Goal: Task Accomplishment & Management: Use online tool/utility

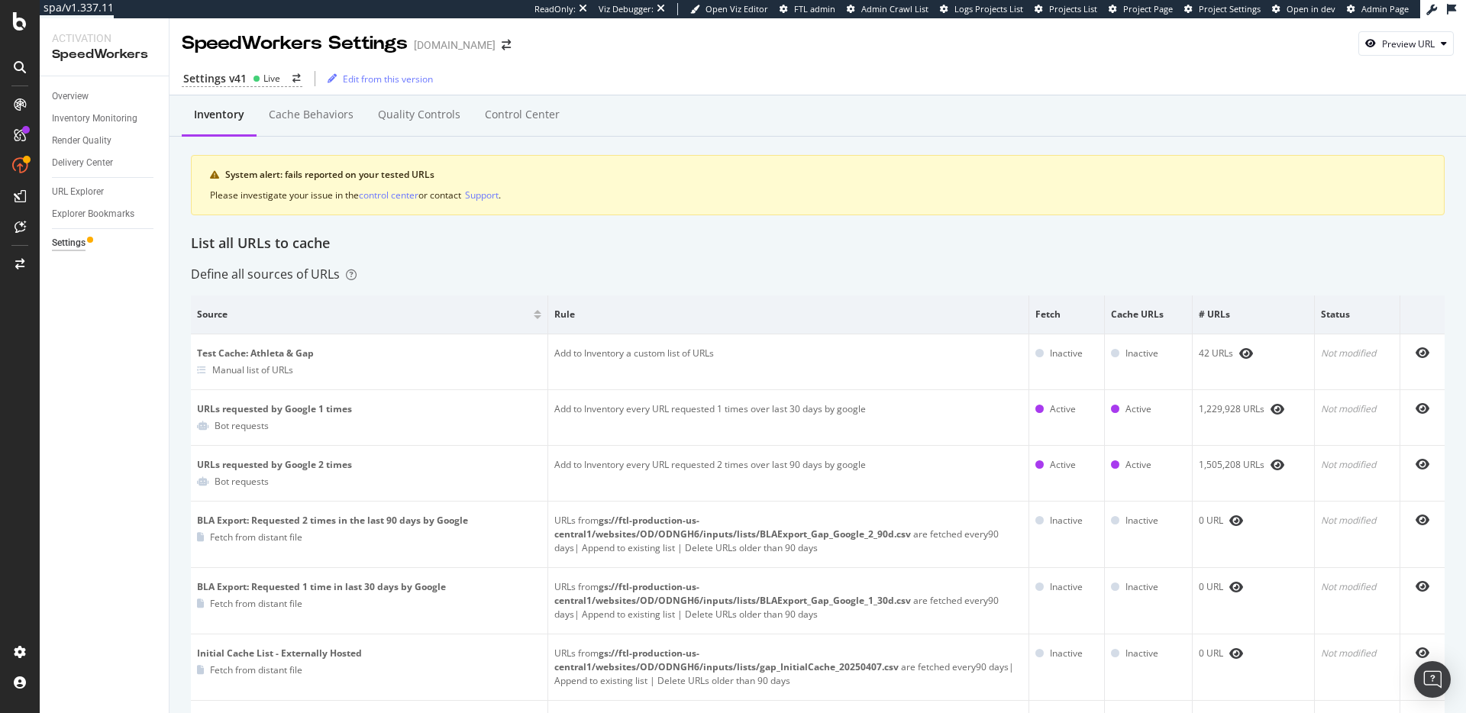
click at [696, 242] on div "List all URLs to cache" at bounding box center [818, 244] width 1254 height 20
click at [337, 167] on div "System alert: fails reported on your tested URLs Please investigate your issue …" at bounding box center [818, 185] width 1254 height 60
click at [338, 175] on div "System alert: fails reported on your tested URLs" at bounding box center [825, 175] width 1200 height 14
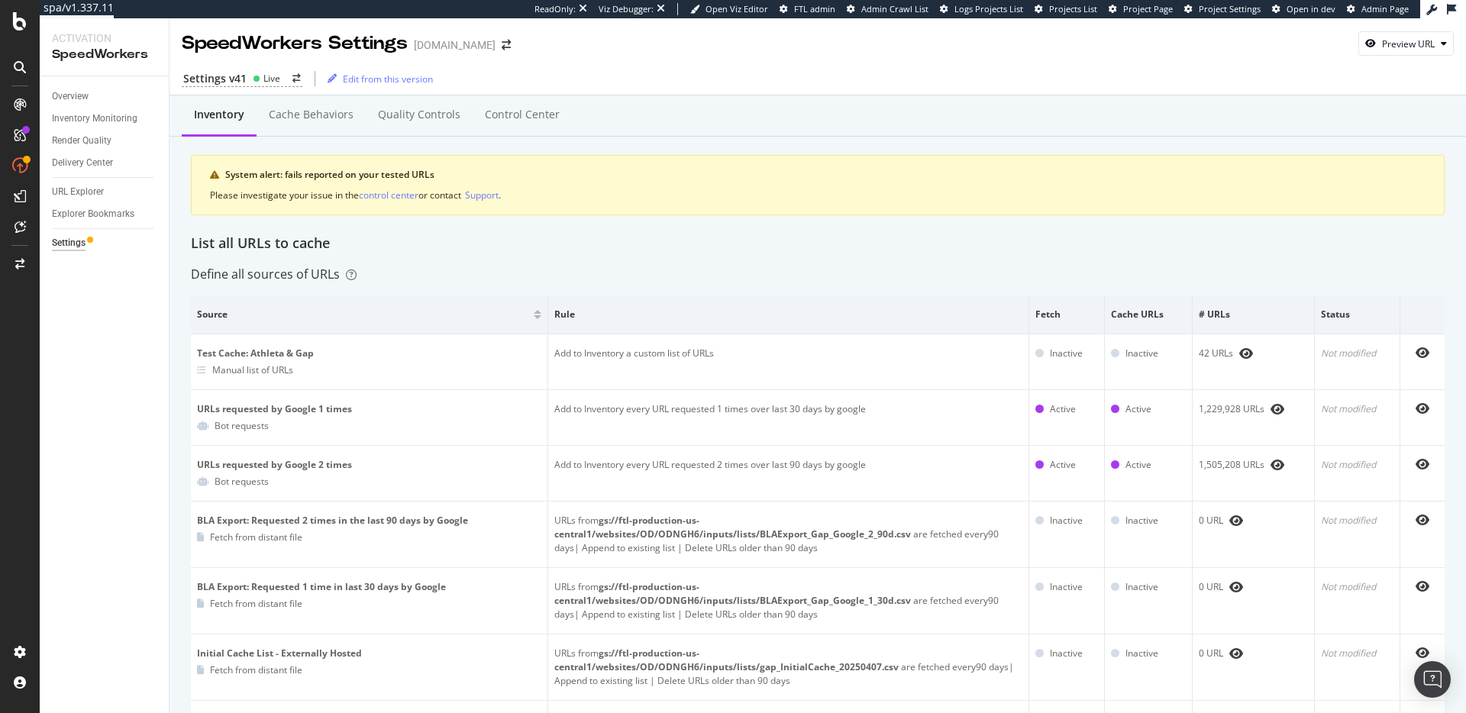
click at [538, 239] on div "List all URLs to cache" at bounding box center [818, 244] width 1254 height 20
click at [610, 227] on div "Inventory Cache behaviors Quality Controls Control Center System alert: fails r…" at bounding box center [818, 170] width 1254 height 128
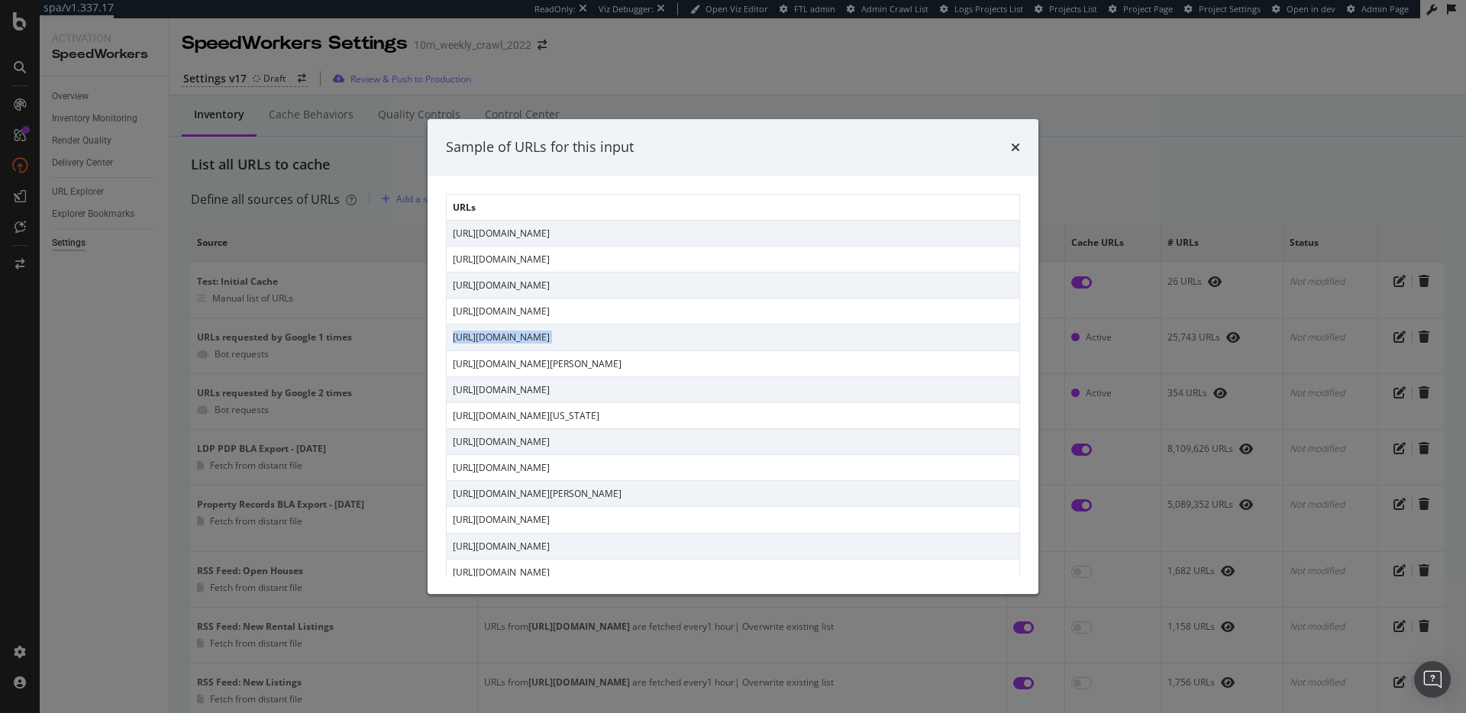
scroll to position [399, 0]
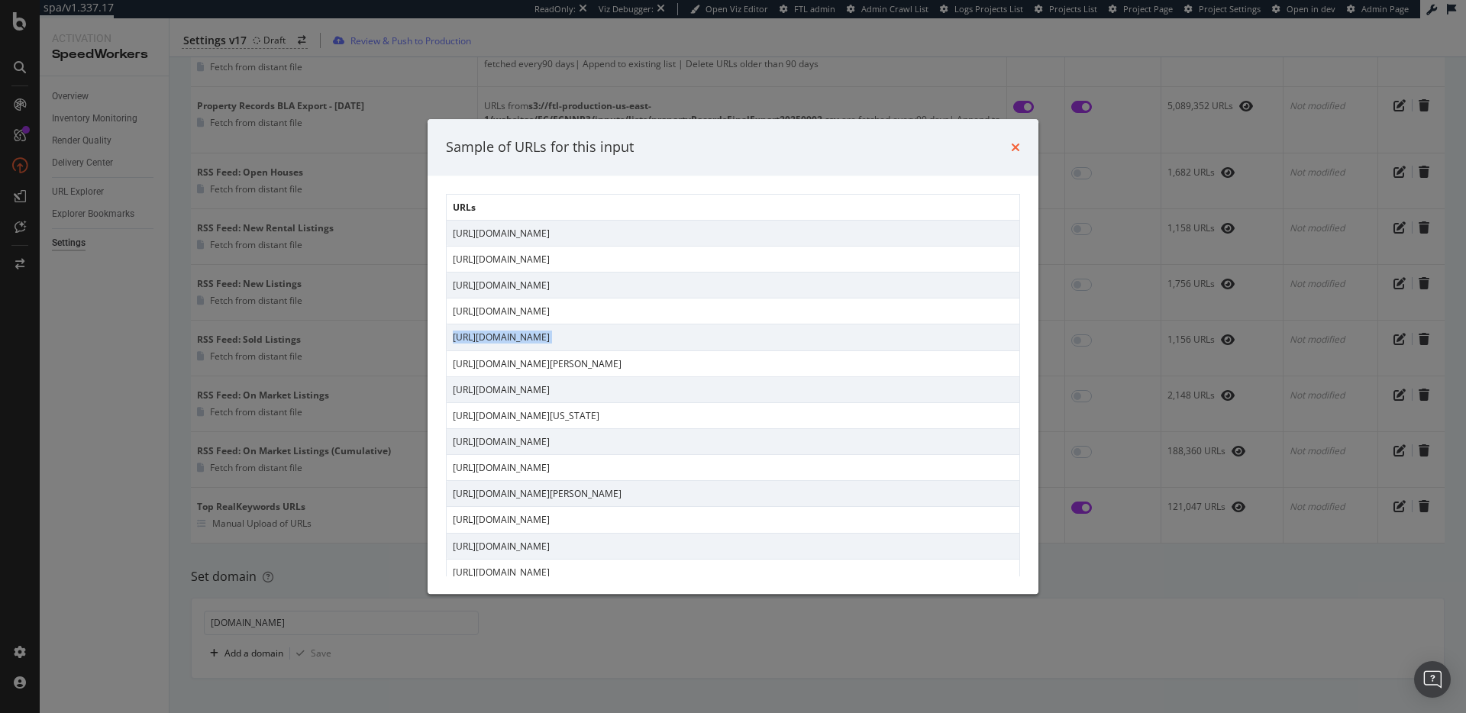
click at [1013, 146] on icon "times" at bounding box center [1015, 147] width 9 height 12
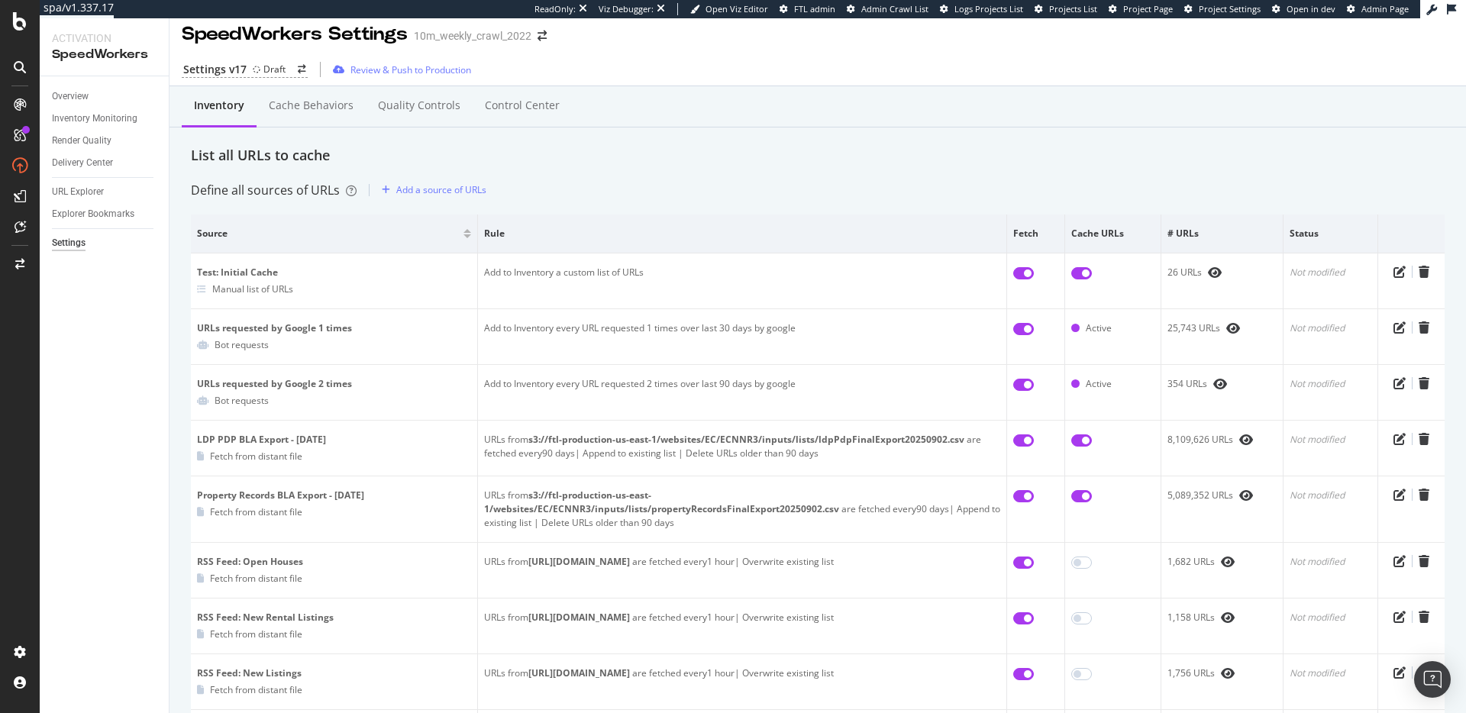
scroll to position [0, 0]
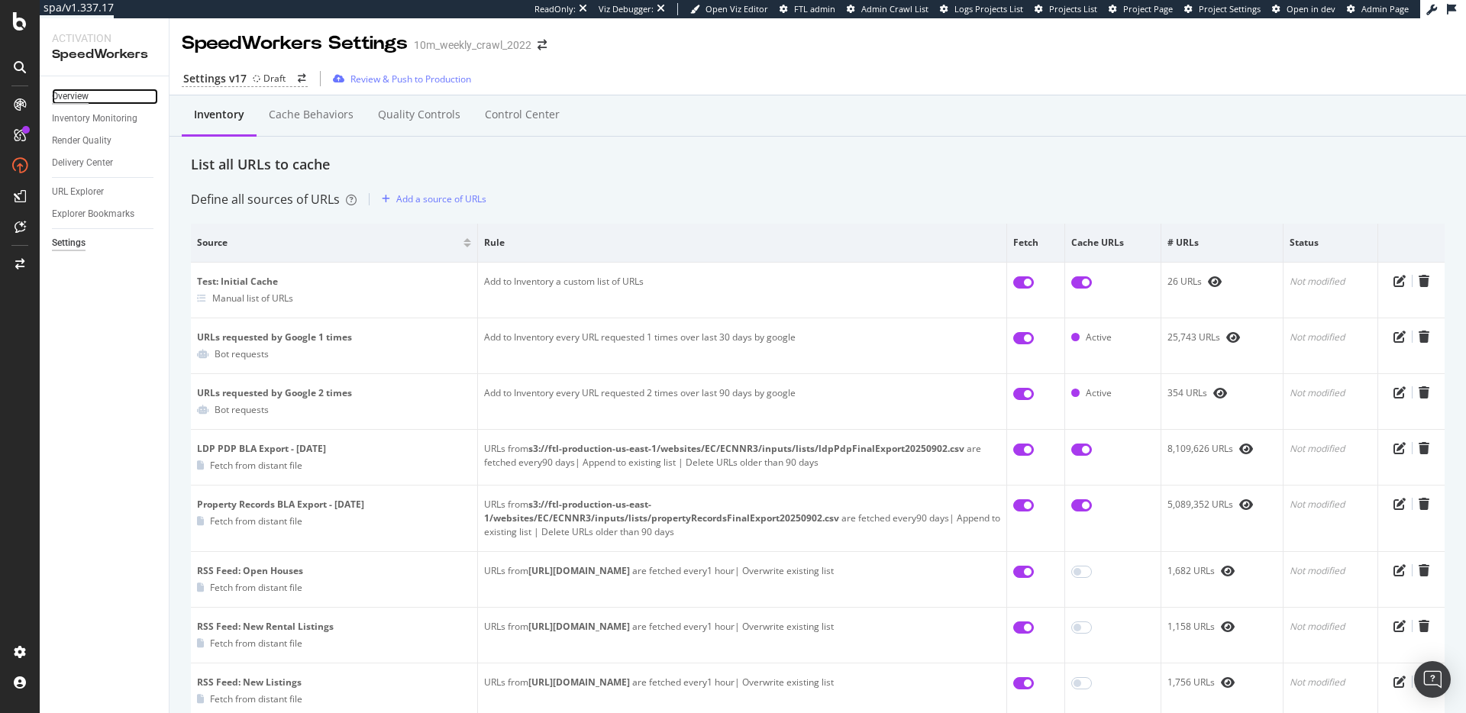
click at [76, 93] on div "Overview" at bounding box center [70, 97] width 37 height 16
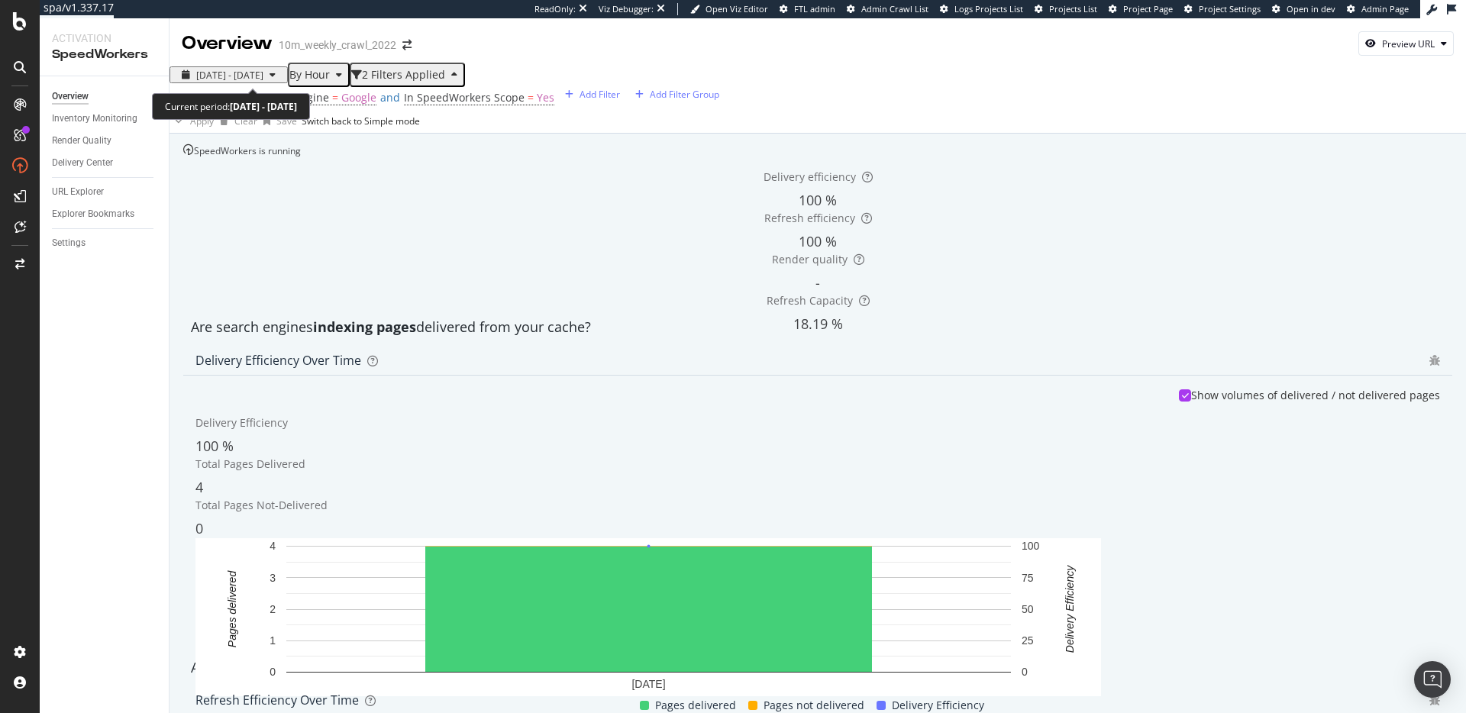
click at [260, 73] on span "2025 Aug. 6th - Sep. 2nd" at bounding box center [229, 75] width 67 height 13
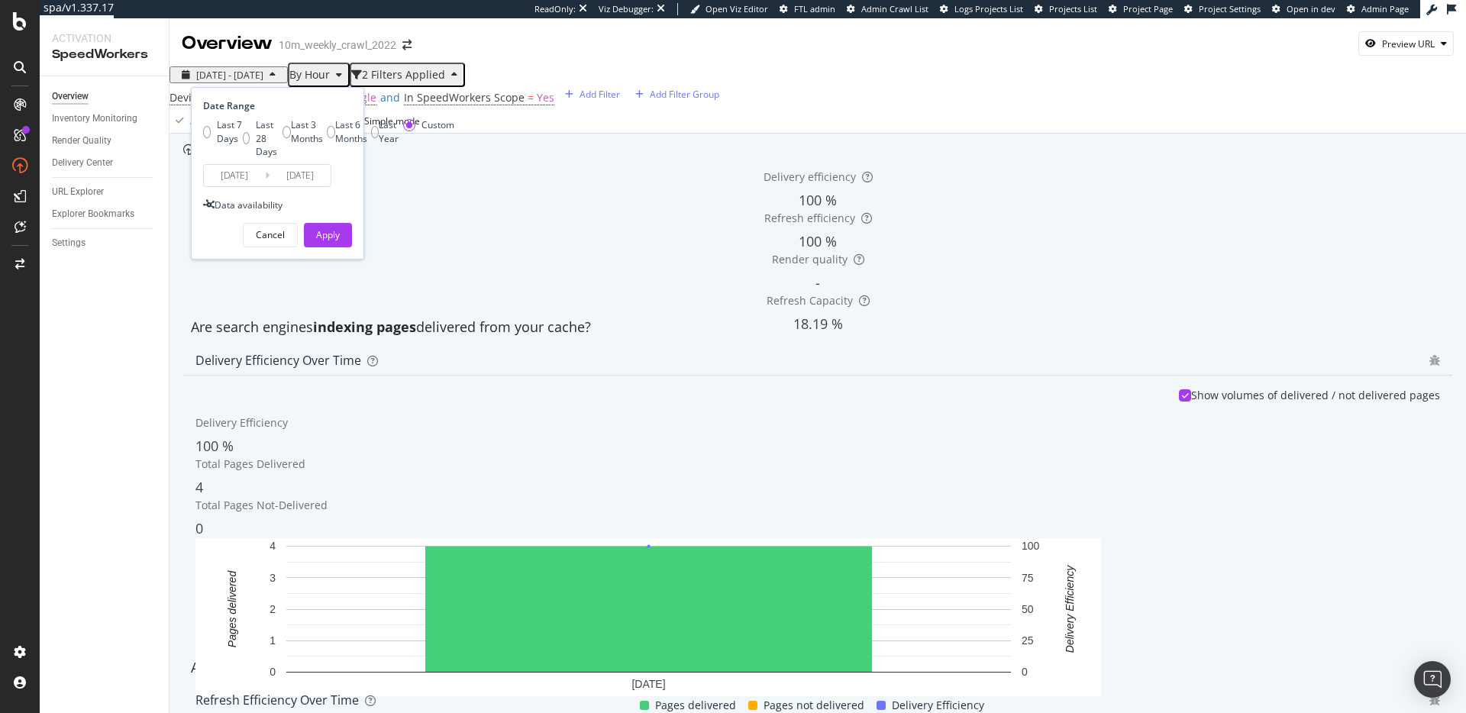
click at [235, 186] on input "2025/08/06" at bounding box center [234, 175] width 61 height 21
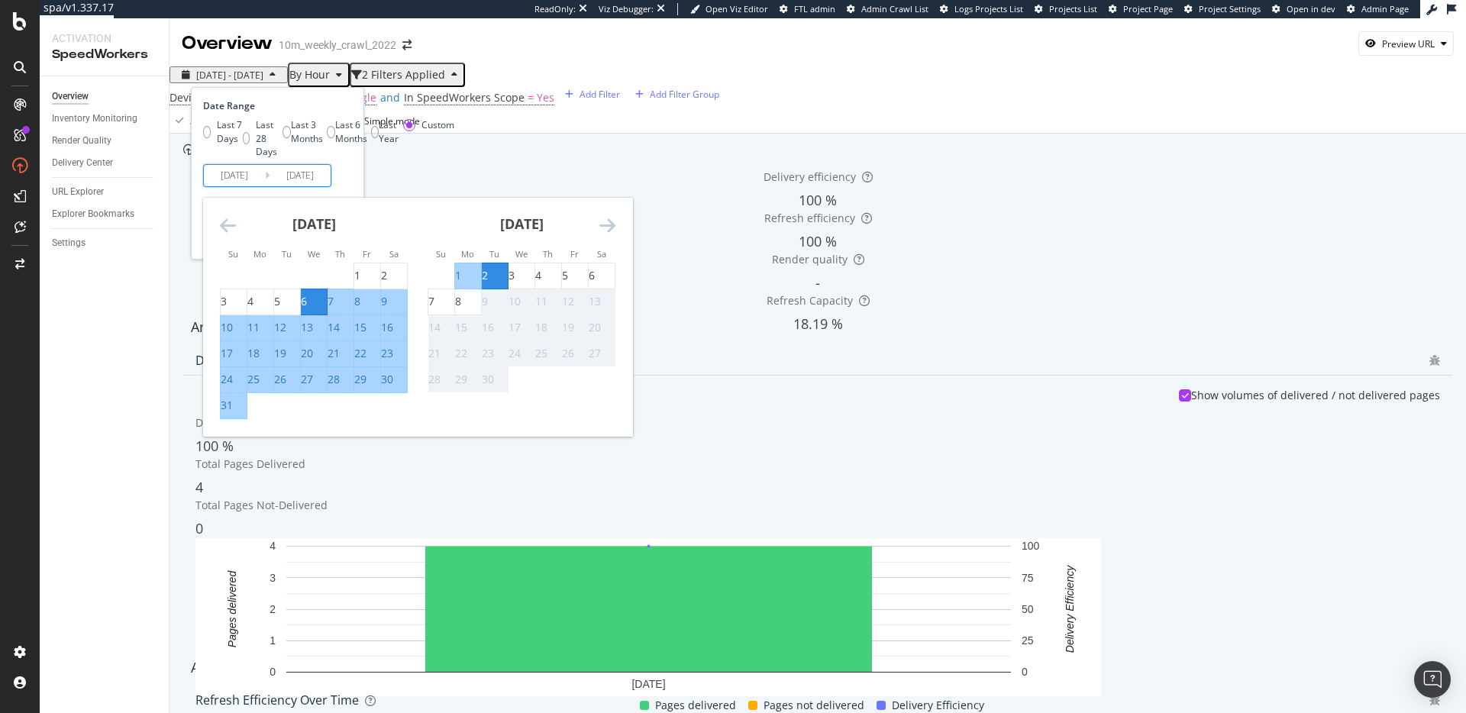
drag, startPoint x: 583, startPoint y: 208, endPoint x: 470, endPoint y: 194, distance: 113.1
click at [301, 157] on div "SpeedWorkers is running" at bounding box center [242, 150] width 118 height 13
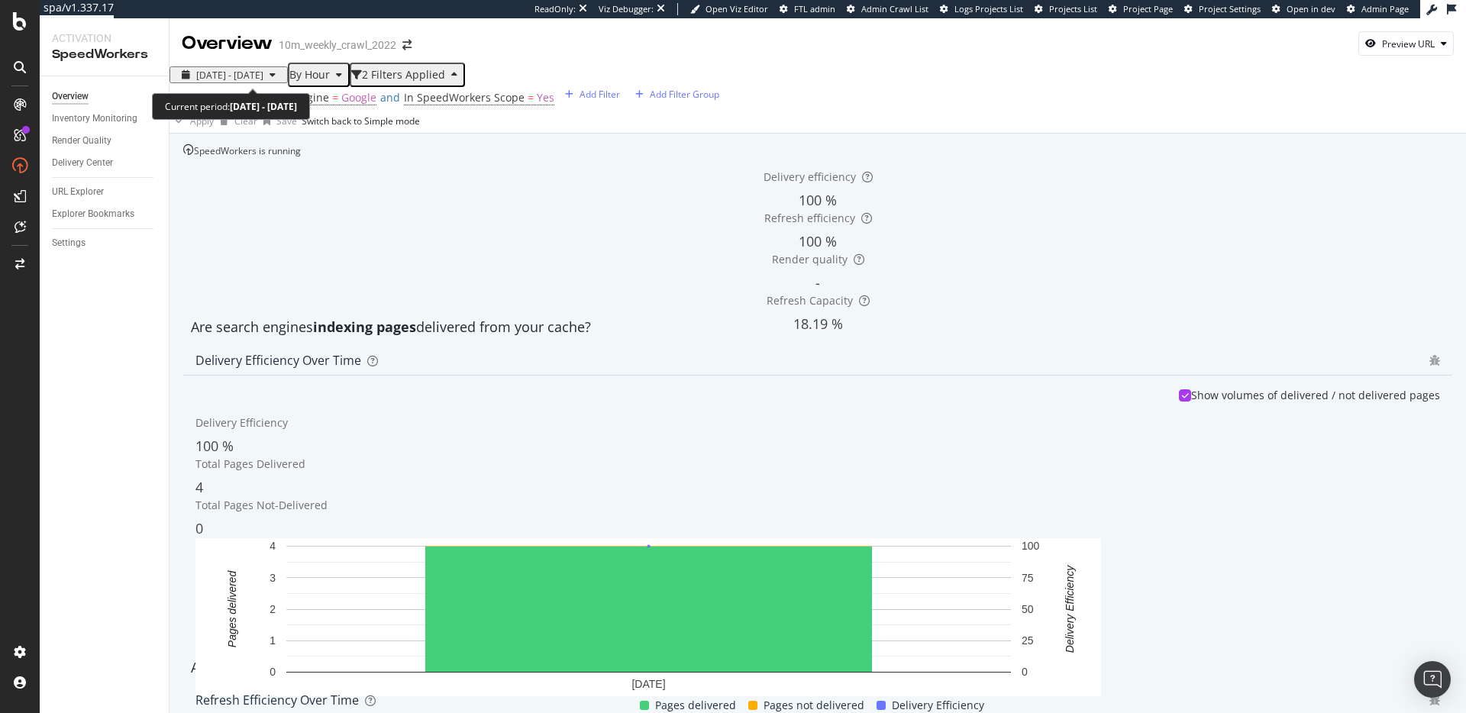
click at [263, 71] on span "2025 Aug. 6th - Sep. 2nd" at bounding box center [229, 75] width 67 height 13
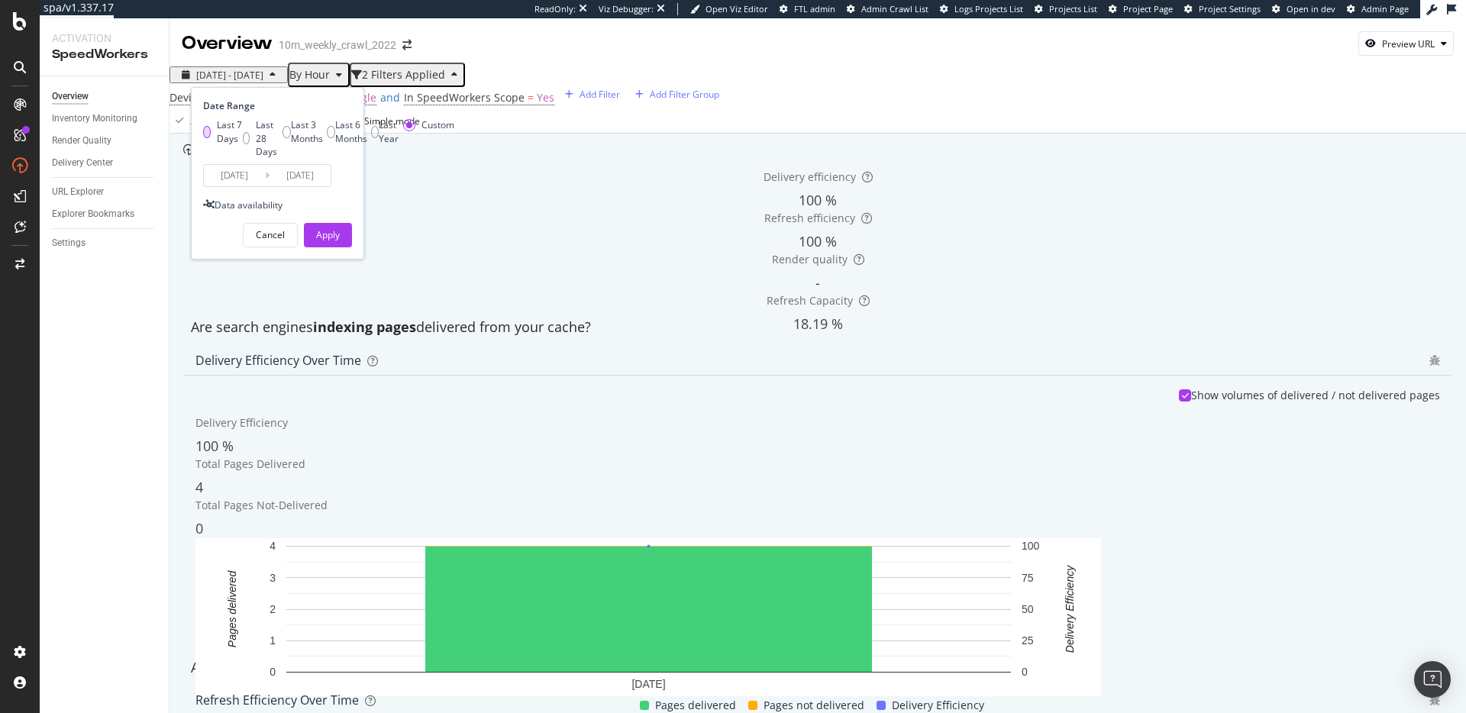
click at [243, 121] on div "Last 7 Days" at bounding box center [230, 131] width 26 height 26
type input "2025/09/02"
type input "2025/09/08"
click at [339, 241] on div "Apply" at bounding box center [328, 234] width 24 height 13
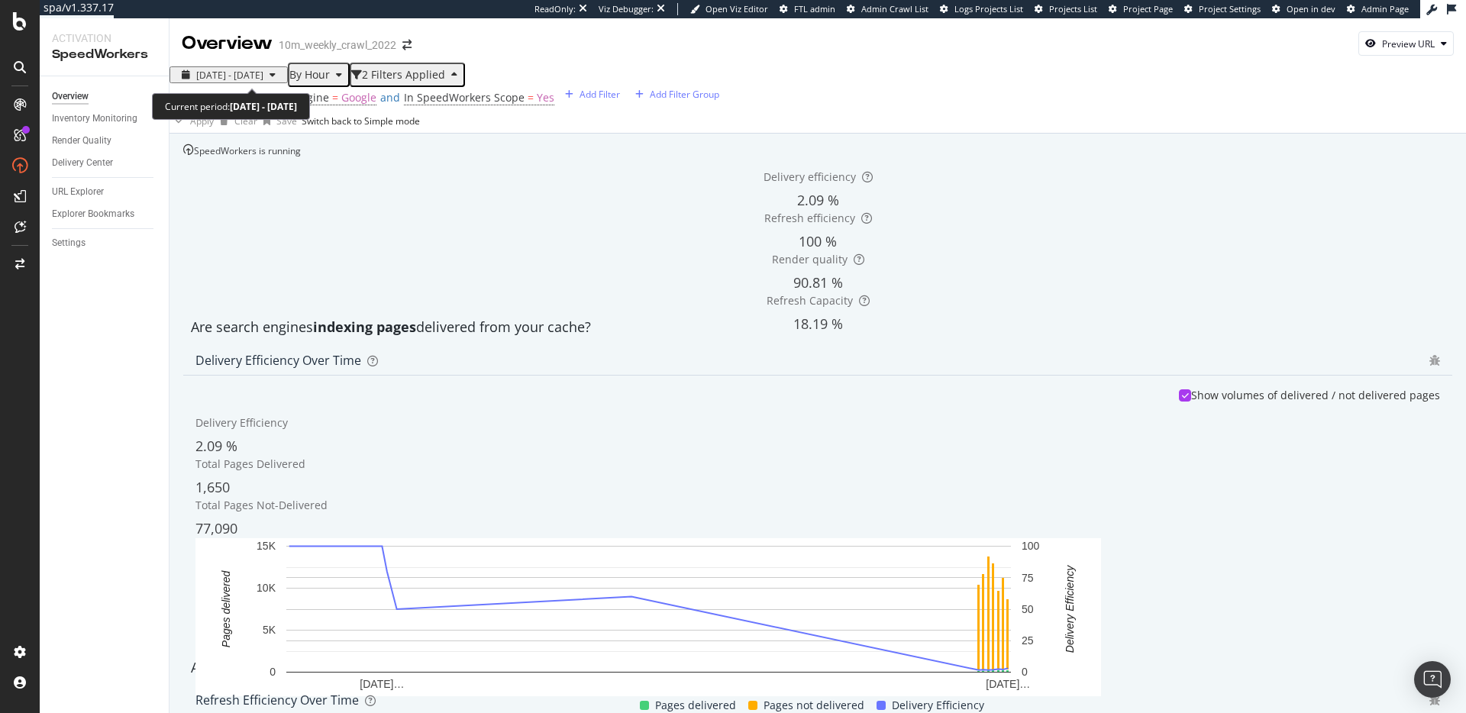
click at [257, 70] on span "2025 Sep. 2nd - Sep. 8th" at bounding box center [229, 75] width 67 height 13
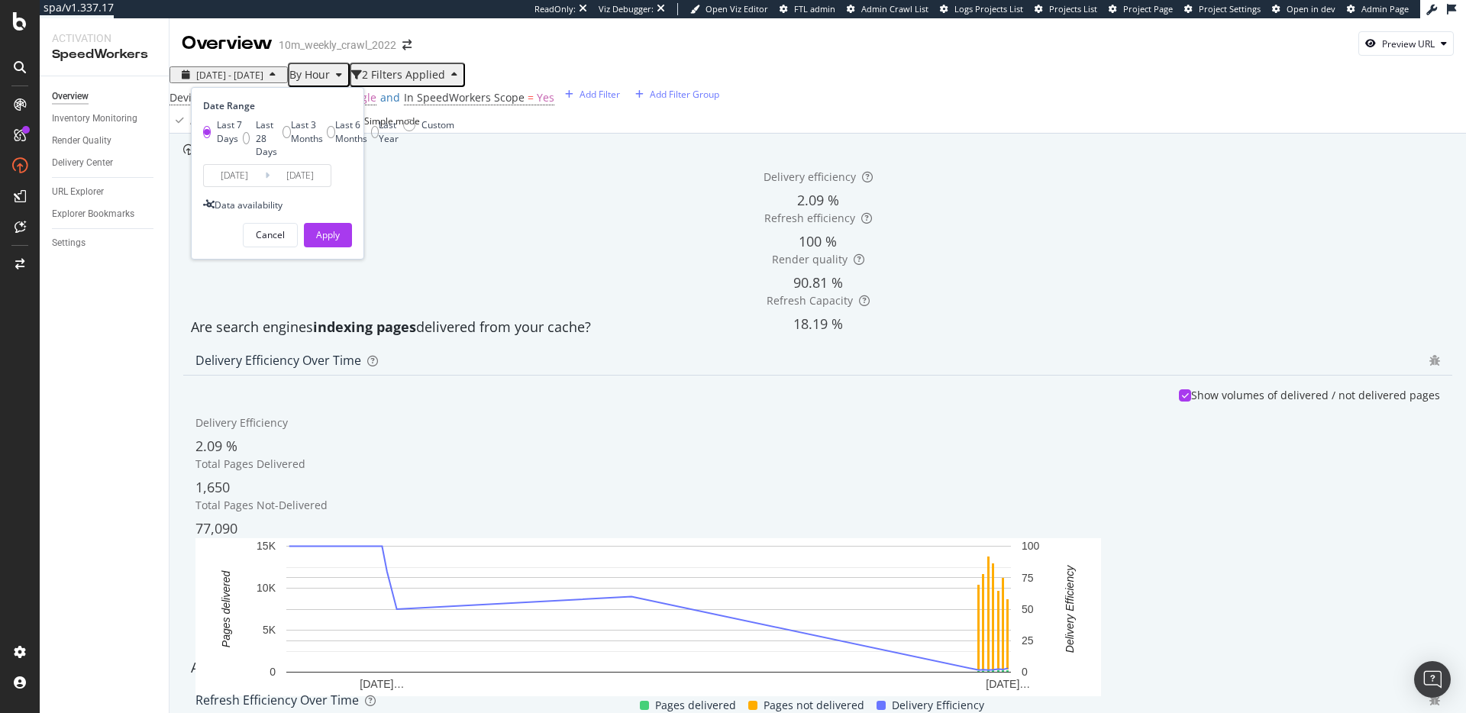
click at [305, 186] on input "2025/09/08" at bounding box center [300, 175] width 61 height 21
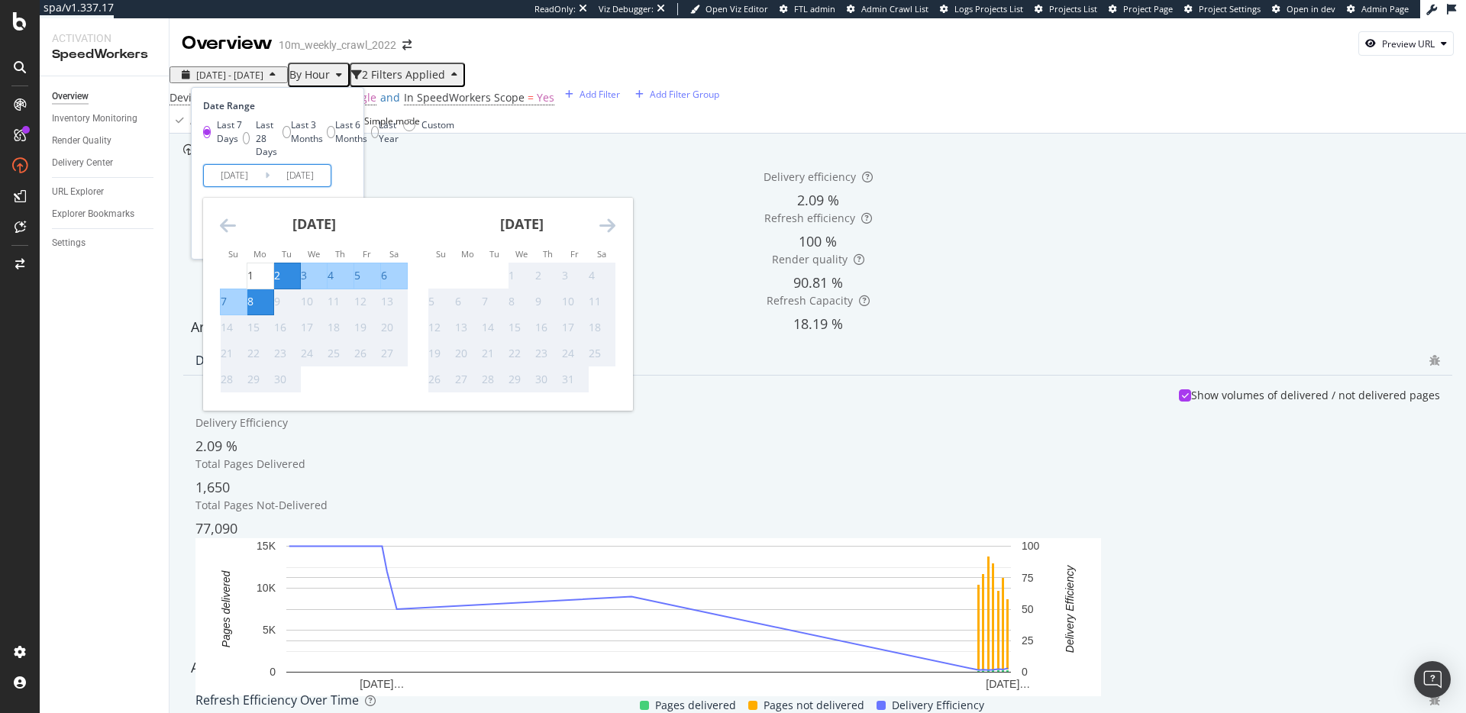
click at [280, 309] on div "9" at bounding box center [277, 301] width 6 height 15
click at [326, 186] on input "2025/09/08" at bounding box center [300, 175] width 61 height 21
click at [352, 241] on div "Date Range Last 7 Days Last 28 Days Last 3 Months Last 6 Months Last Year Custo…" at bounding box center [277, 173] width 173 height 173
type input "2025/09/08"
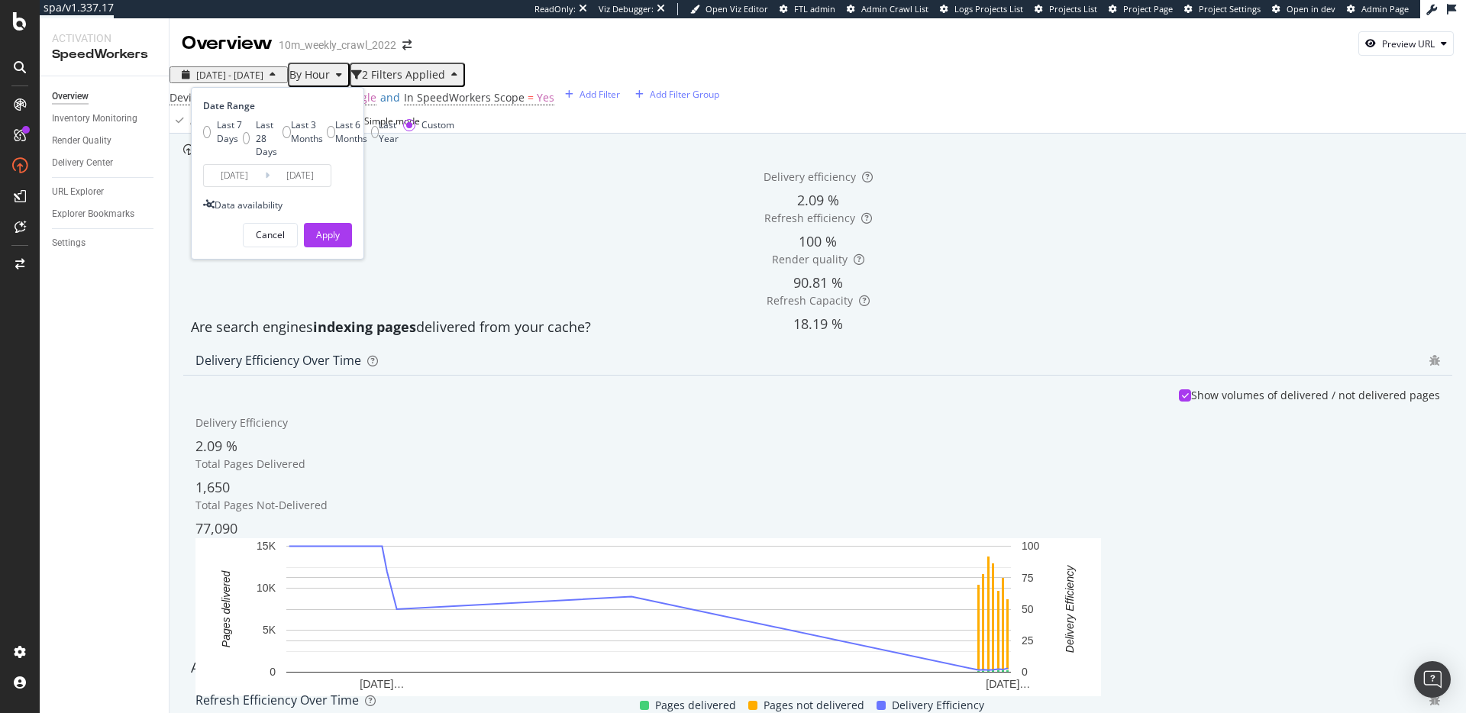
click at [475, 230] on div "Delivery efficiency 2.09 % Refresh efficiency 100 % Render quality 90.81 % Refr…" at bounding box center [817, 233] width 1269 height 153
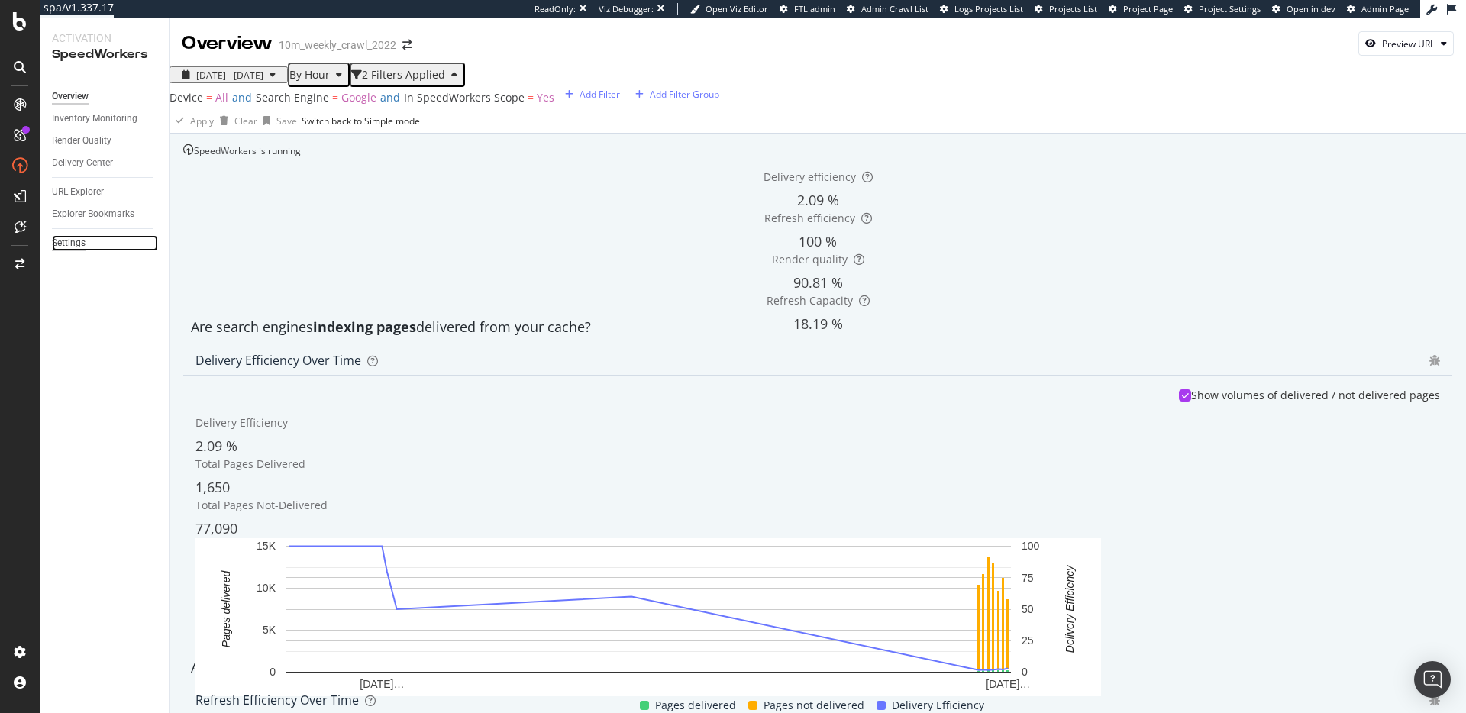
click at [66, 244] on div "Settings" at bounding box center [69, 243] width 34 height 16
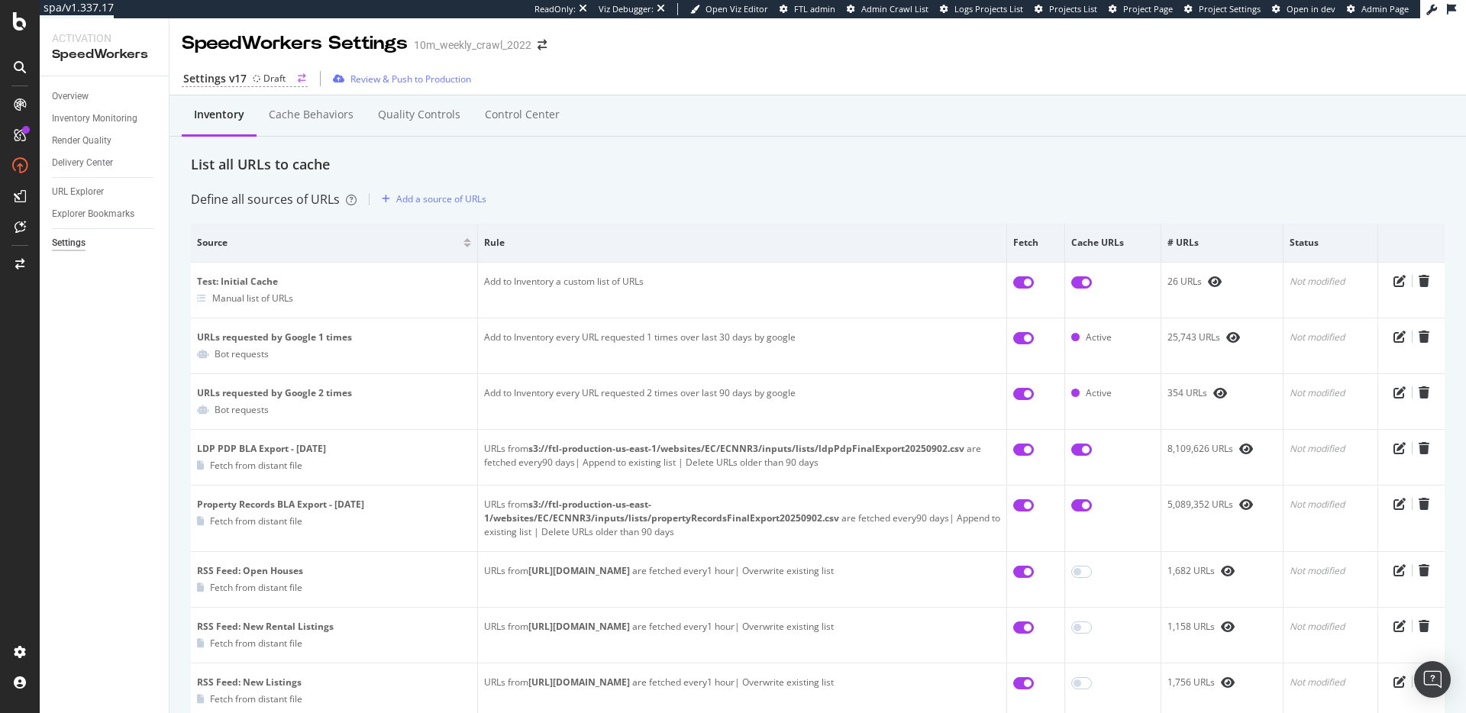
click at [259, 78] on div "Draft" at bounding box center [269, 78] width 33 height 13
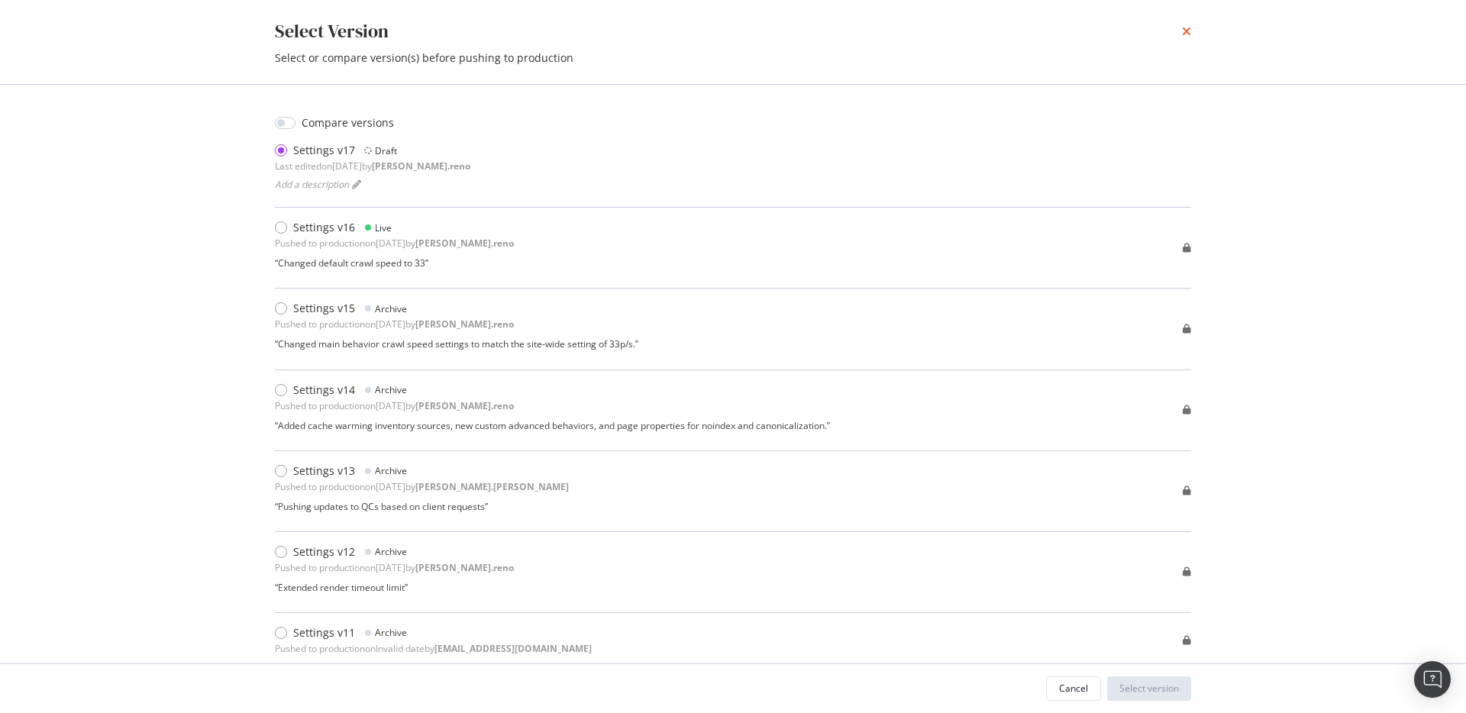
click at [1187, 31] on icon "times" at bounding box center [1186, 31] width 9 height 12
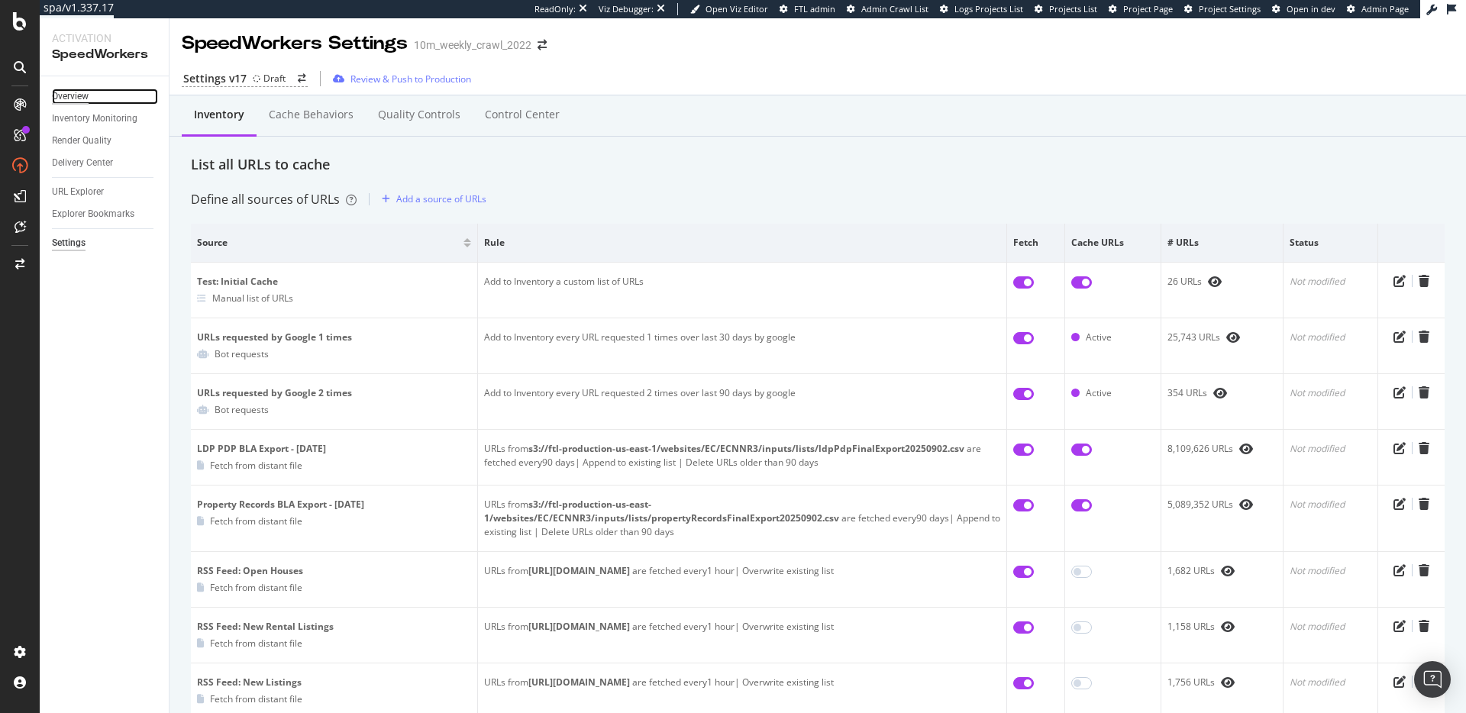
click at [72, 93] on div "Overview" at bounding box center [70, 97] width 37 height 16
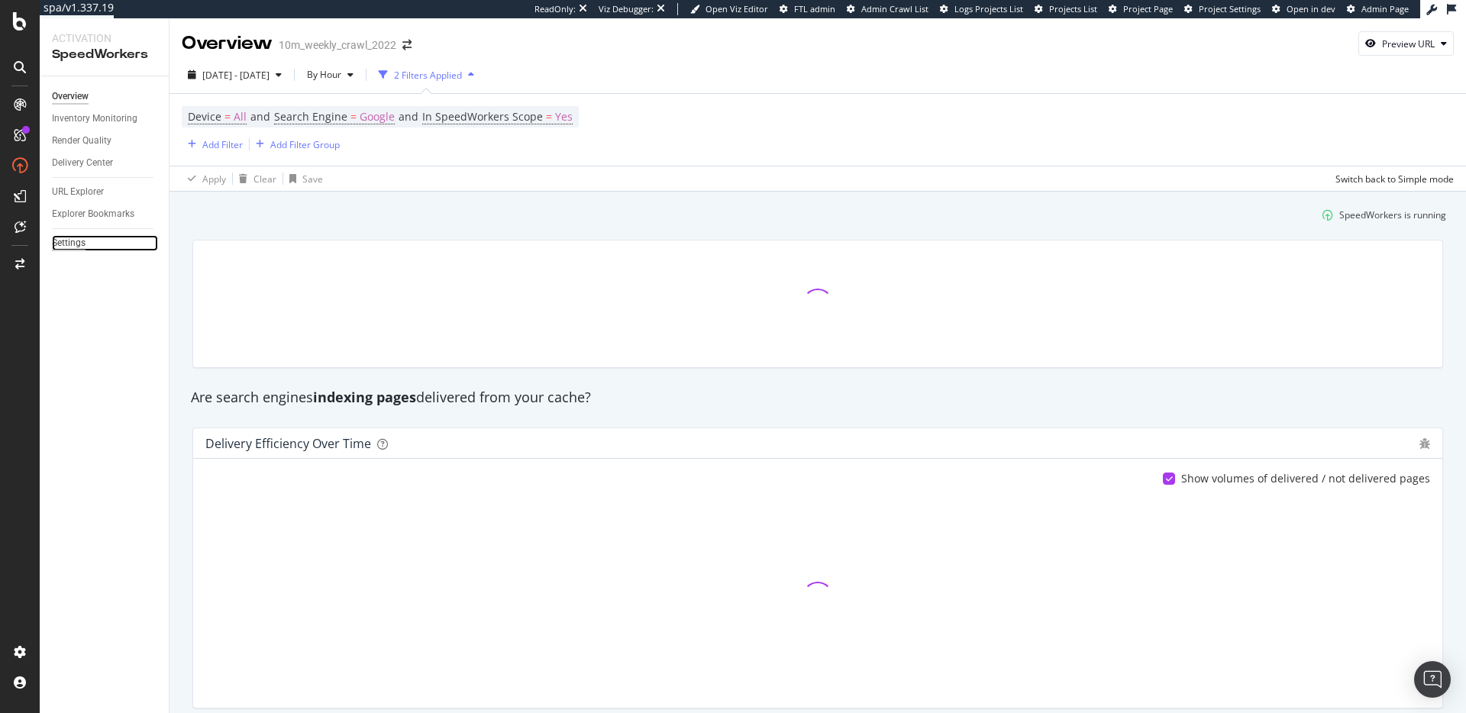
click at [76, 242] on div "Settings" at bounding box center [69, 243] width 34 height 16
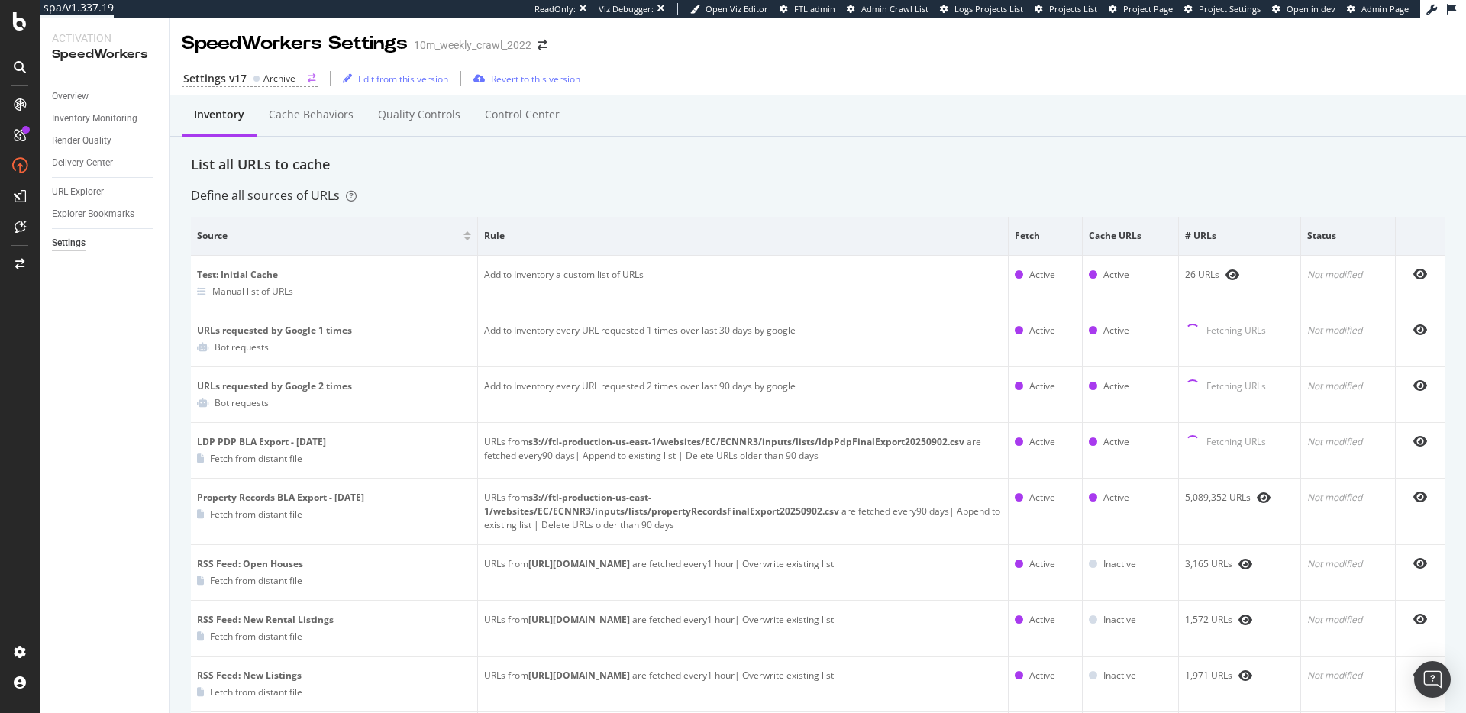
click at [246, 73] on div "Settings v17 Archive" at bounding box center [250, 79] width 136 height 16
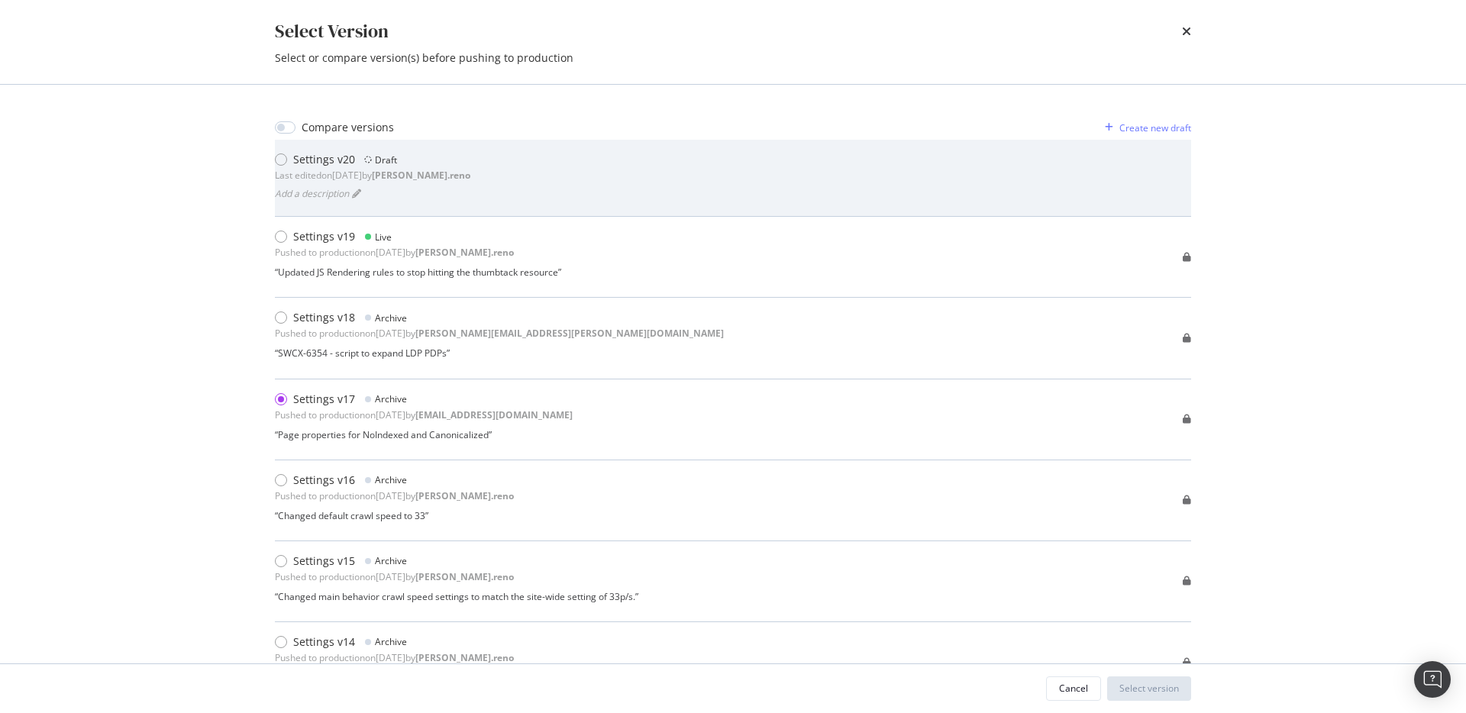
click at [552, 192] on div "Settings v20 Draft Last edited on 2025 Sep 9th by dan.reno Add a description" at bounding box center [733, 178] width 916 height 52
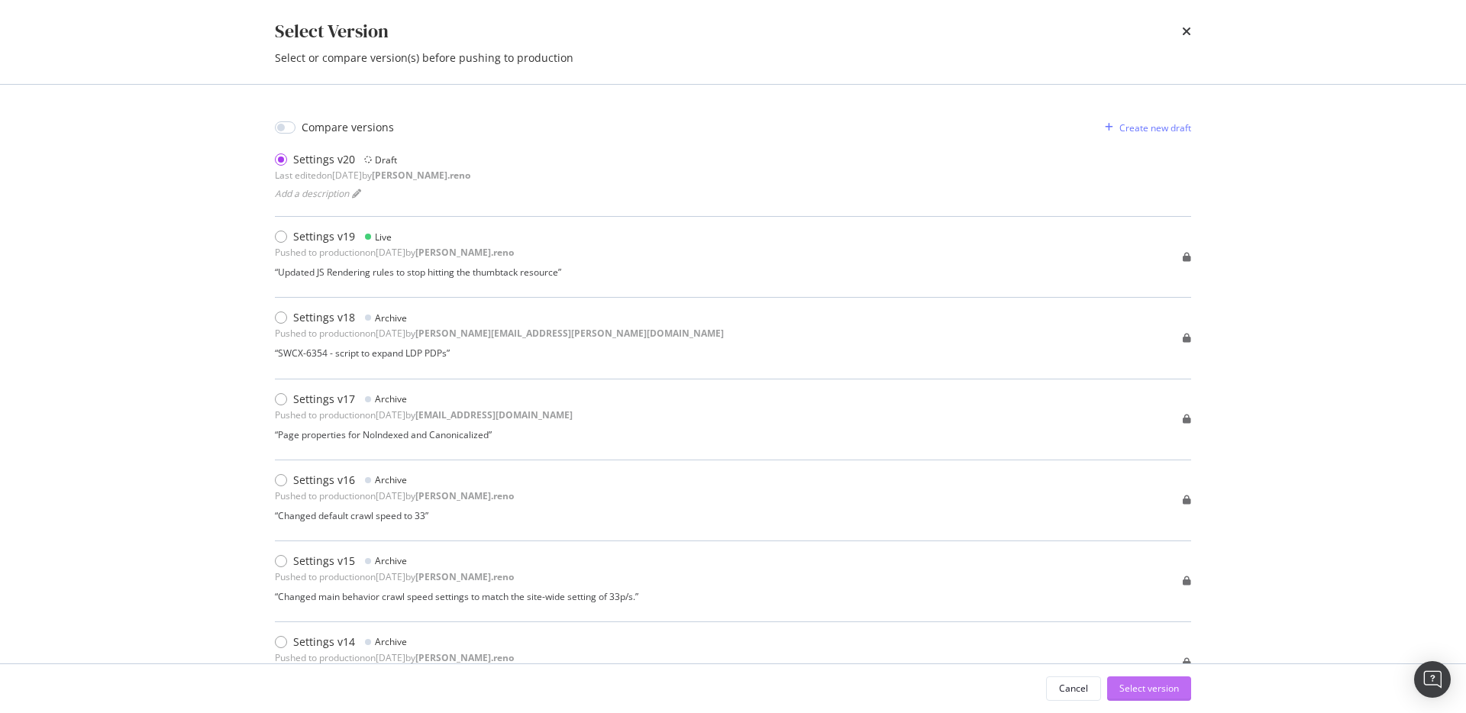
click at [1142, 699] on div "Select version" at bounding box center [1149, 688] width 60 height 23
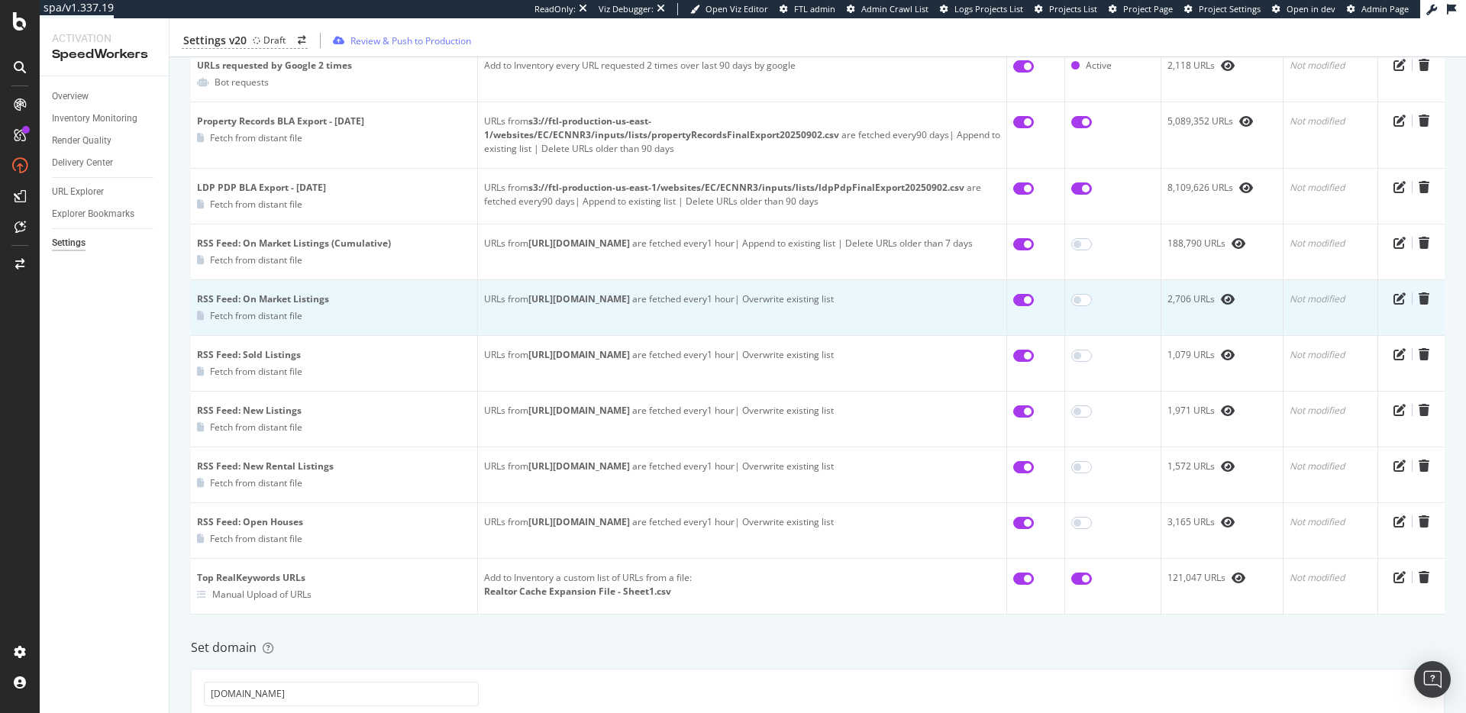
scroll to position [338, 0]
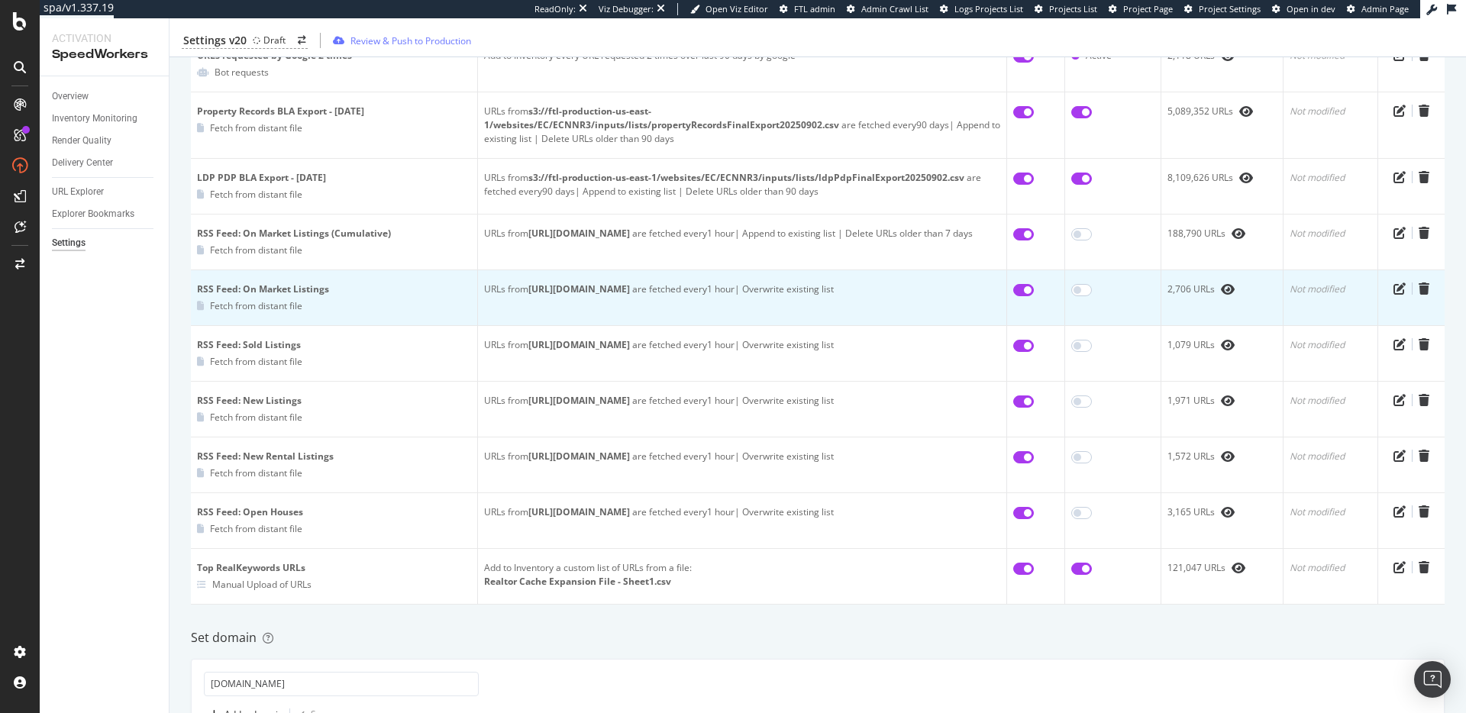
click at [803, 296] on div "URLs from https://www.realtor.com/realestateandhomes-detail/sitemap-rss-price/r…" at bounding box center [742, 290] width 516 height 14
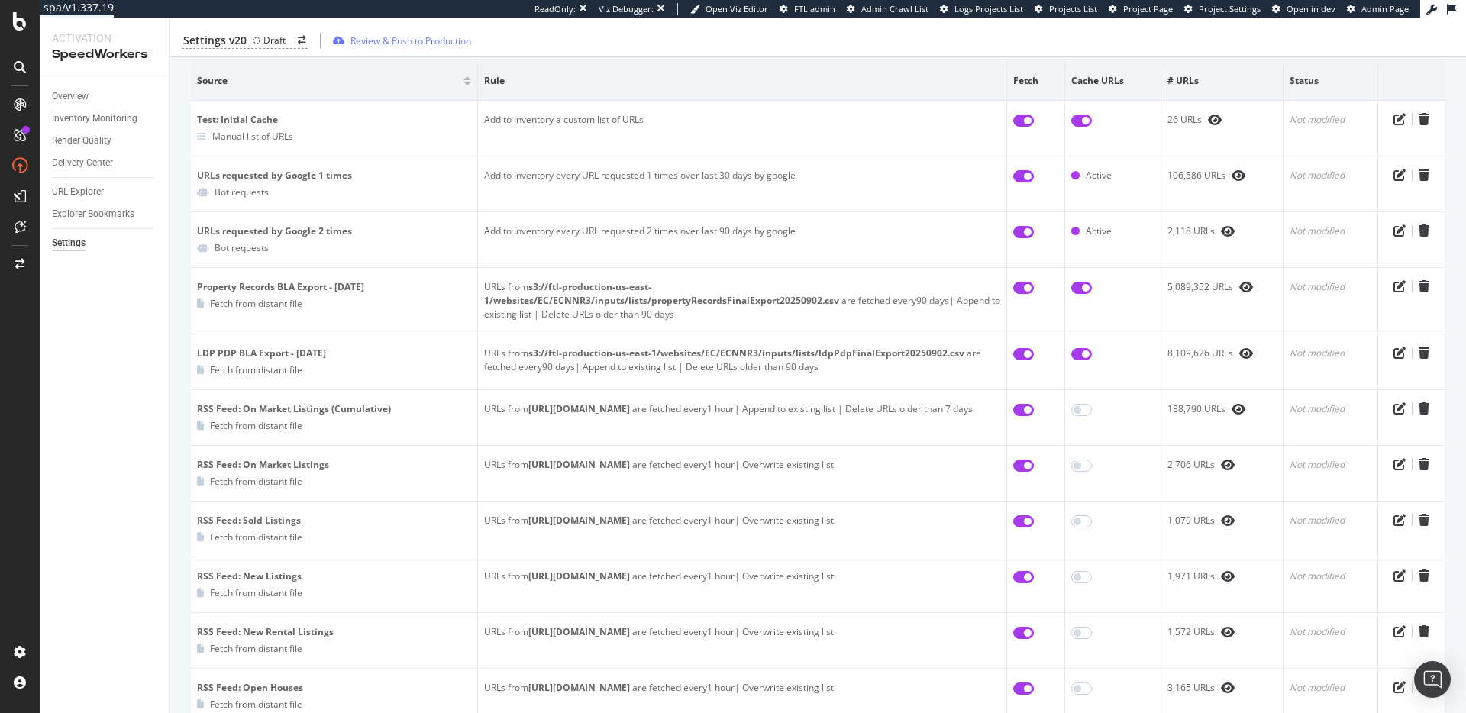
scroll to position [0, 0]
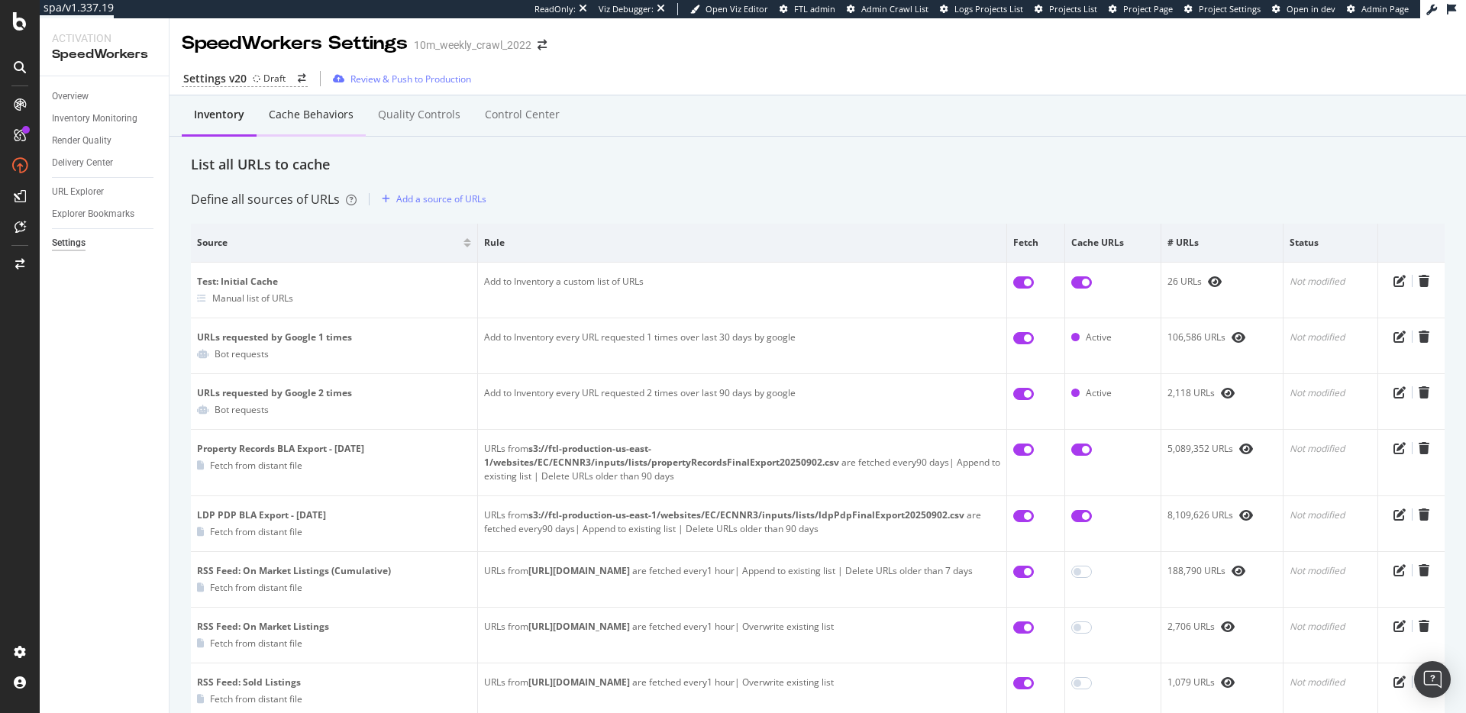
click at [305, 112] on div "Cache behaviors" at bounding box center [311, 114] width 85 height 15
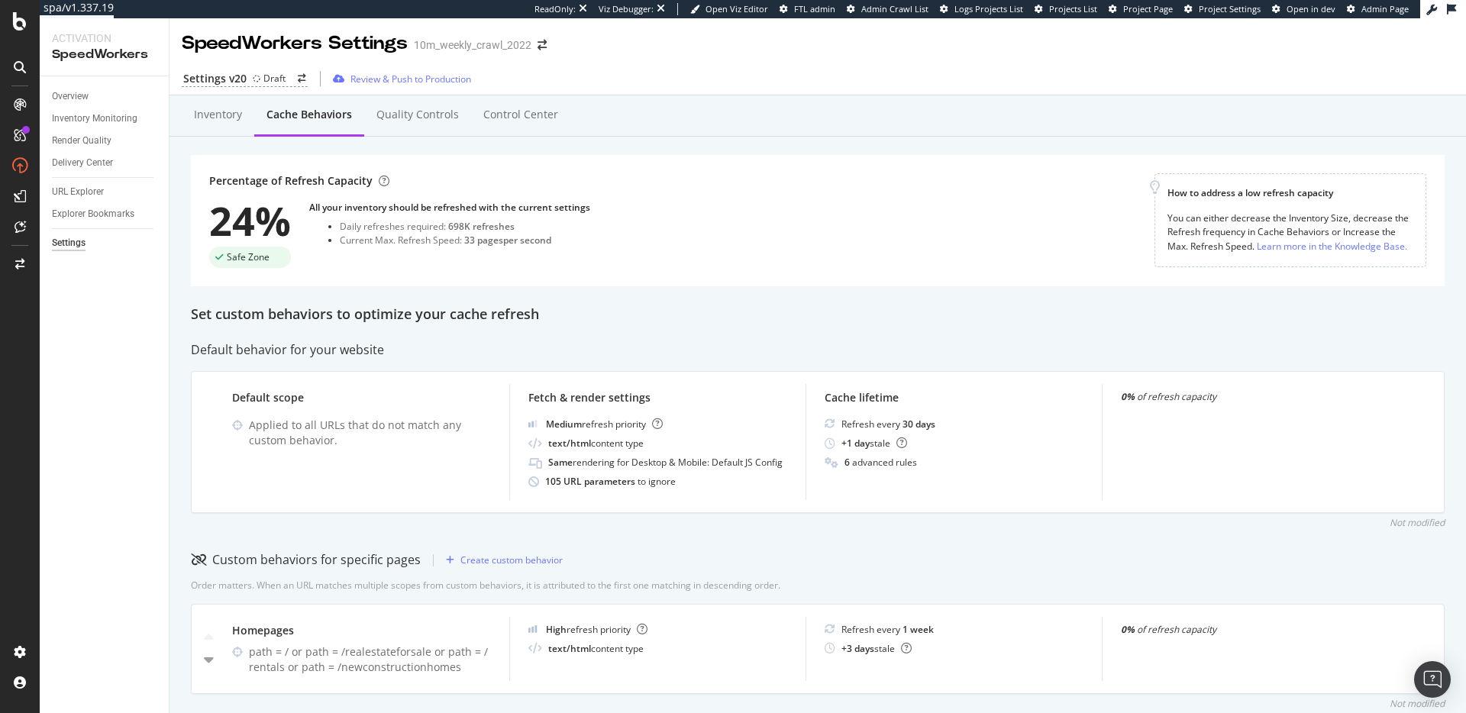
click at [374, 315] on div "Set custom behaviors to optimize your cache refresh" at bounding box center [818, 315] width 1254 height 20
click at [480, 311] on div "Set custom behaviors to optimize your cache refresh" at bounding box center [818, 315] width 1254 height 20
click at [439, 312] on div "Set custom behaviors to optimize your cache refresh" at bounding box center [818, 315] width 1254 height 20
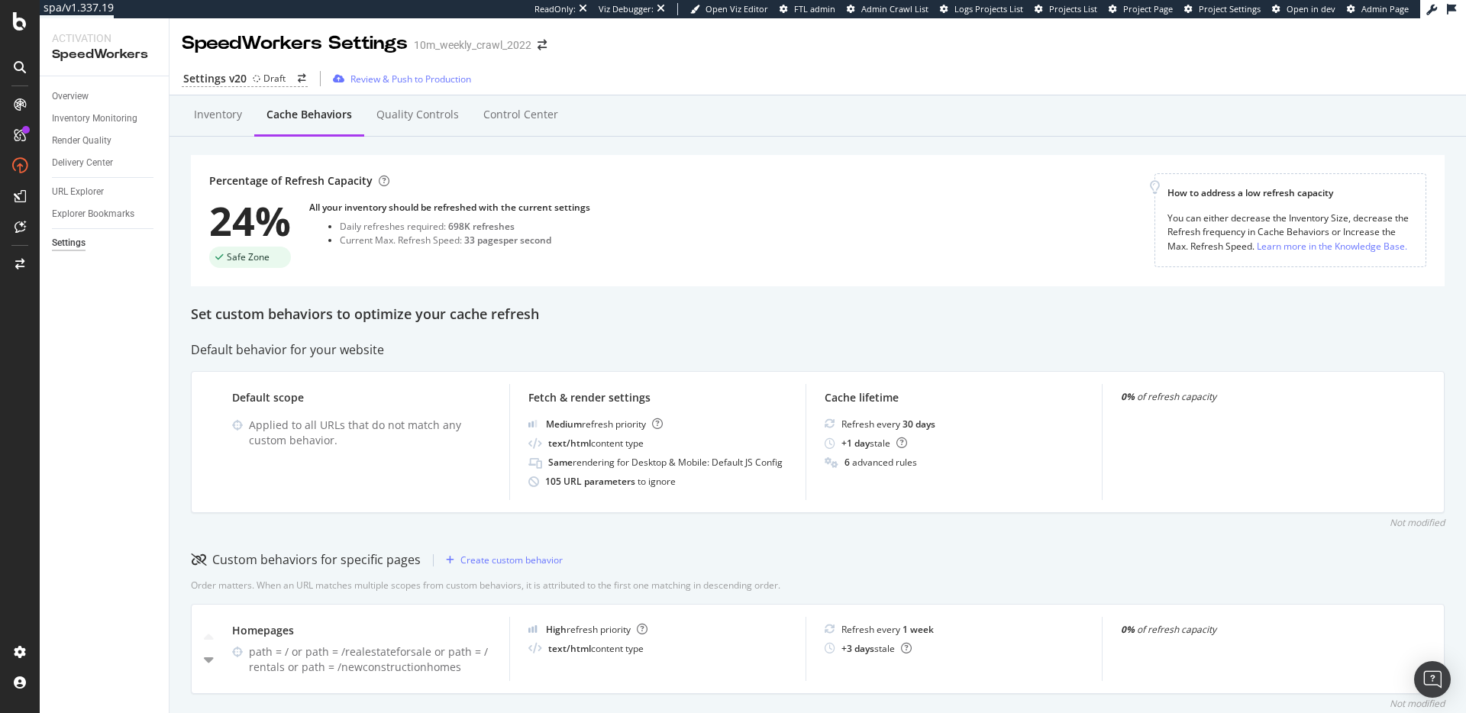
click at [424, 312] on div "Set custom behaviors to optimize your cache refresh" at bounding box center [818, 315] width 1254 height 20
click at [215, 111] on div "Inventory" at bounding box center [218, 114] width 48 height 15
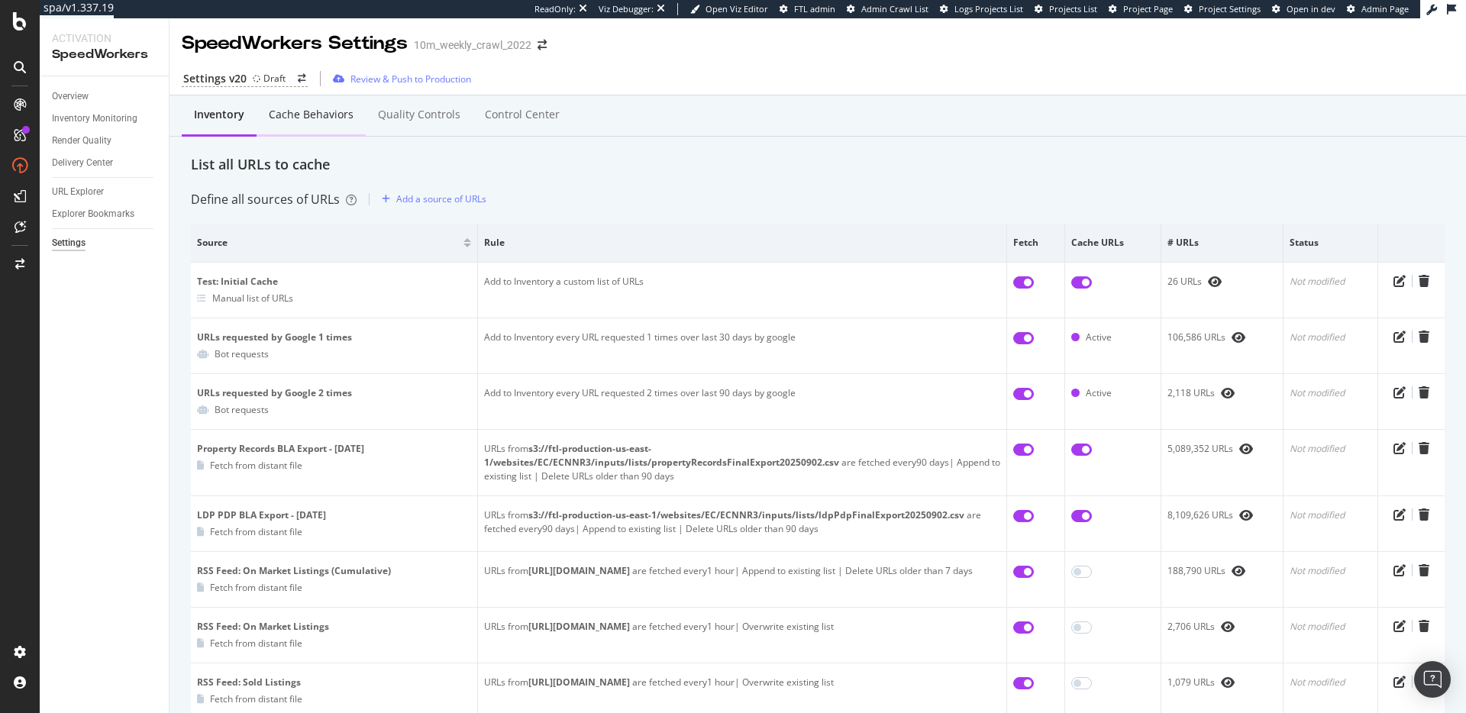
click at [315, 111] on div "Cache behaviors" at bounding box center [311, 114] width 85 height 15
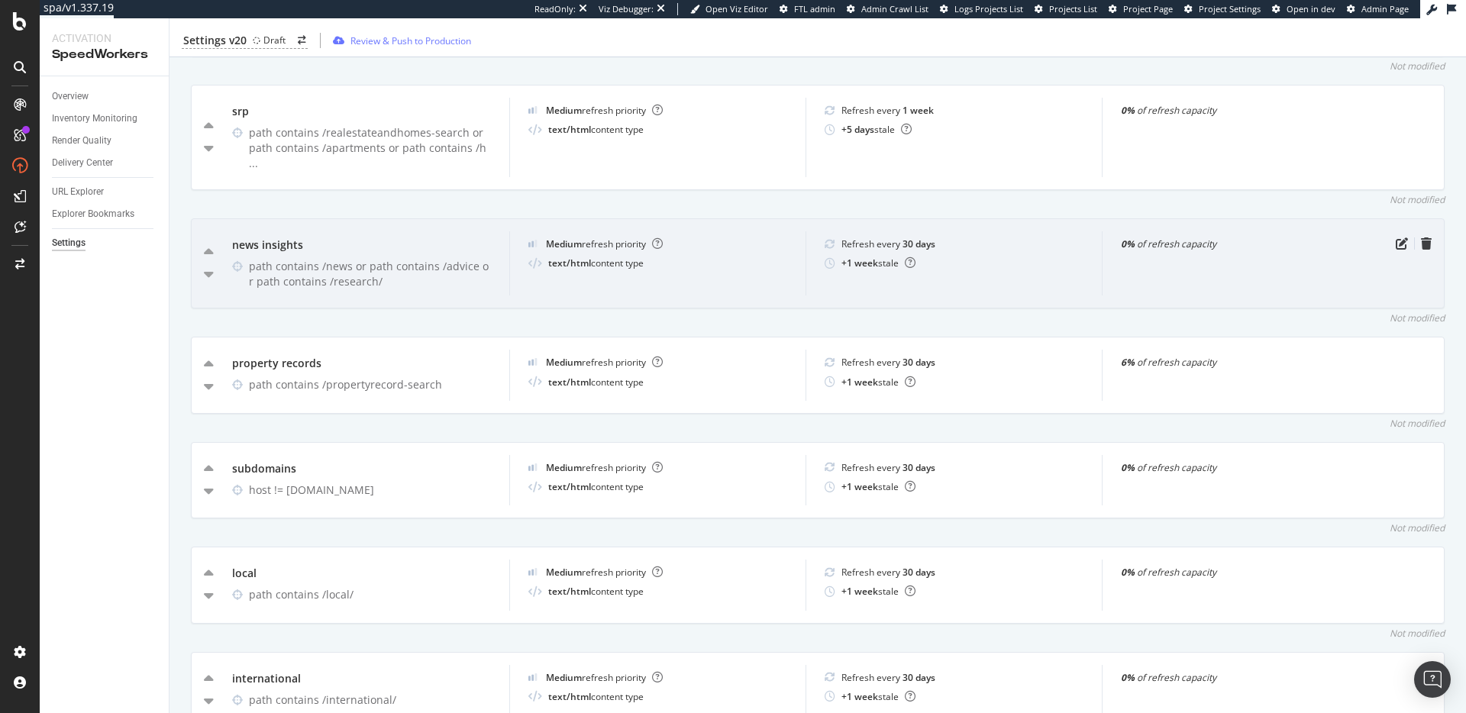
scroll to position [764, 0]
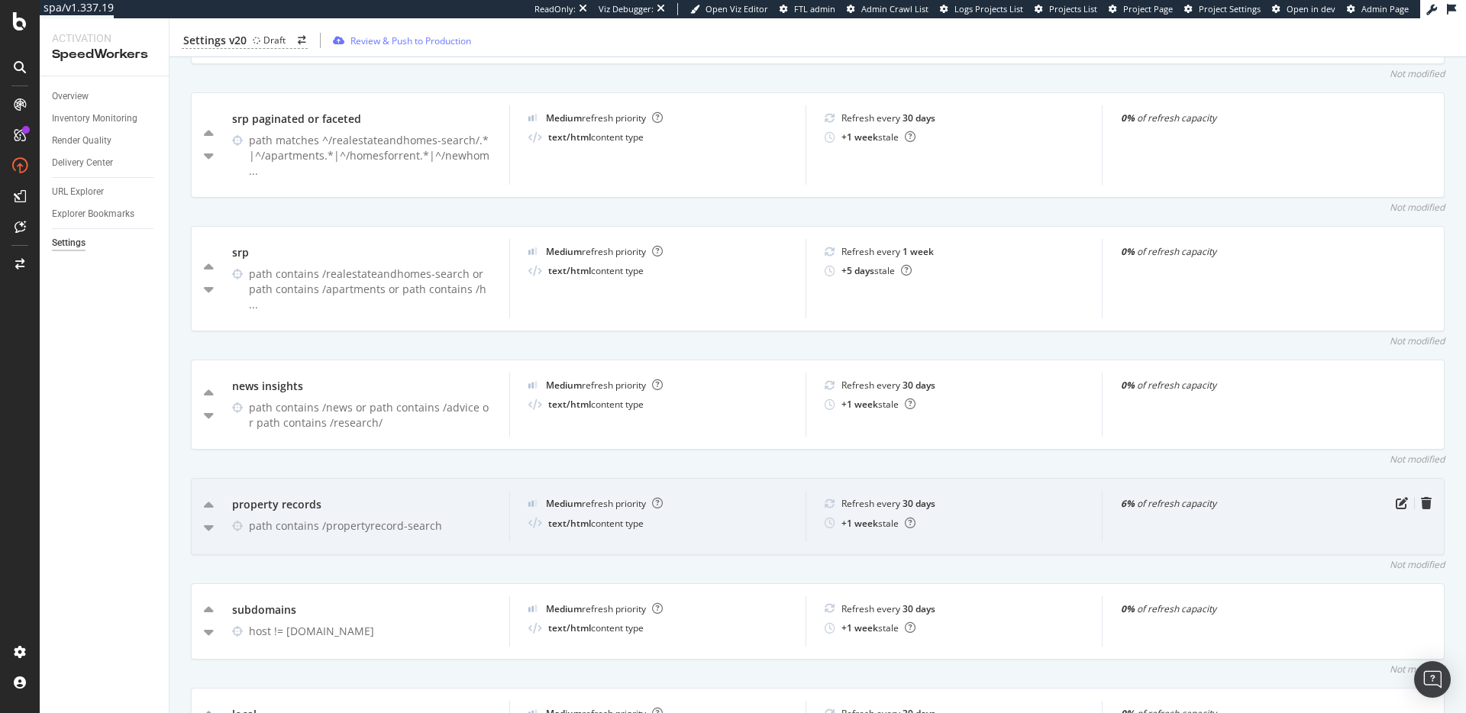
click at [273, 497] on div "property records" at bounding box center [361, 504] width 259 height 15
click at [275, 497] on div "property records" at bounding box center [361, 504] width 259 height 15
click at [277, 497] on div "property records" at bounding box center [361, 504] width 259 height 15
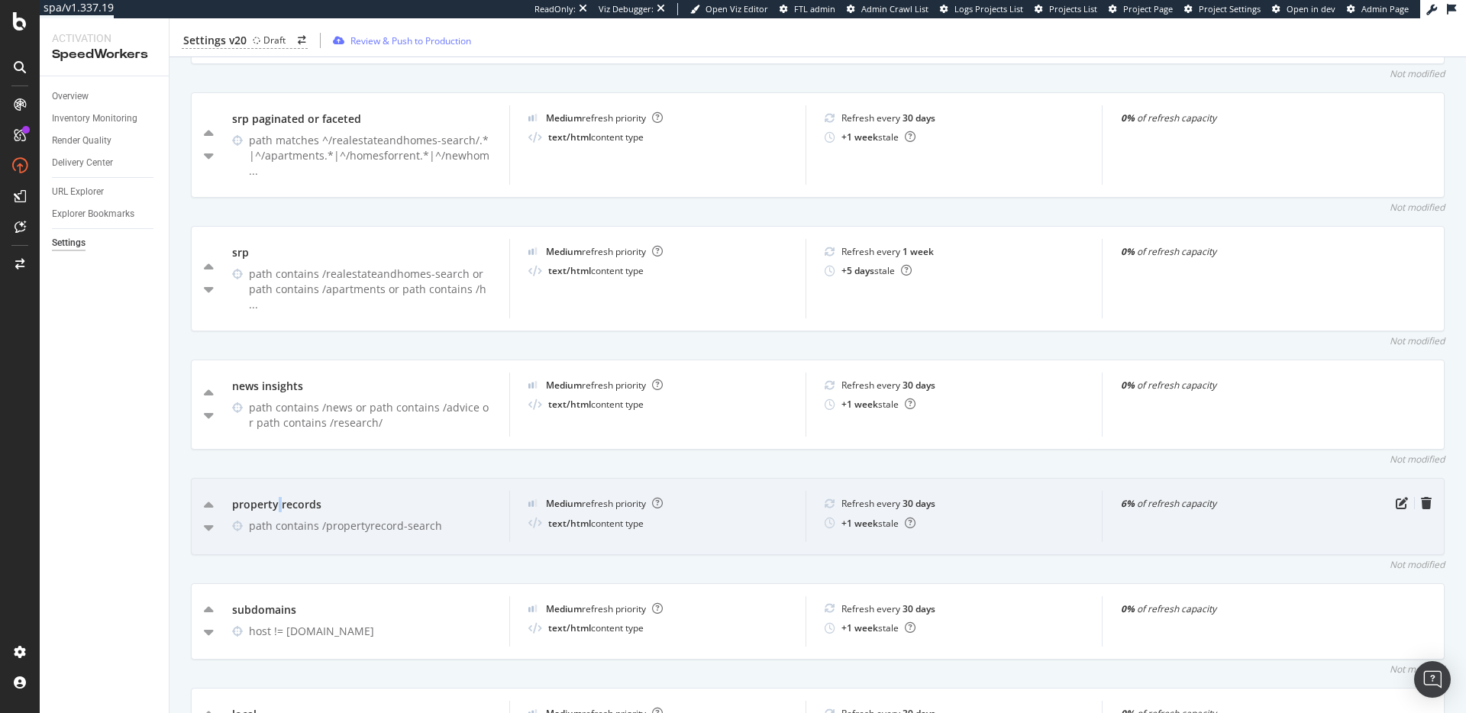
click at [277, 497] on div "property records" at bounding box center [361, 504] width 259 height 15
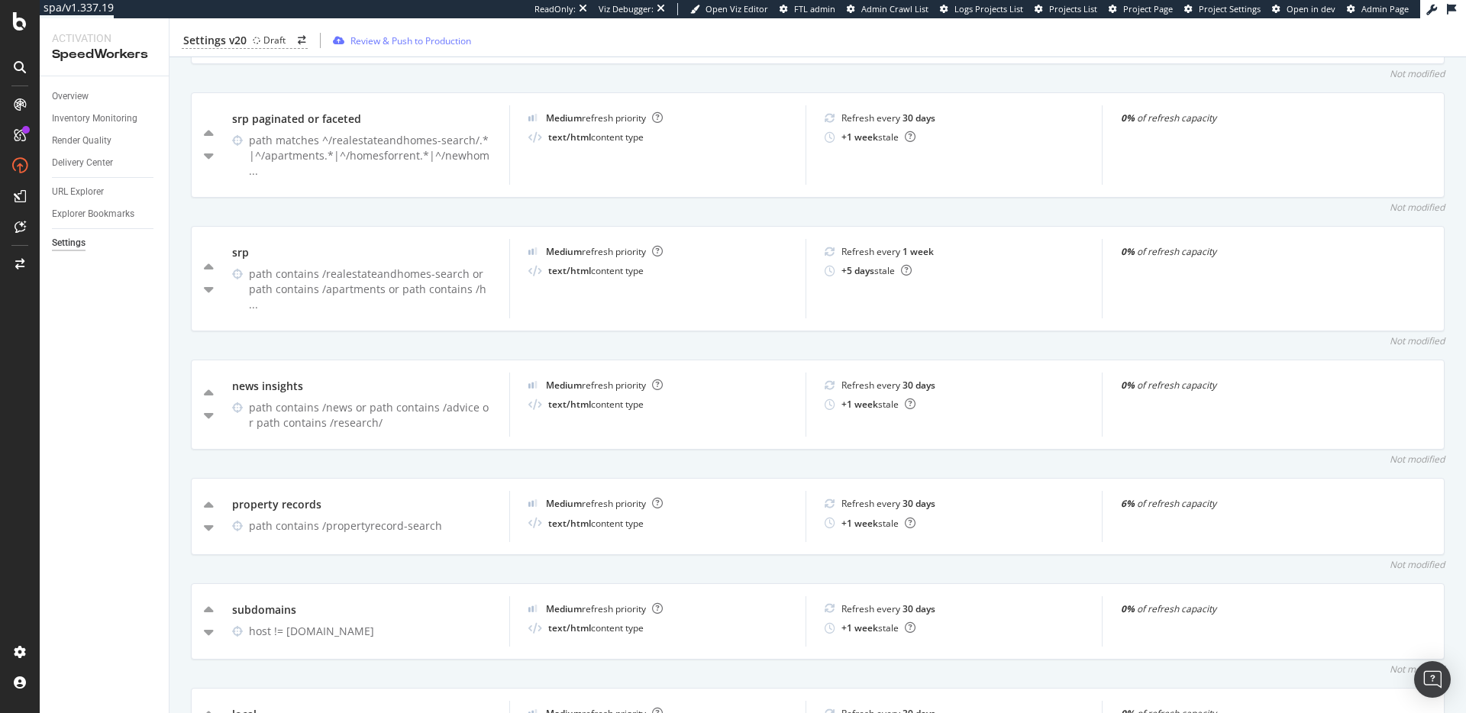
click at [381, 441] on div "Inventory Cache behaviors Quality Controls Control Center Percentage of Refresh…" at bounding box center [818, 360] width 1297 height 2056
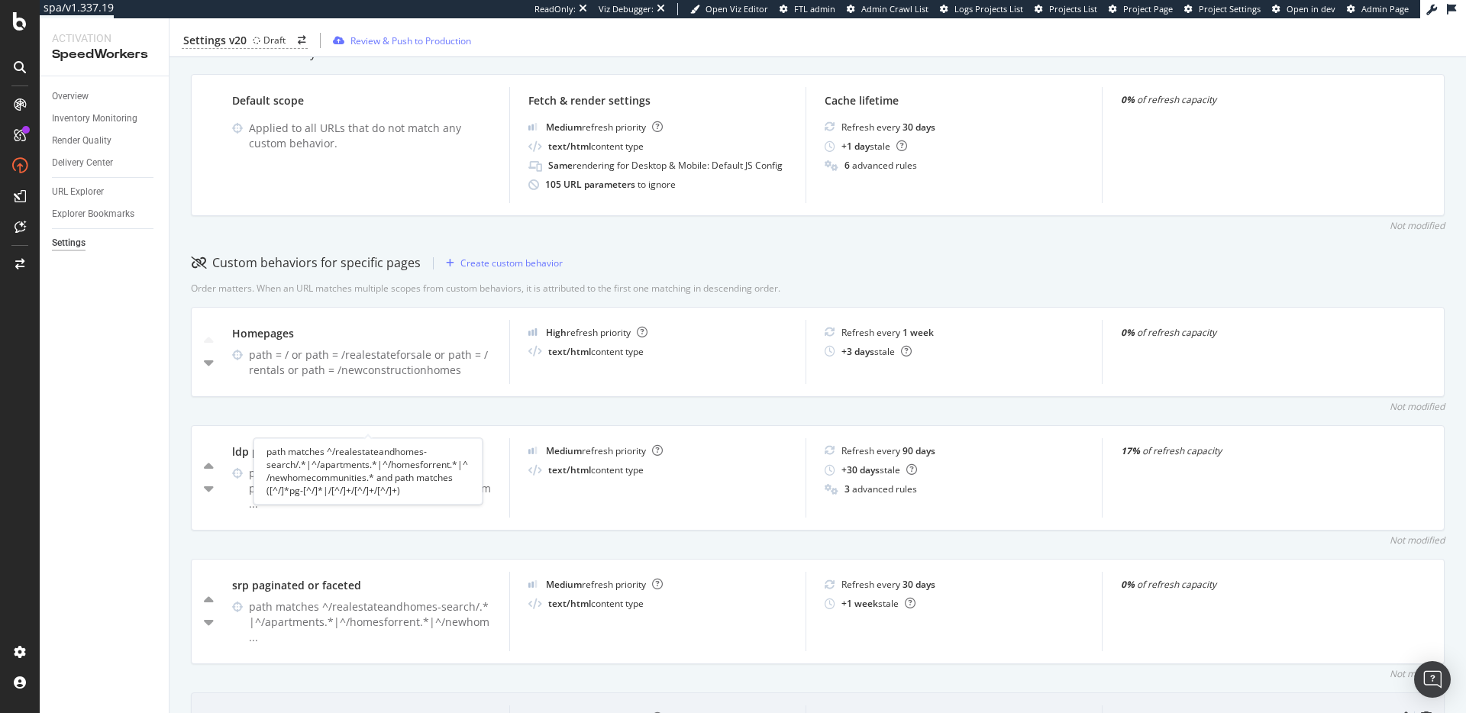
scroll to position [499, 0]
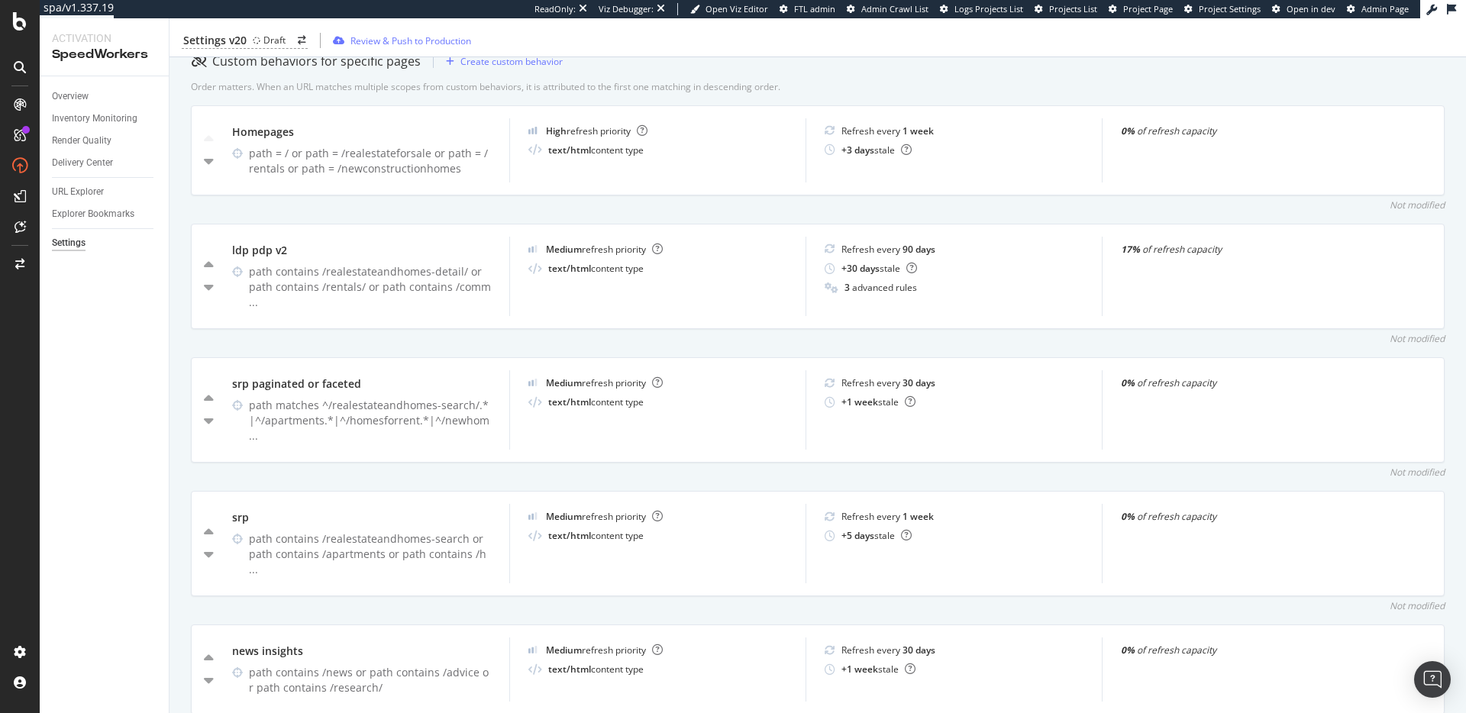
click at [422, 466] on div "Not modified" at bounding box center [818, 472] width 1254 height 13
click at [395, 470] on div "Inventory Cache behaviors Quality Controls Control Center Percentage of Refresh…" at bounding box center [818, 625] width 1297 height 2056
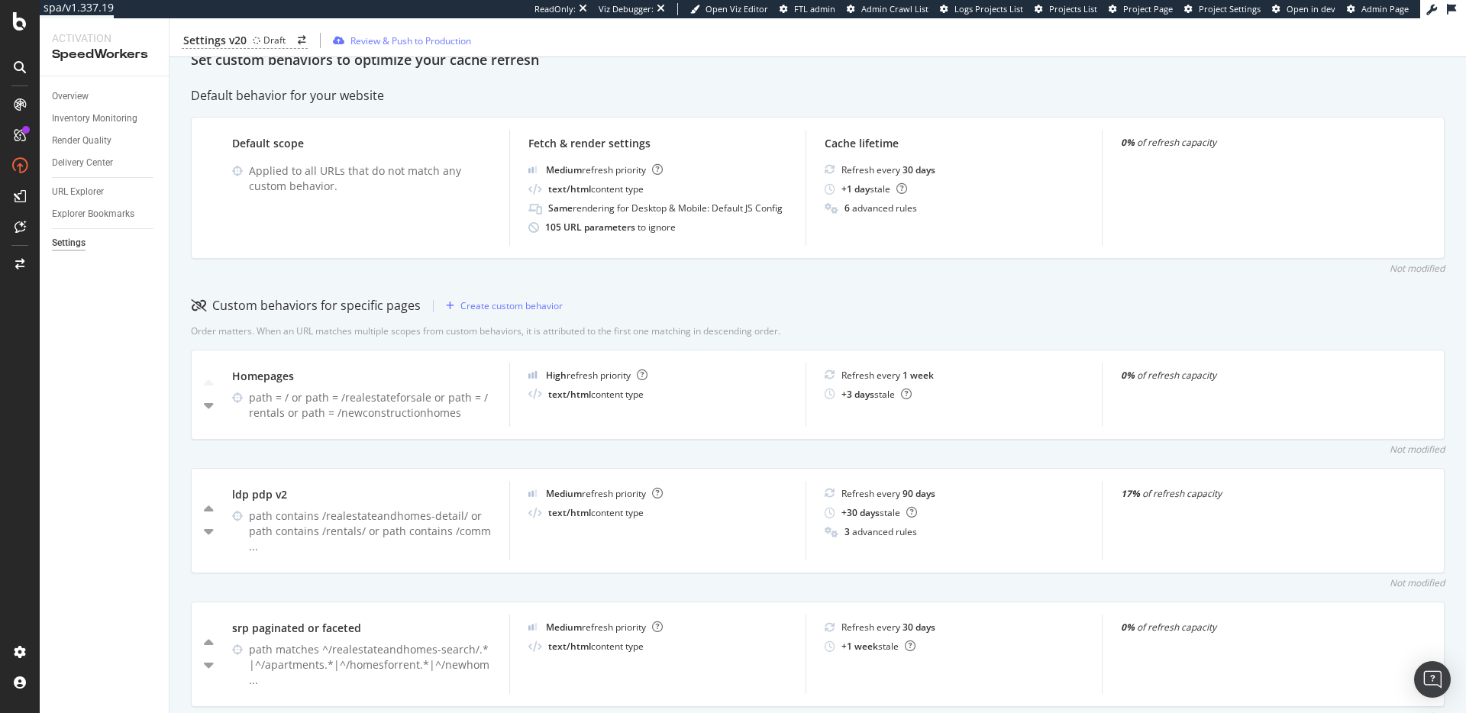
scroll to position [0, 0]
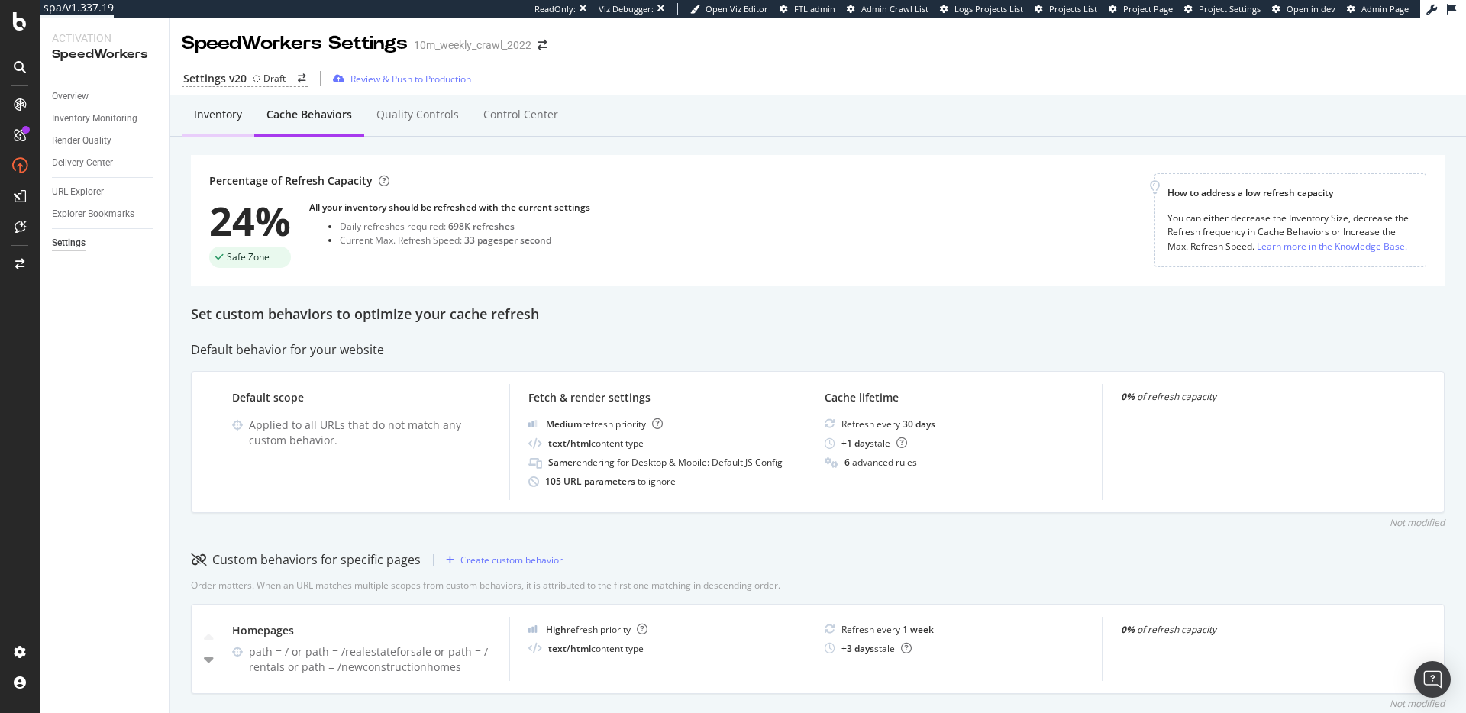
click at [233, 109] on div "Inventory" at bounding box center [218, 114] width 48 height 15
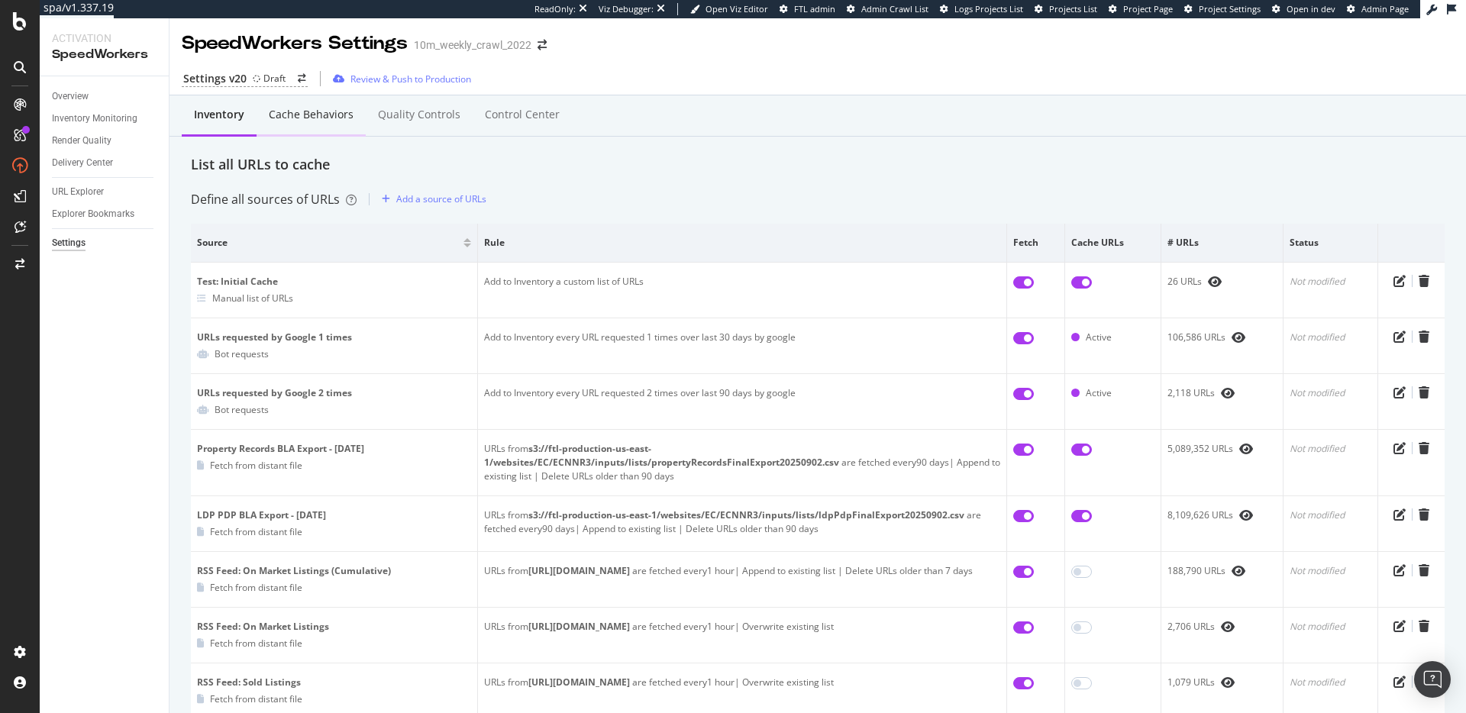
click at [294, 109] on div "Cache behaviors" at bounding box center [311, 114] width 85 height 15
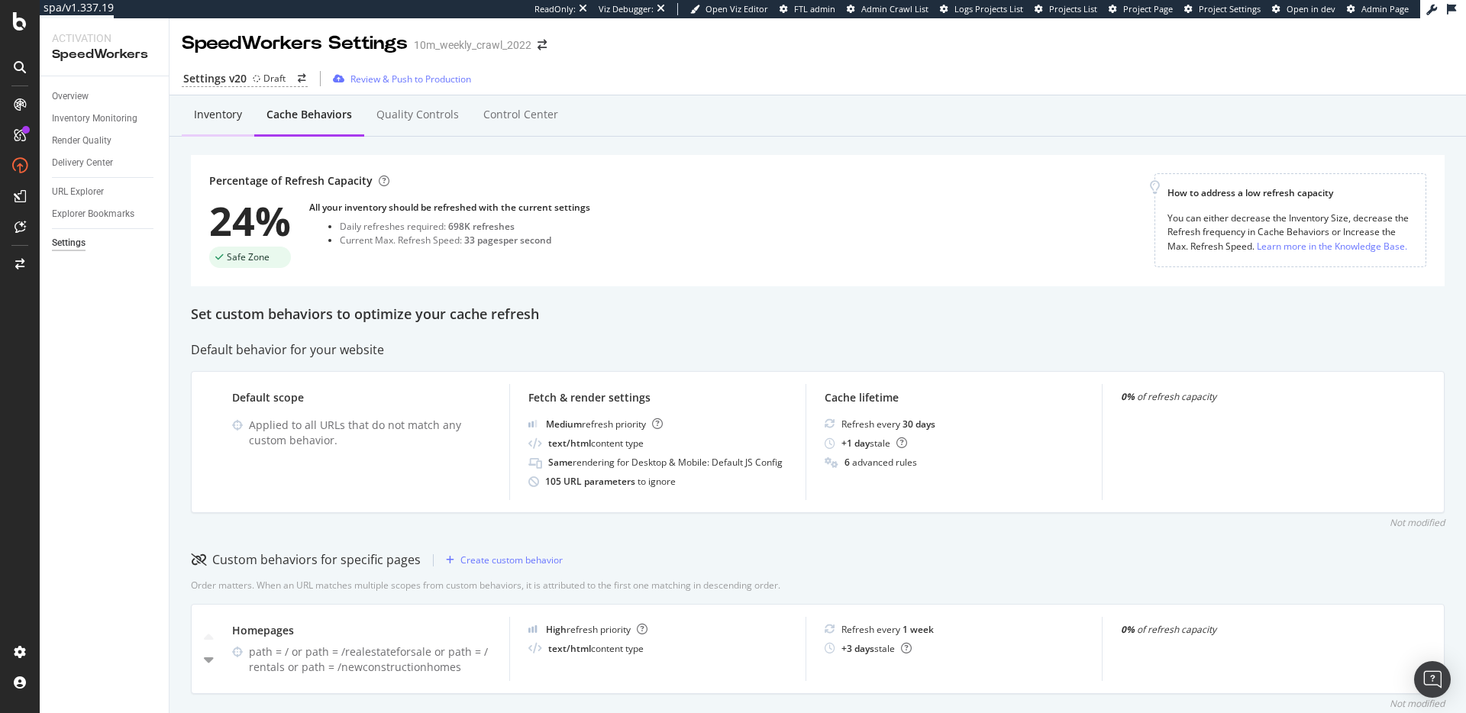
click at [216, 118] on div "Inventory" at bounding box center [218, 114] width 48 height 15
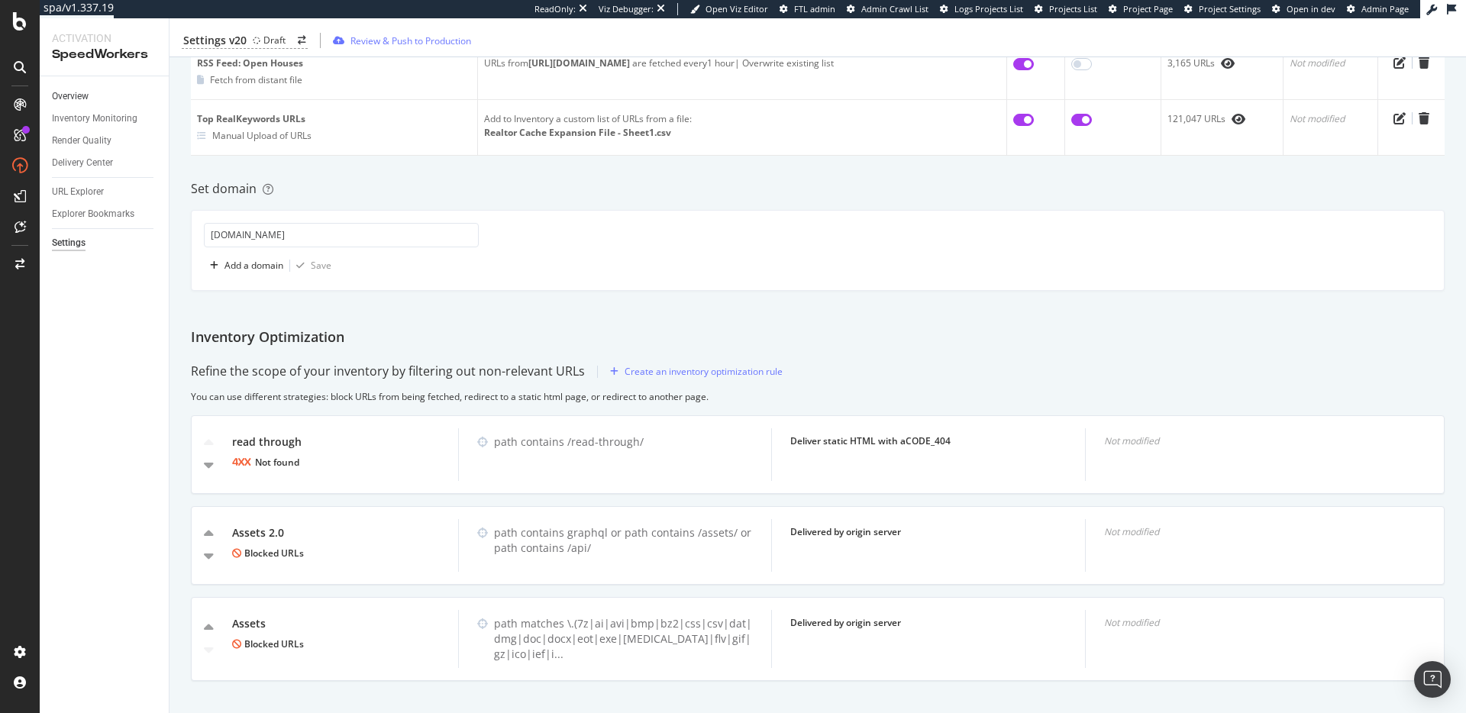
scroll to position [771, 0]
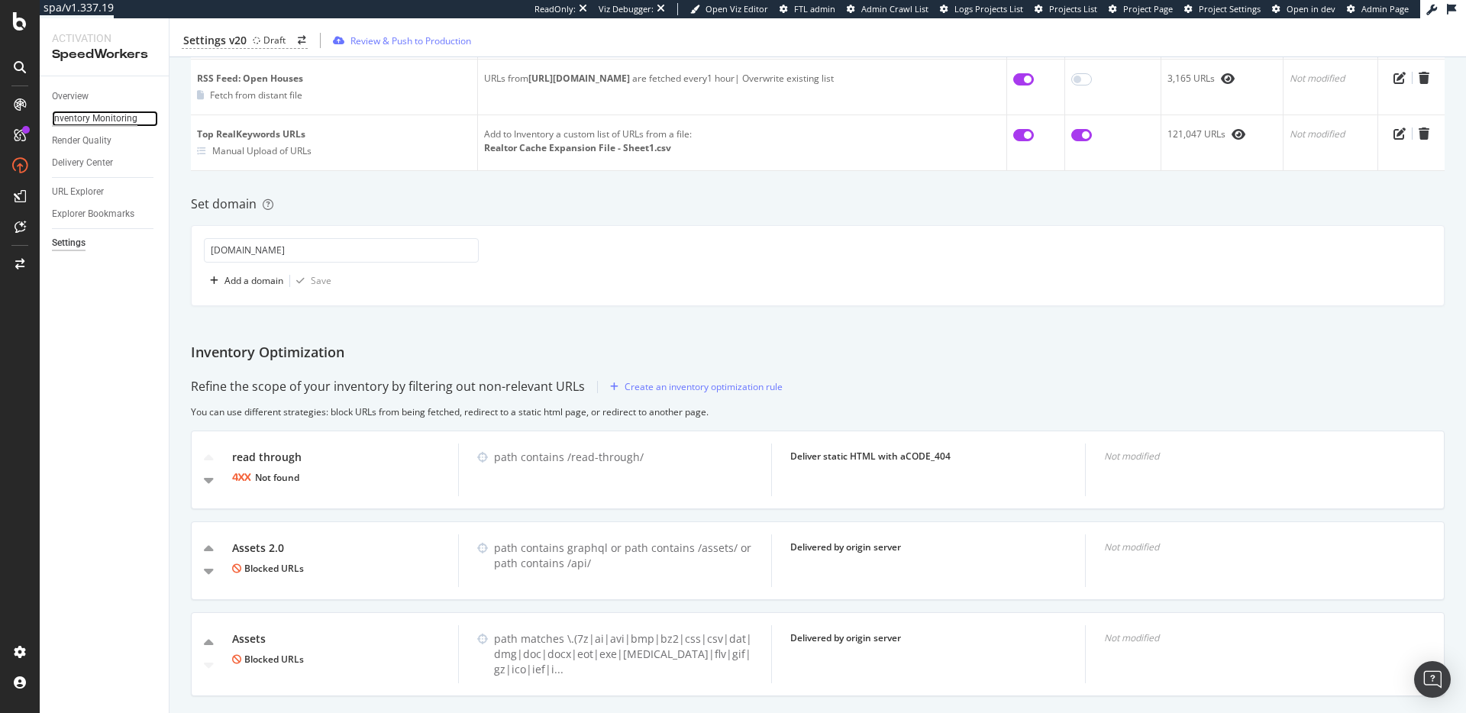
click at [86, 121] on div "Inventory Monitoring" at bounding box center [95, 119] width 86 height 16
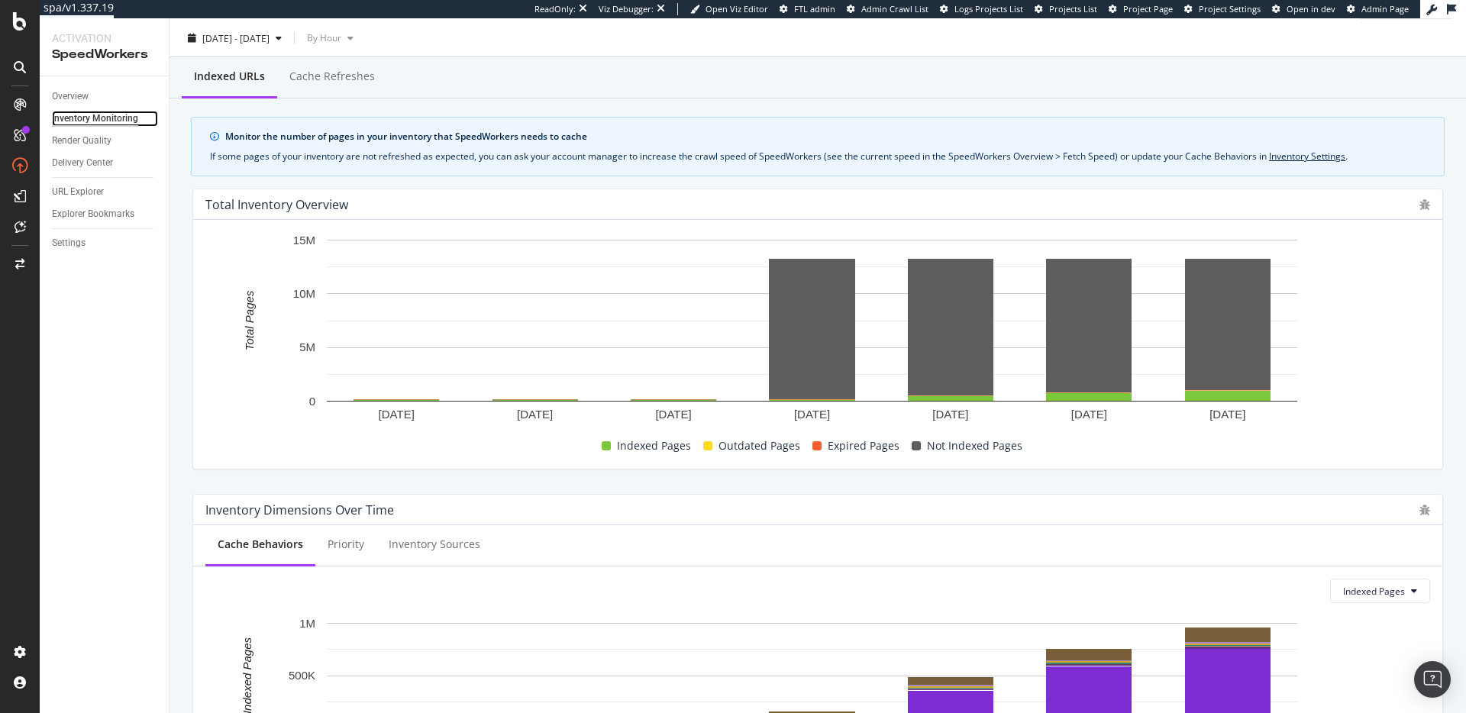
scroll to position [29, 0]
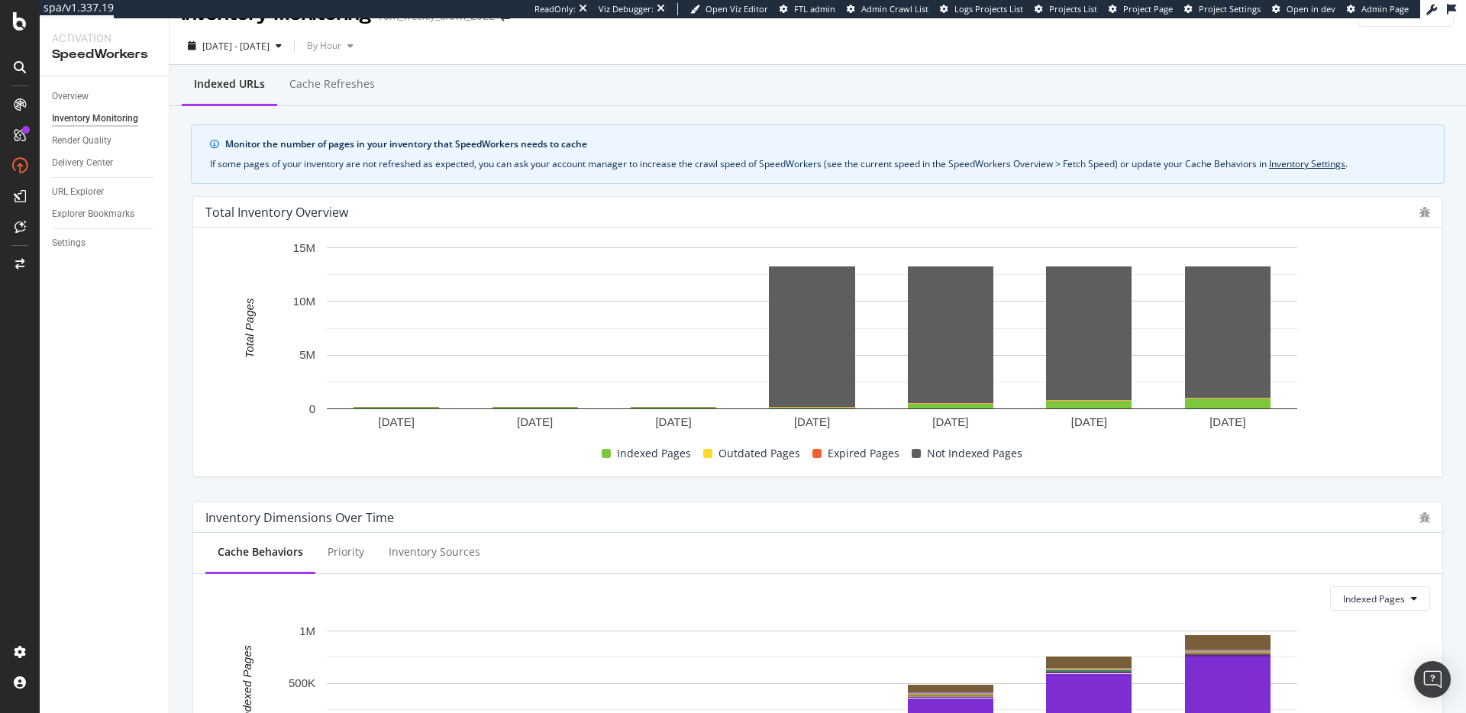
click at [1447, 277] on div "Indexed URLs Cache refreshes Monitor the number of pages in your inventory that…" at bounding box center [818, 686] width 1297 height 1242
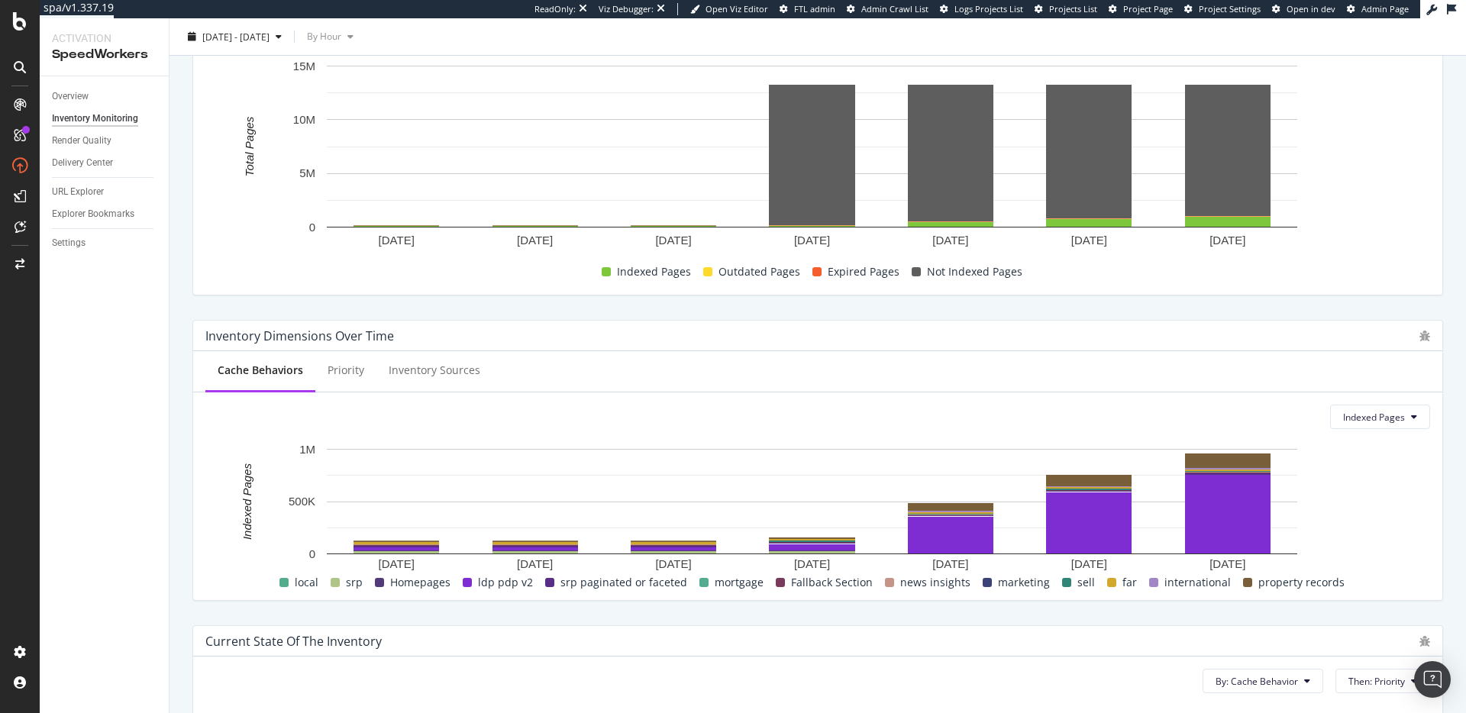
scroll to position [0, 0]
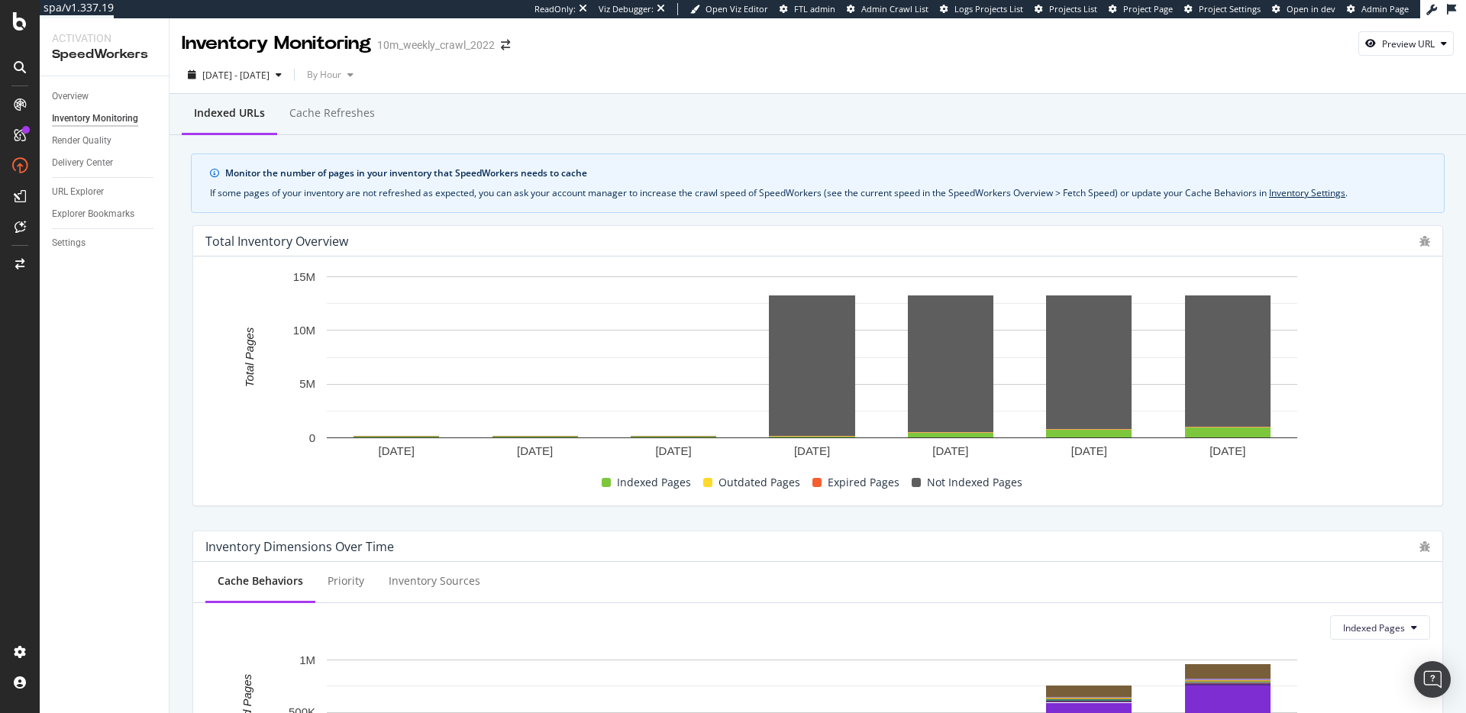
click at [1004, 189] on div "If some pages of your inventory are not refreshed as expected, you can ask your…" at bounding box center [818, 193] width 1216 height 14
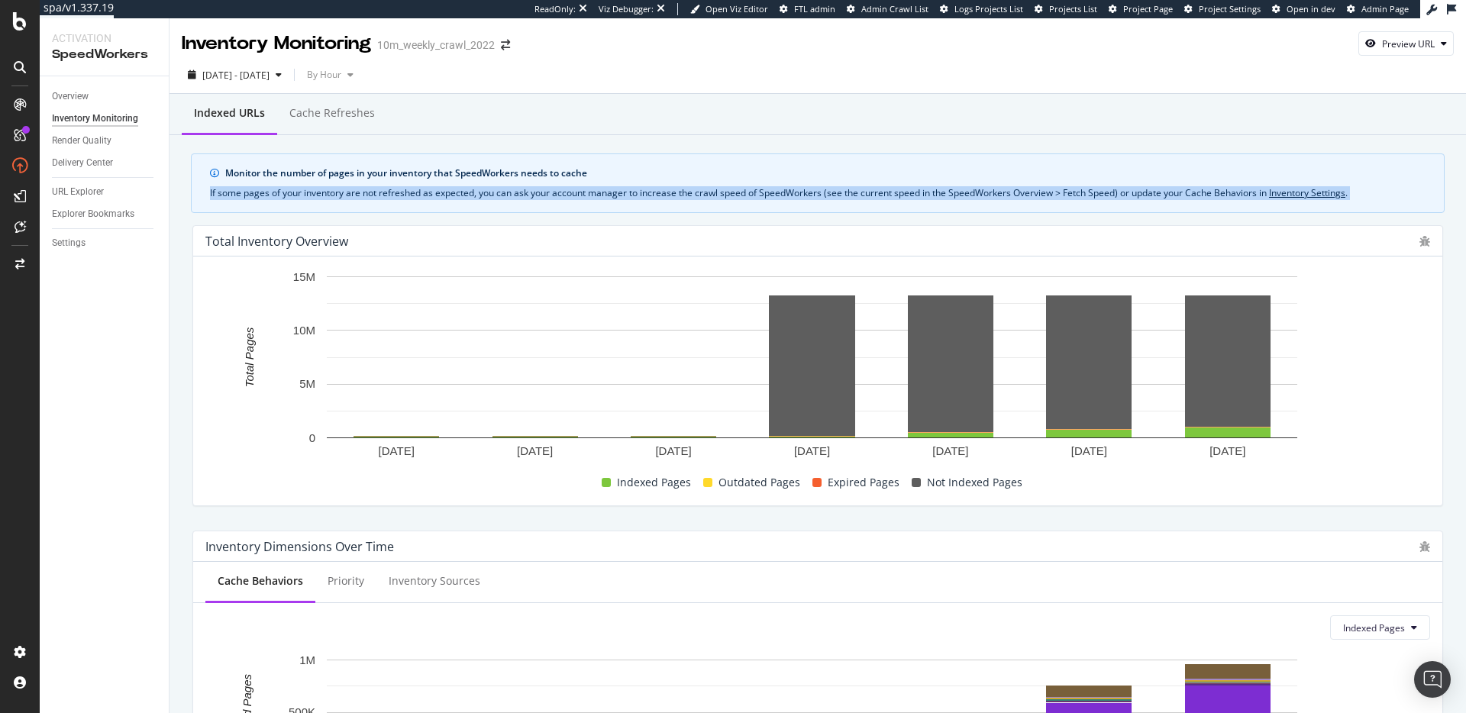
click at [1004, 189] on div "If some pages of your inventory are not refreshed as expected, you can ask your…" at bounding box center [818, 193] width 1216 height 14
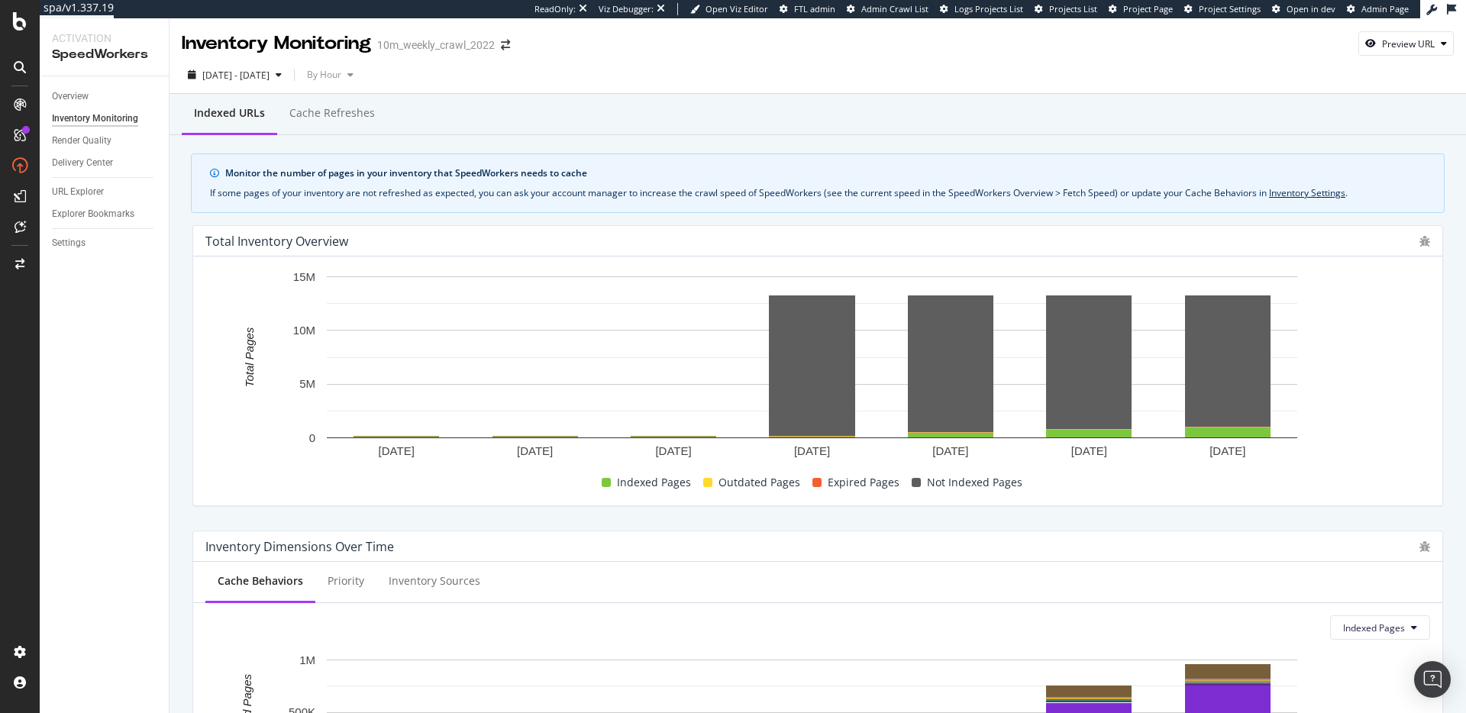
click at [1006, 189] on div "If some pages of your inventory are not refreshed as expected, you can ask your…" at bounding box center [818, 193] width 1216 height 14
click at [900, 147] on div "Indexed URLs Cache refreshes Monitor the number of pages in your inventory that…" at bounding box center [818, 715] width 1297 height 1242
click at [798, 187] on div "If some pages of your inventory are not refreshed as expected, you can ask your…" at bounding box center [818, 193] width 1216 height 14
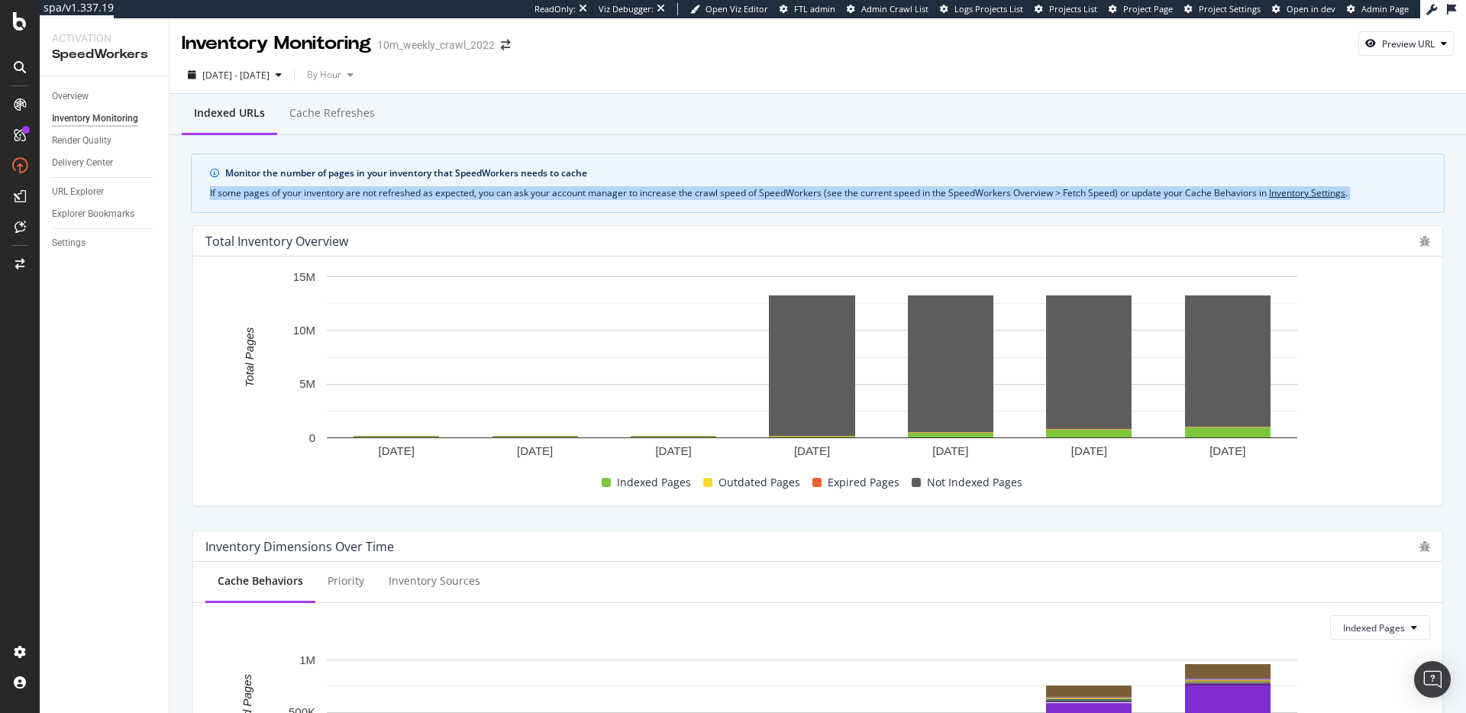
click at [798, 187] on div "If some pages of your inventory are not refreshed as expected, you can ask your…" at bounding box center [818, 193] width 1216 height 14
click at [803, 186] on div "If some pages of your inventory are not refreshed as expected, you can ask your…" at bounding box center [818, 193] width 1216 height 14
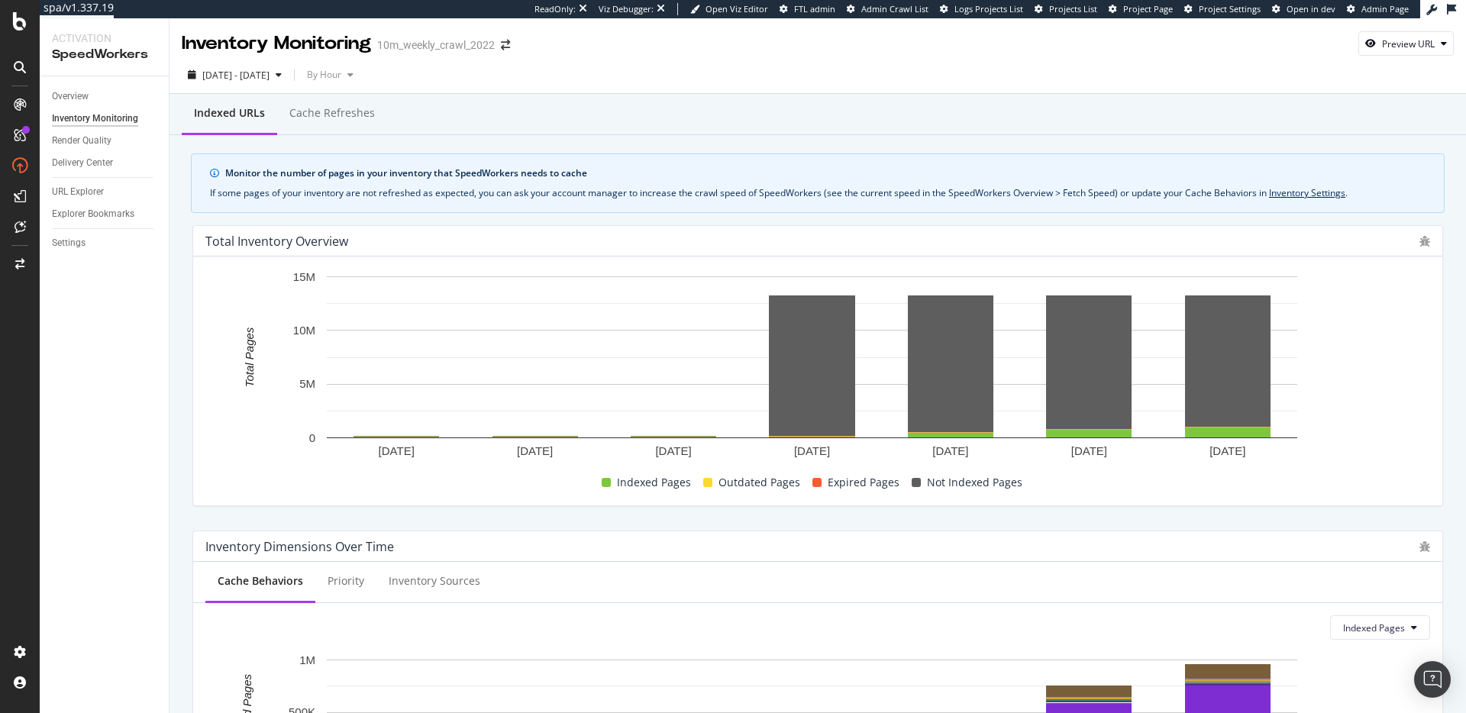
click at [642, 487] on span "Indexed Pages" at bounding box center [654, 482] width 74 height 18
click at [669, 485] on span "Indexed Pages" at bounding box center [654, 482] width 74 height 18
click at [772, 480] on span "Outdated Pages" at bounding box center [760, 482] width 82 height 18
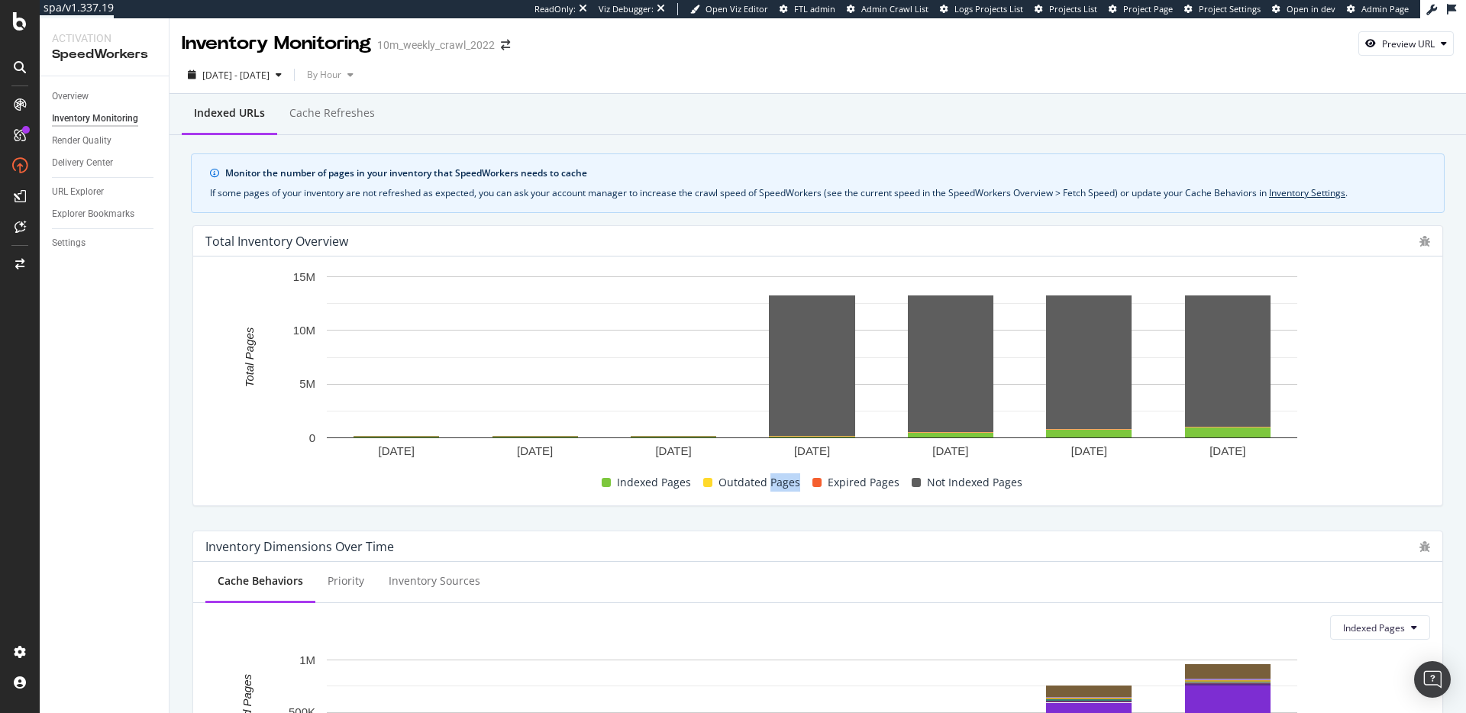
click at [772, 480] on span "Outdated Pages" at bounding box center [760, 482] width 82 height 18
click at [843, 478] on span "Expired Pages" at bounding box center [864, 482] width 72 height 18
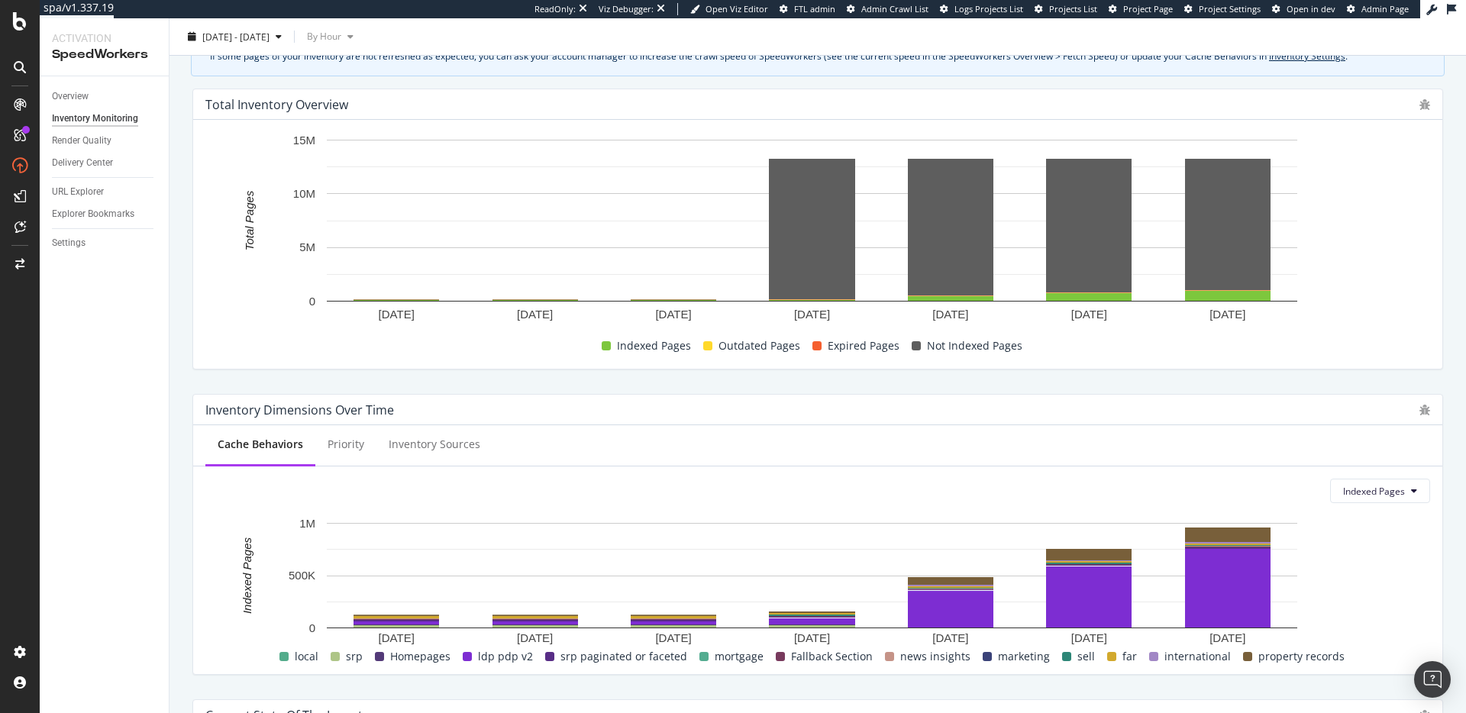
scroll to position [302, 0]
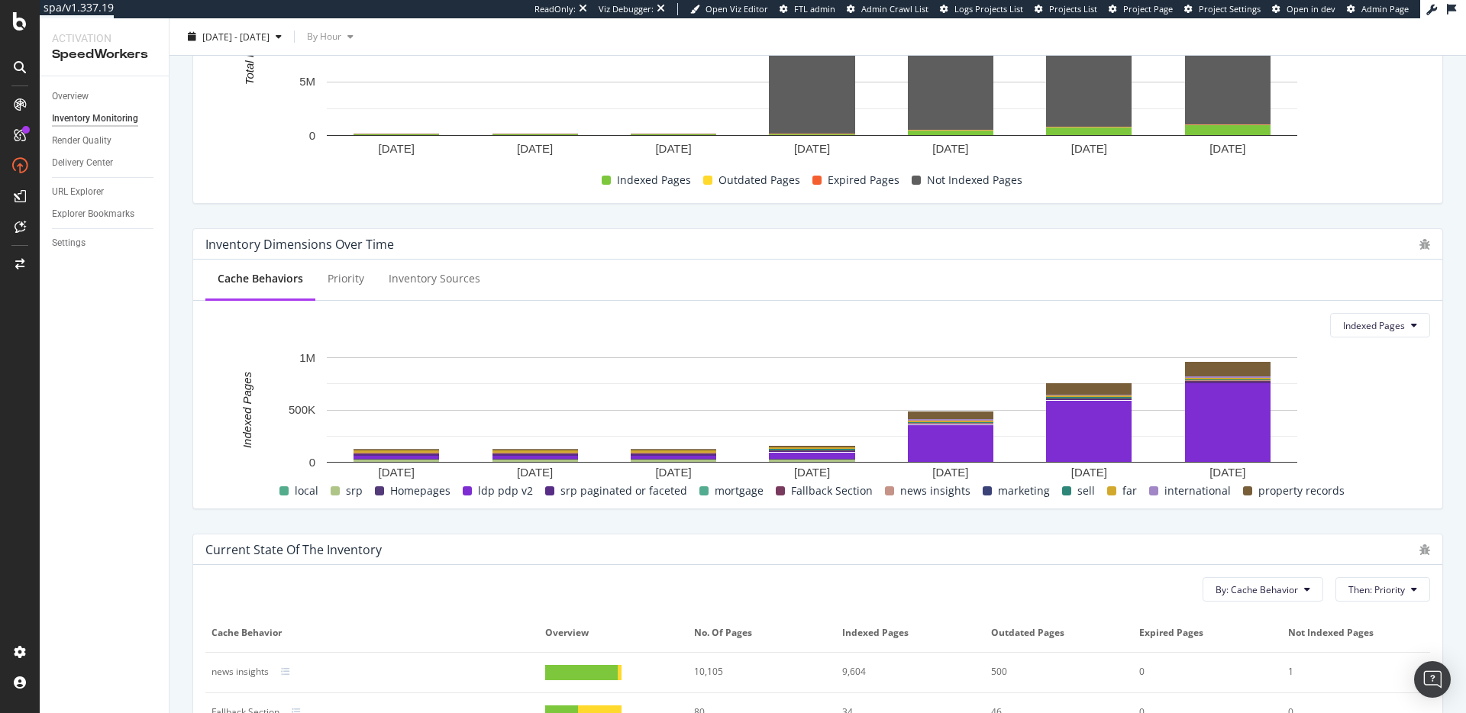
click at [1284, 518] on div "Inventory Dimensions Over Time Cache Behaviors Priority Inventory Sources Index…" at bounding box center [817, 368] width 1269 height 305
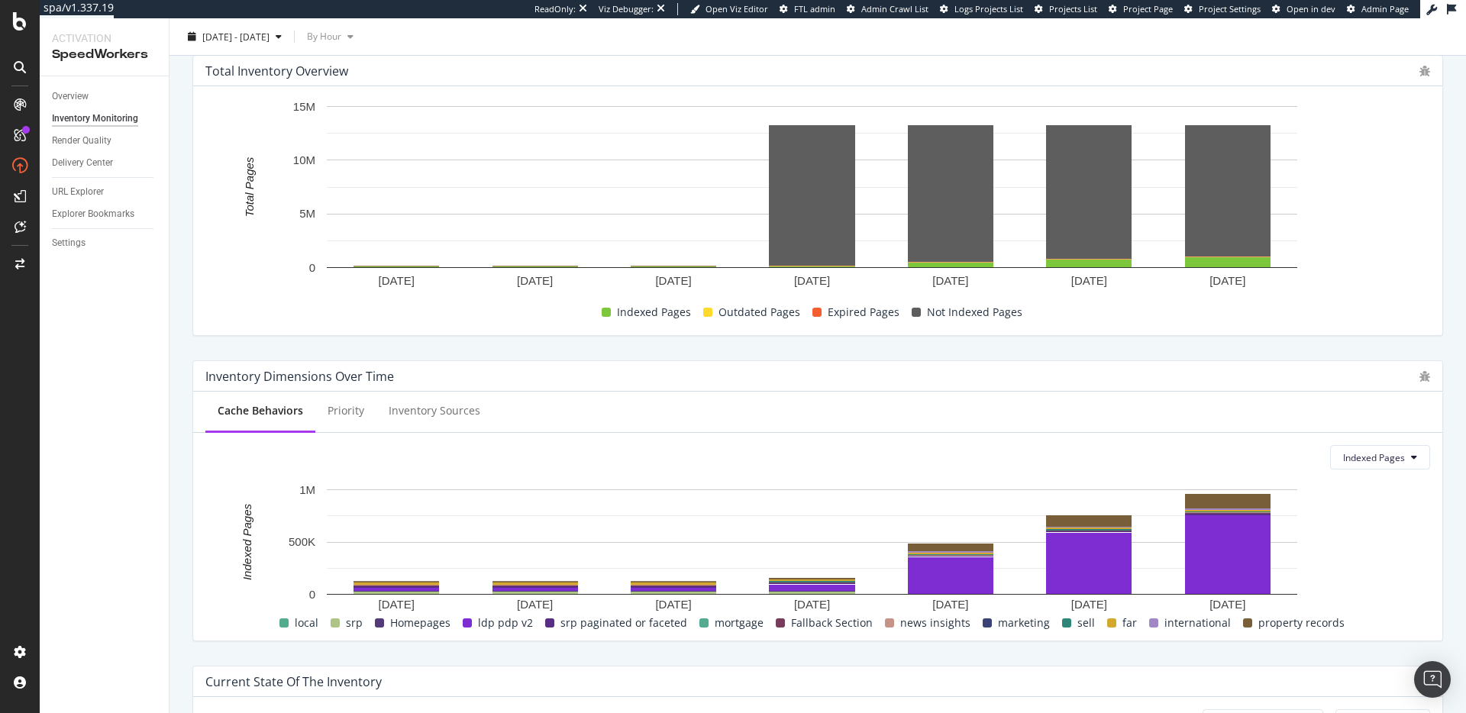
scroll to position [237, 0]
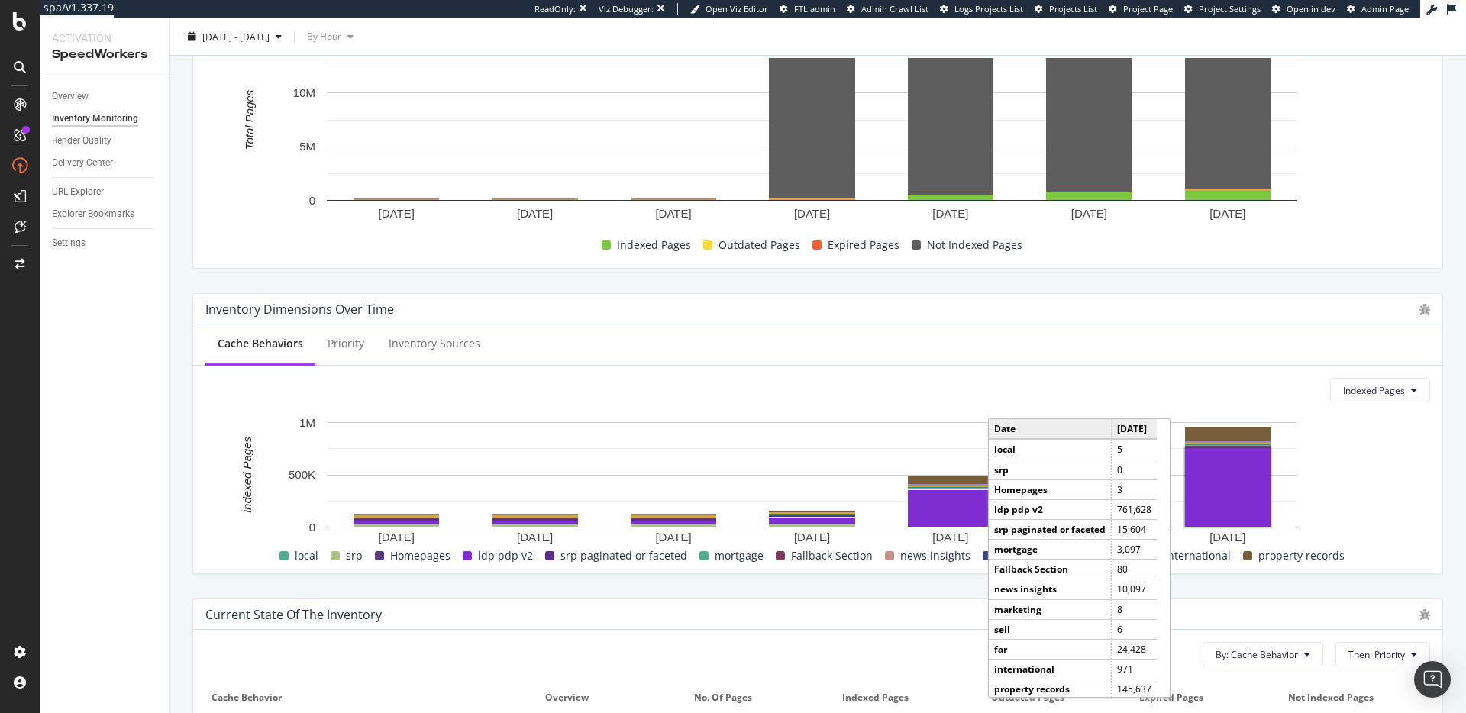
click at [1228, 504] on rect "A chart." at bounding box center [1228, 487] width 86 height 79
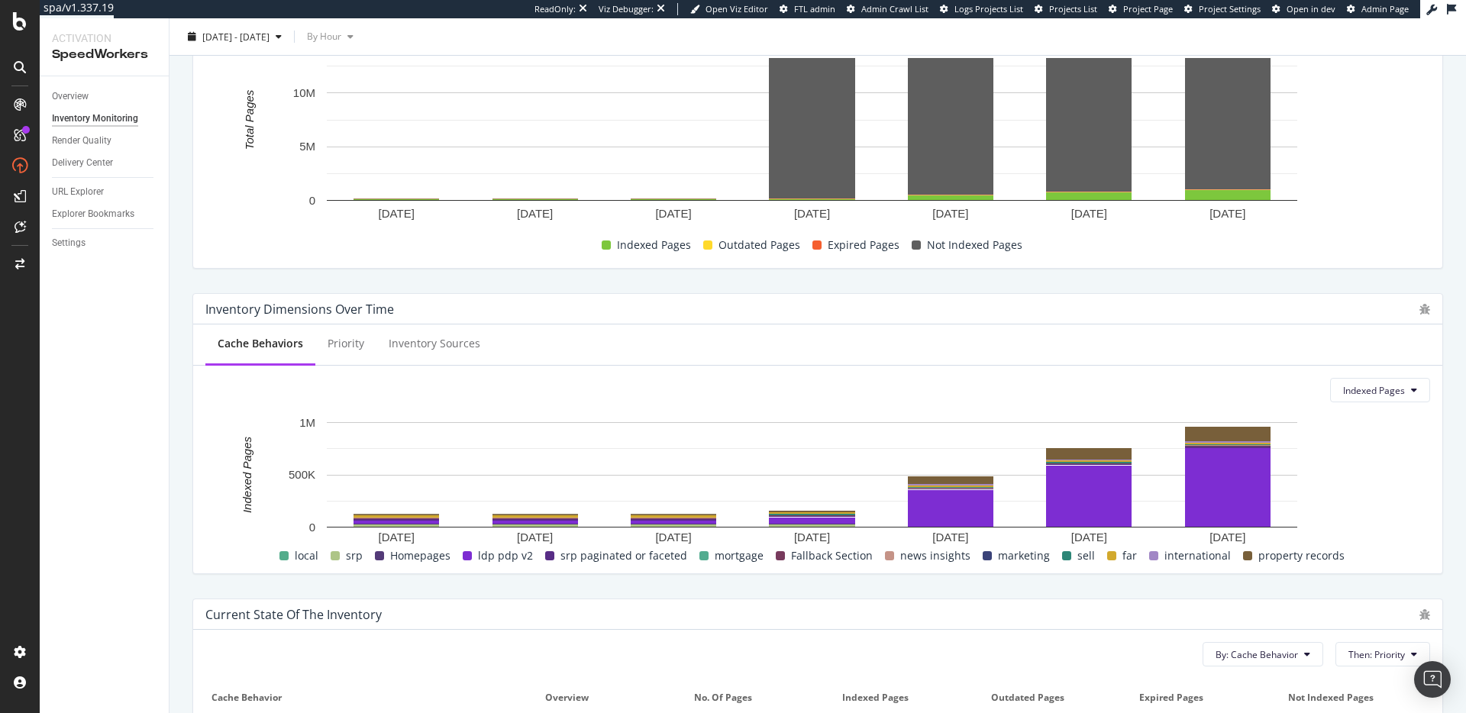
click at [1230, 277] on div "Total Inventory Overview September 1, 2025 September 2, 2025 September 3, 2025 …" at bounding box center [817, 128] width 1269 height 305
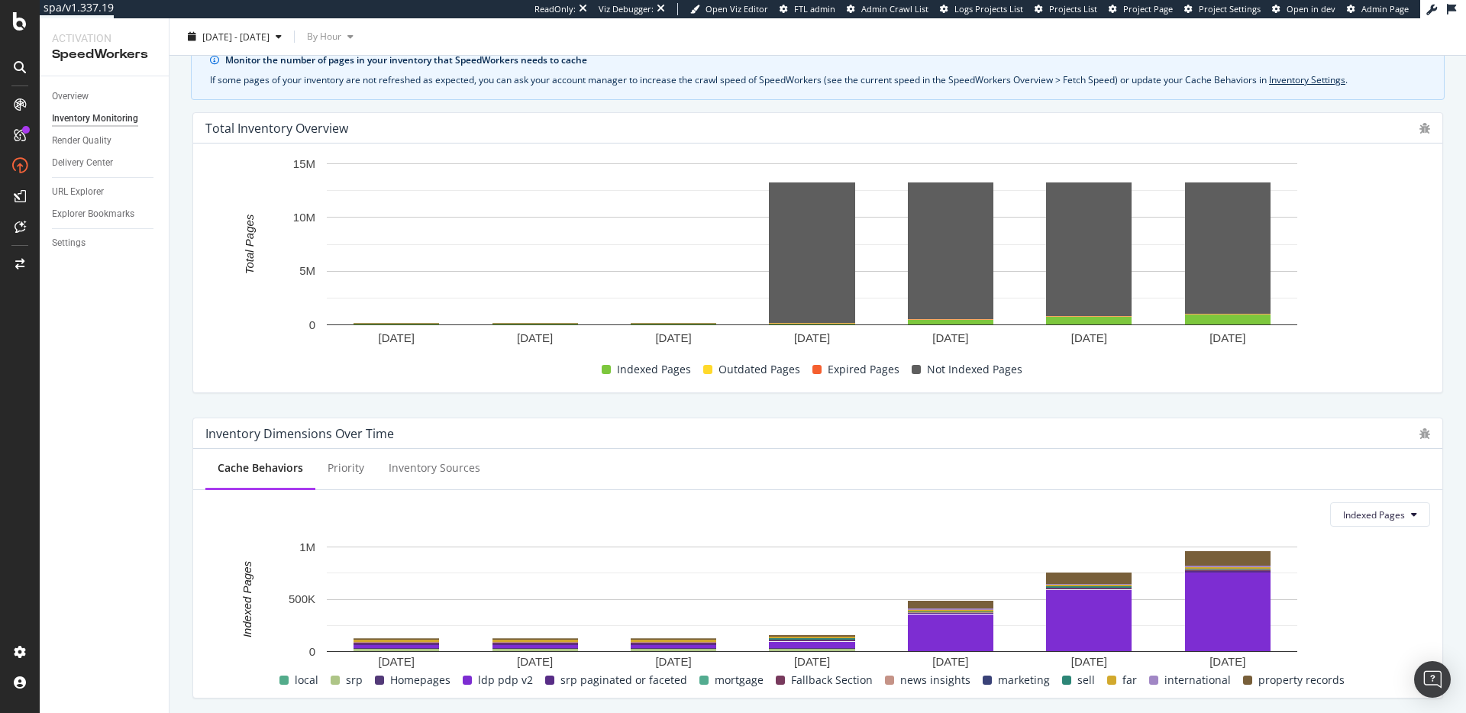
scroll to position [99, 0]
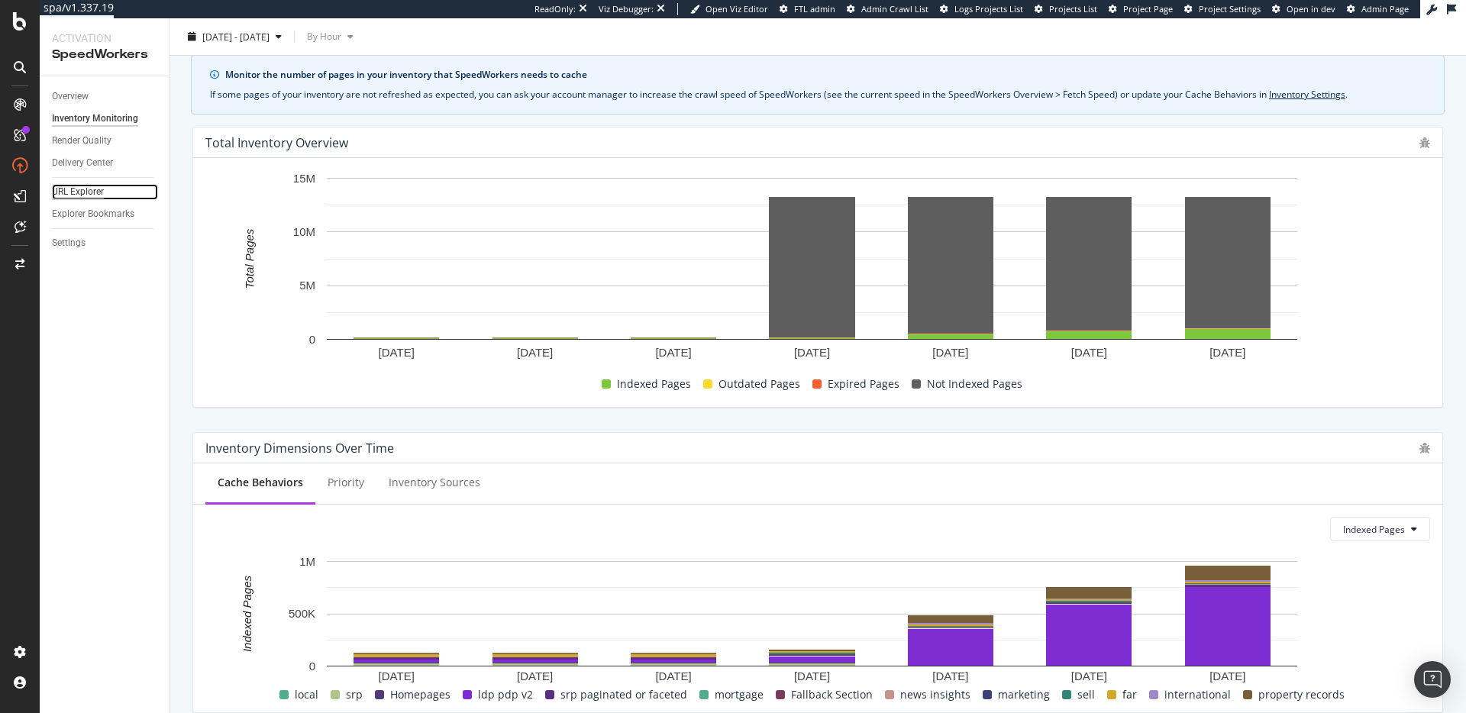
click at [78, 194] on div "URL Explorer" at bounding box center [78, 192] width 52 height 16
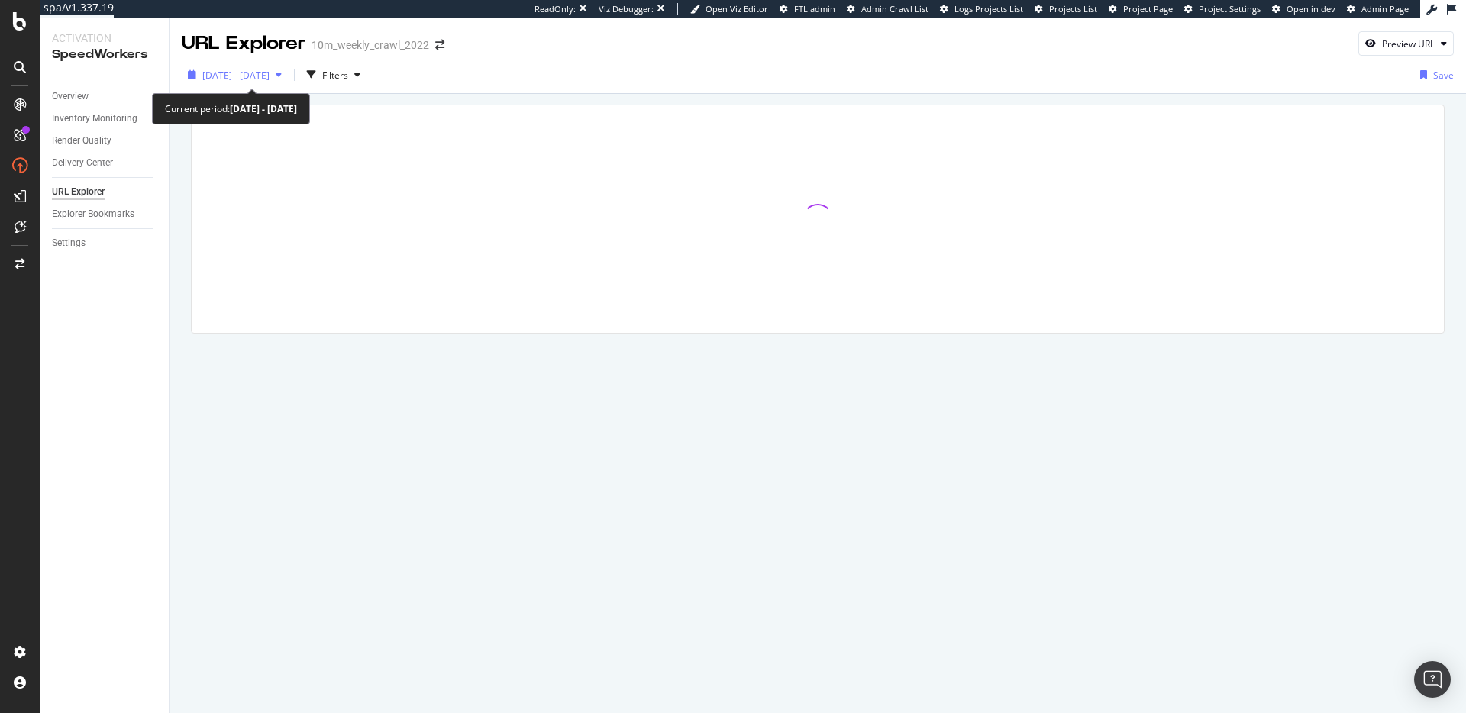
click at [288, 77] on div "button" at bounding box center [279, 74] width 18 height 9
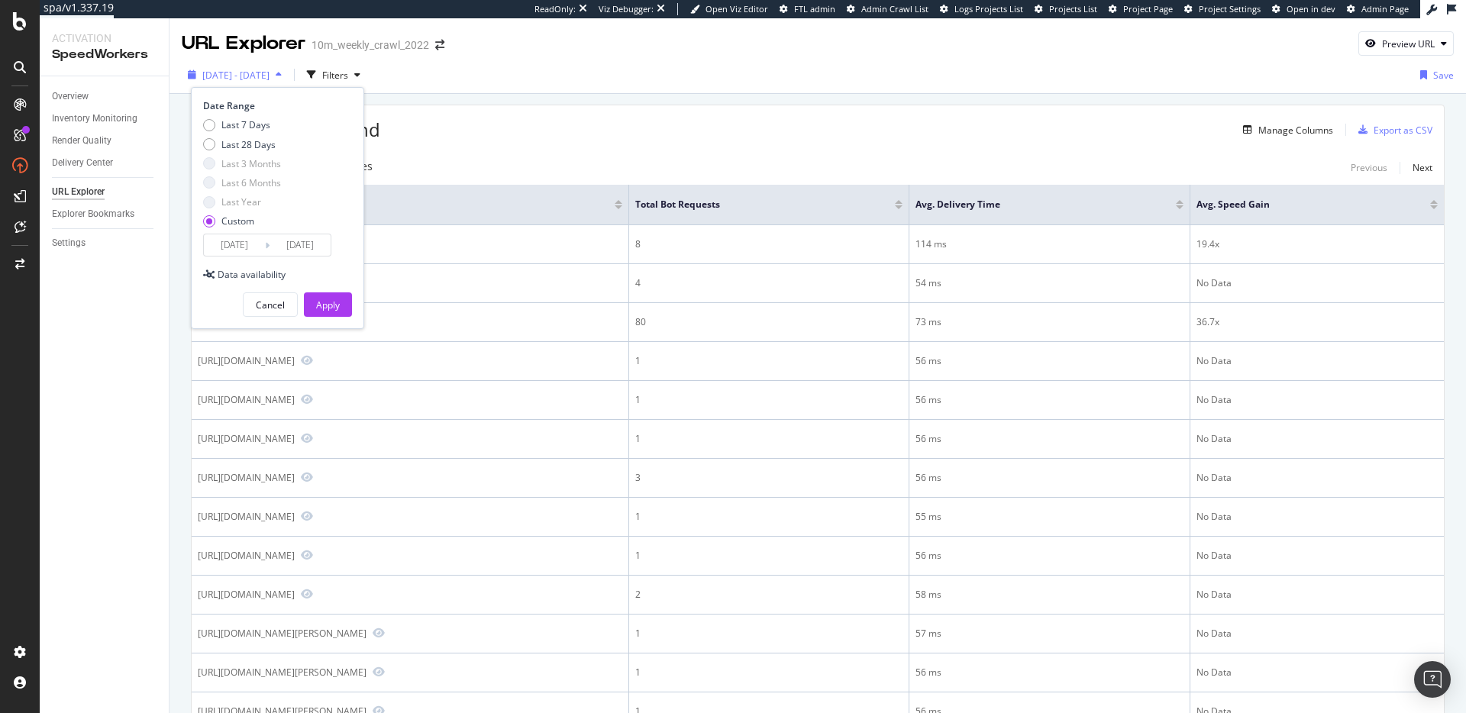
click at [270, 70] on span "2025 Sep. 2nd - Sep. 8th" at bounding box center [235, 75] width 67 height 13
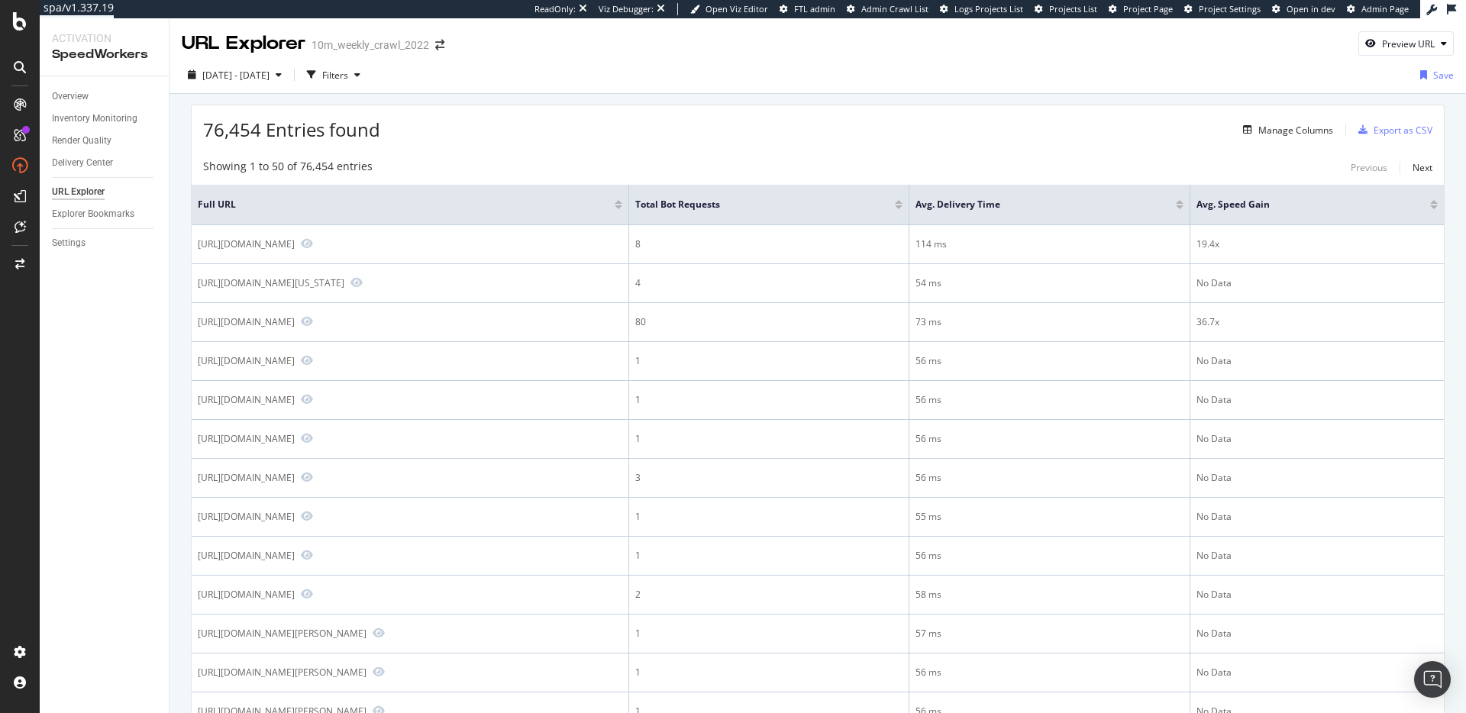
click at [1287, 132] on div "Manage Columns" at bounding box center [1295, 130] width 75 height 13
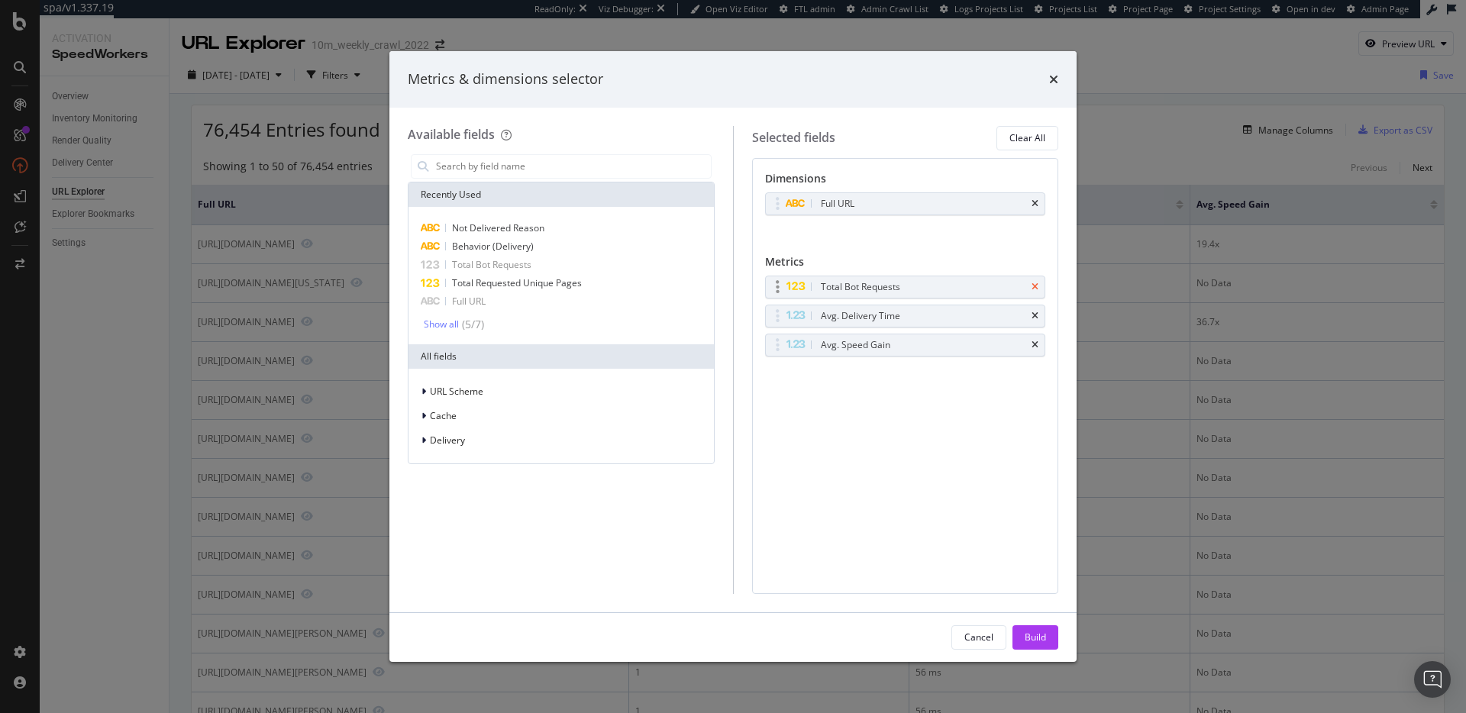
click at [1036, 286] on icon "times" at bounding box center [1035, 287] width 7 height 9
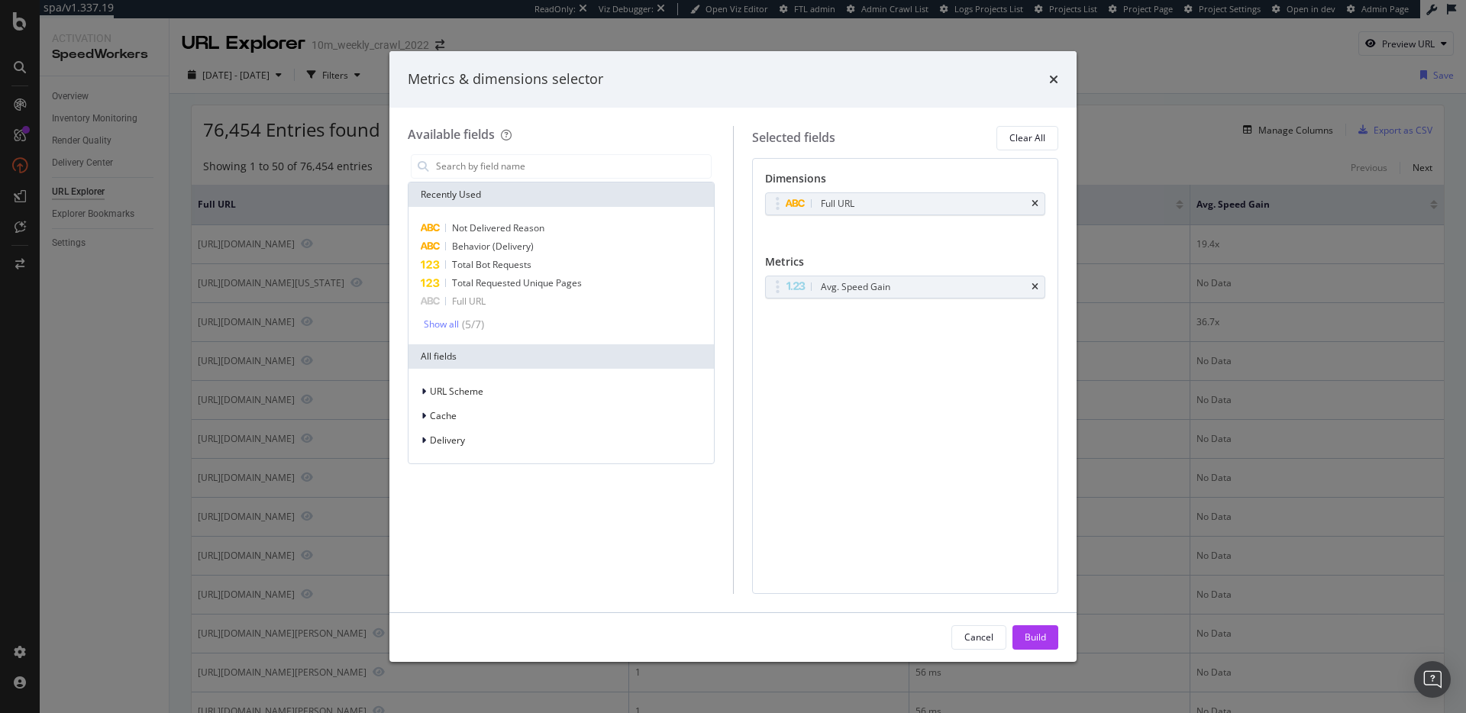
click at [1036, 286] on icon "times" at bounding box center [1035, 287] width 7 height 9
click at [486, 445] on div "Delivery" at bounding box center [561, 440] width 299 height 21
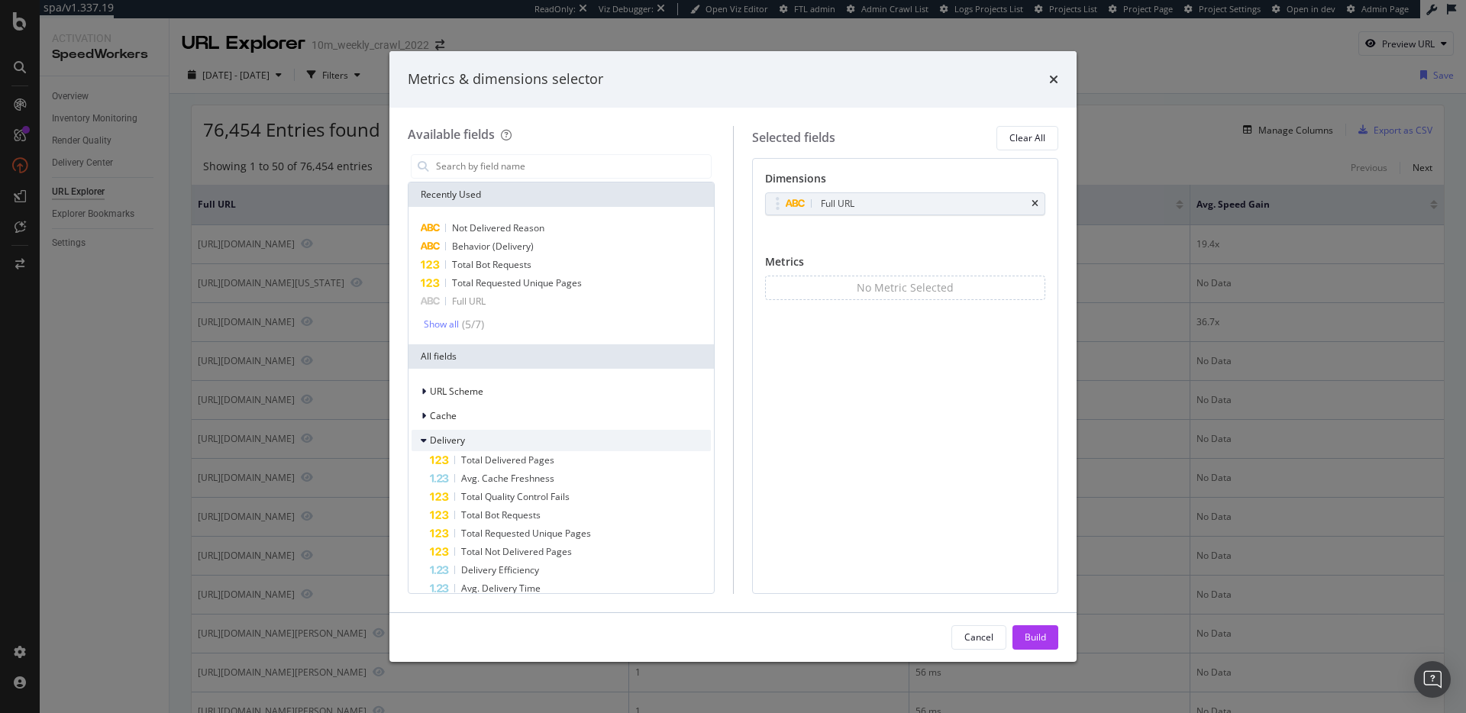
click at [481, 440] on div "Delivery" at bounding box center [561, 440] width 299 height 21
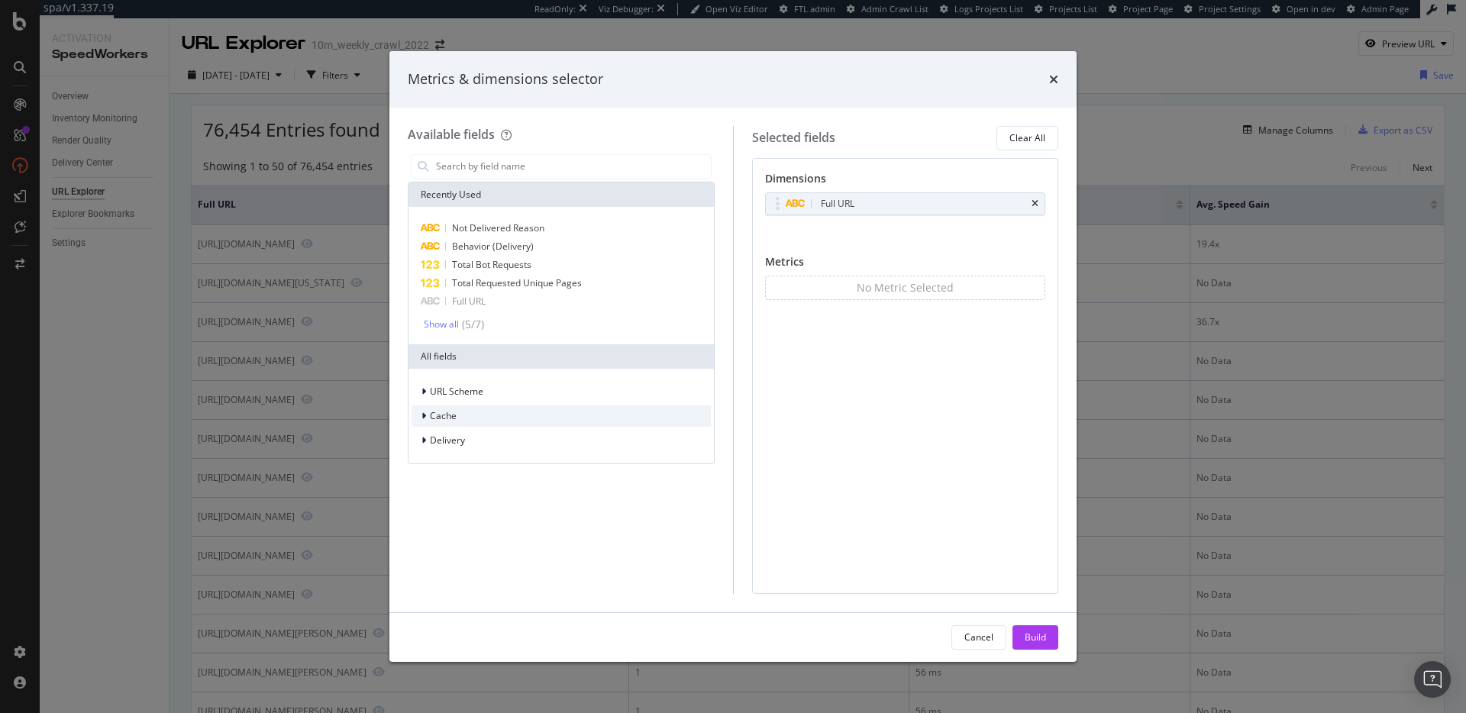
drag, startPoint x: 474, startPoint y: 414, endPoint x: 506, endPoint y: 412, distance: 31.3
click at [475, 414] on div "Cache" at bounding box center [561, 415] width 299 height 21
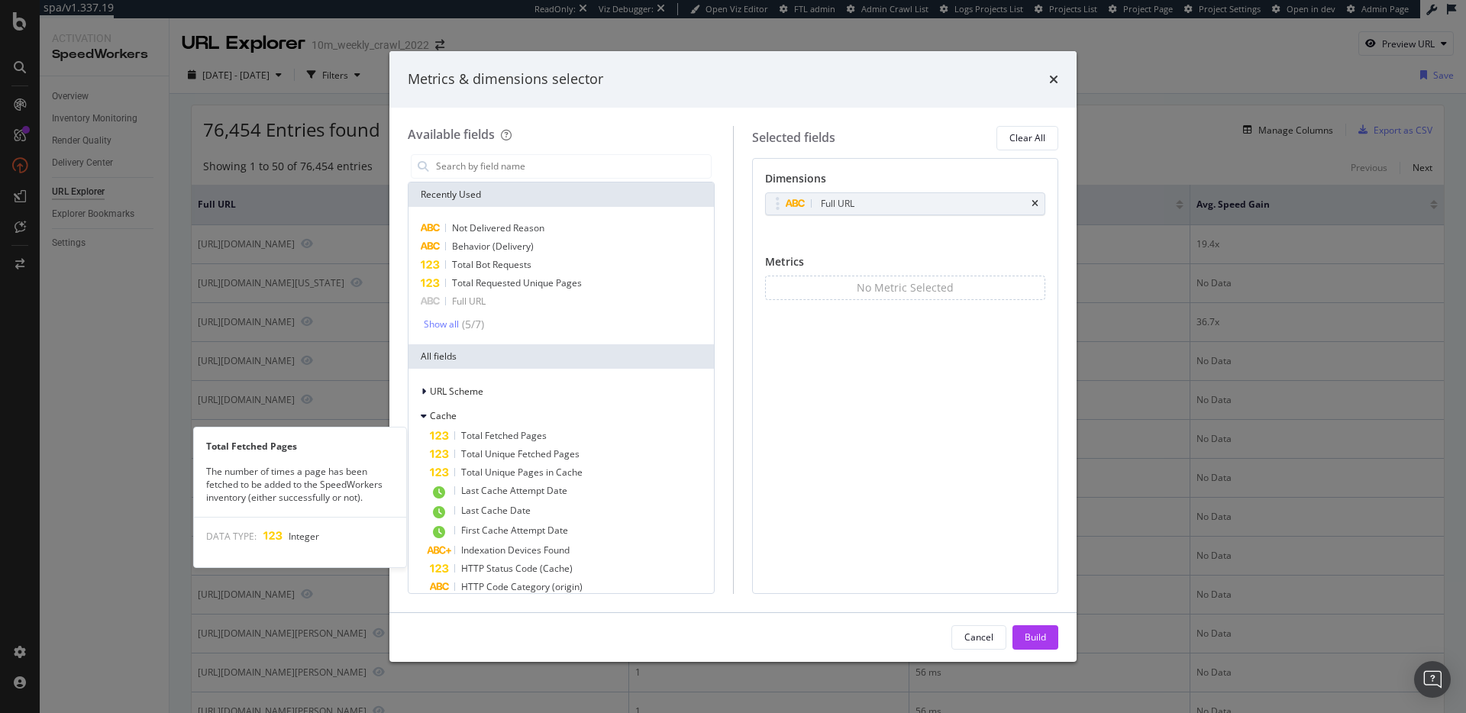
scroll to position [284, 0]
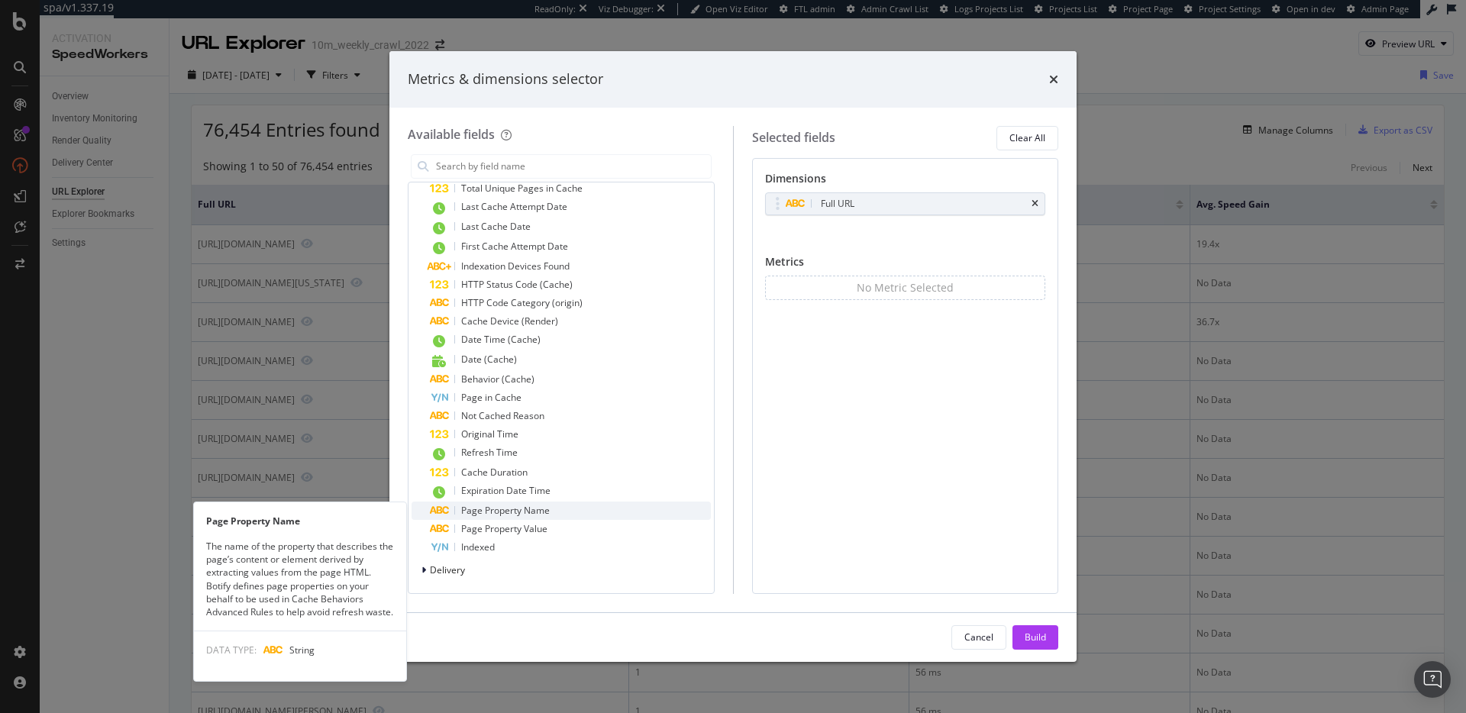
click at [548, 509] on span "Page Property Name" at bounding box center [505, 510] width 89 height 13
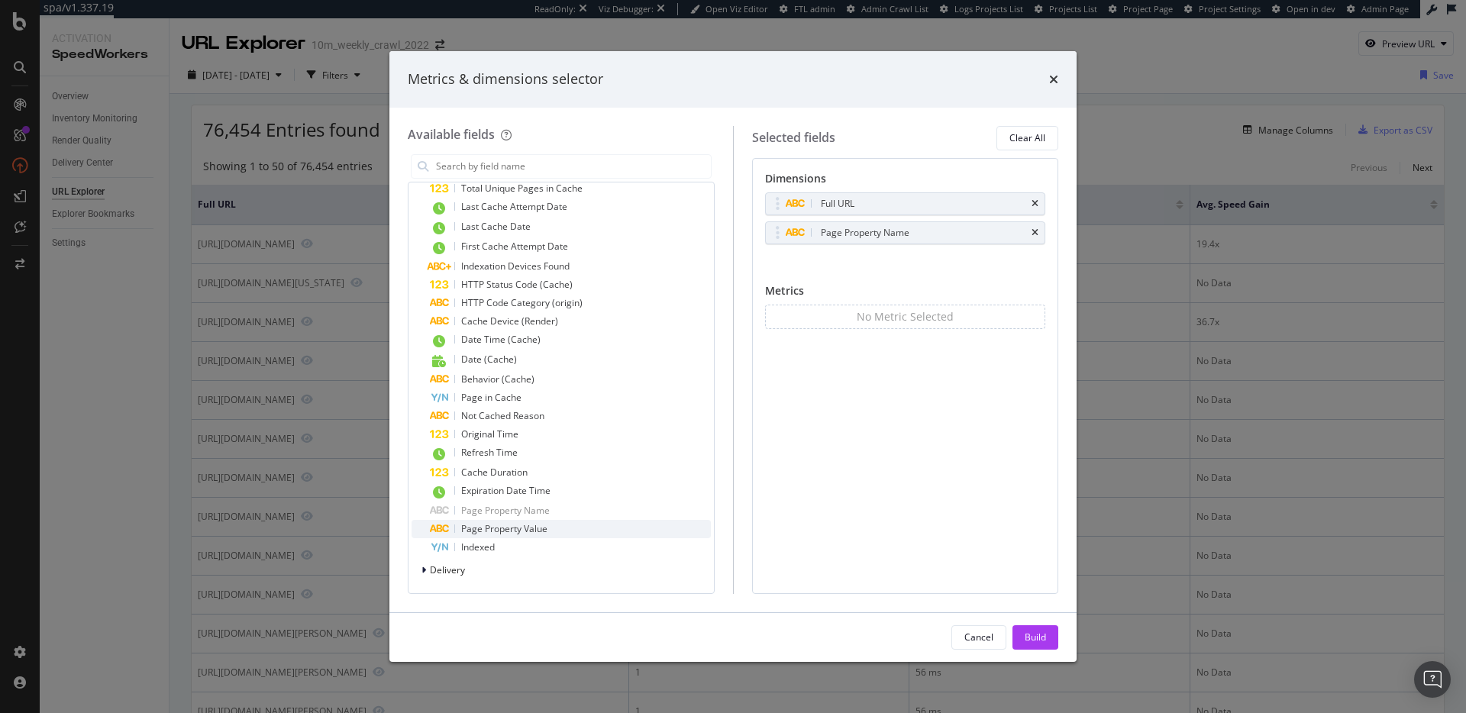
click at [548, 530] on div "Page Property Value" at bounding box center [570, 529] width 281 height 18
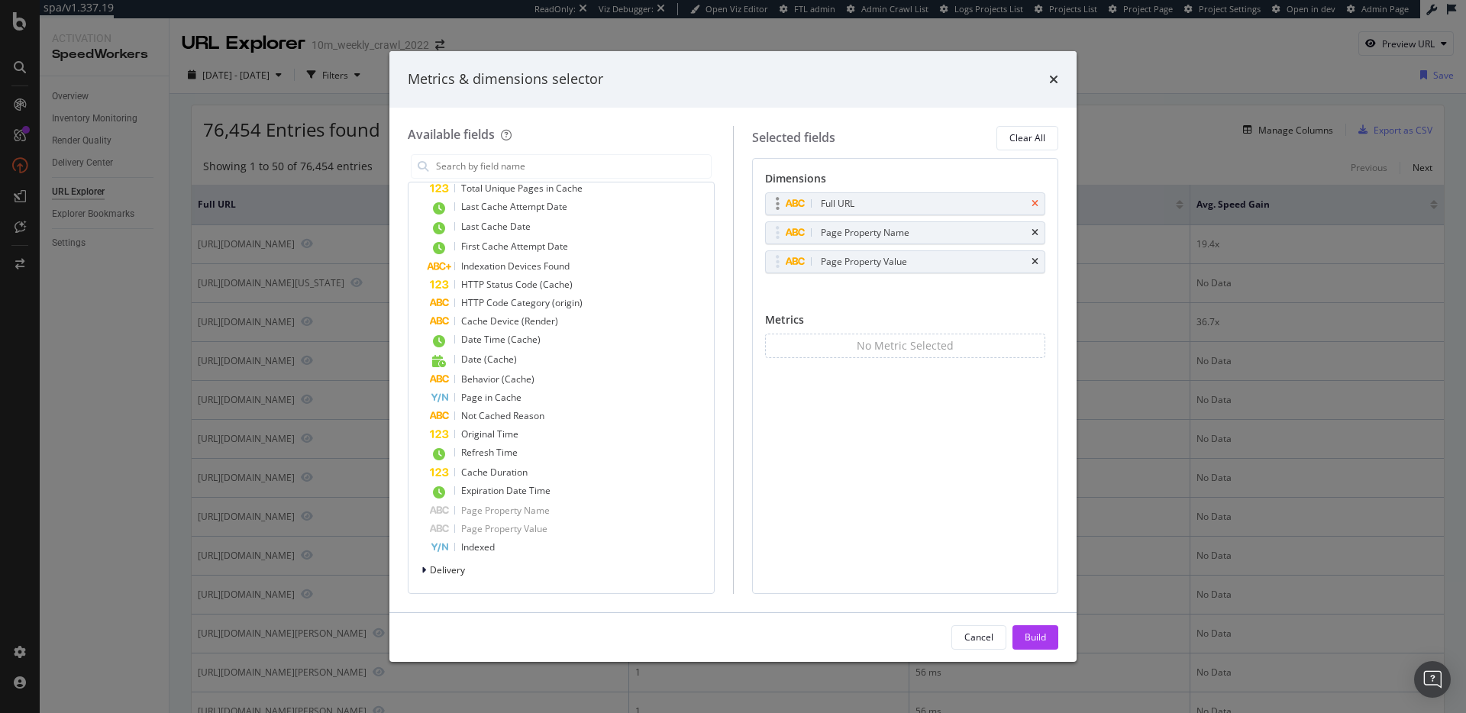
click at [1035, 204] on icon "times" at bounding box center [1035, 203] width 7 height 9
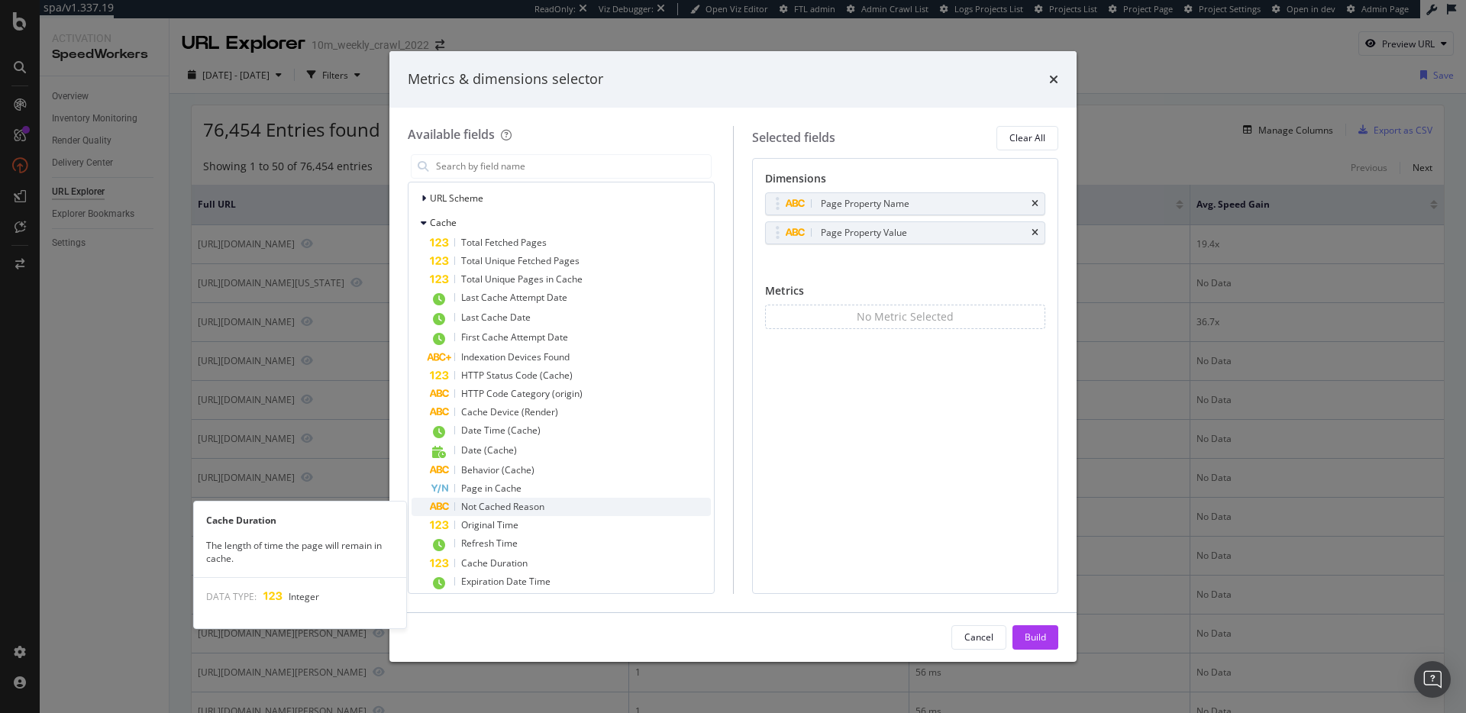
scroll to position [192, 0]
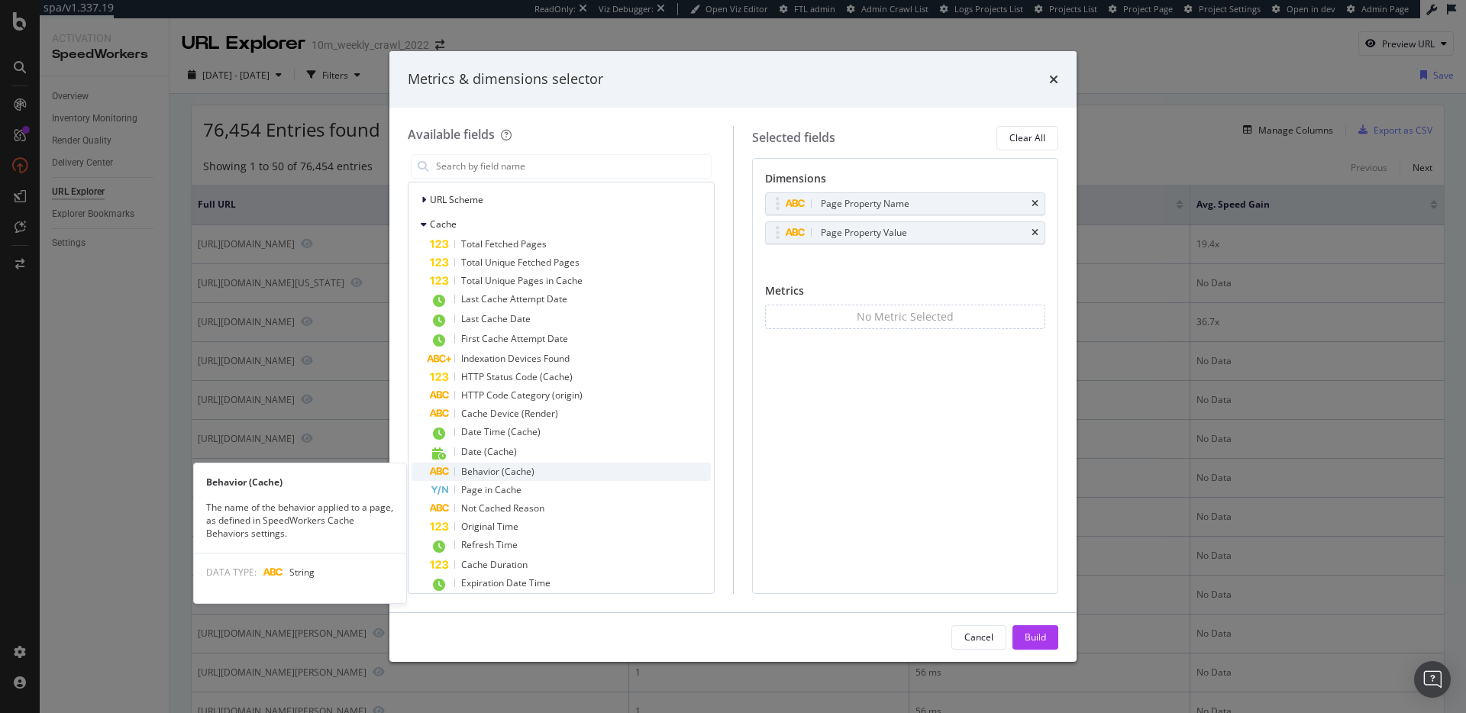
click at [520, 471] on span "Behavior (Cache)" at bounding box center [497, 471] width 73 height 13
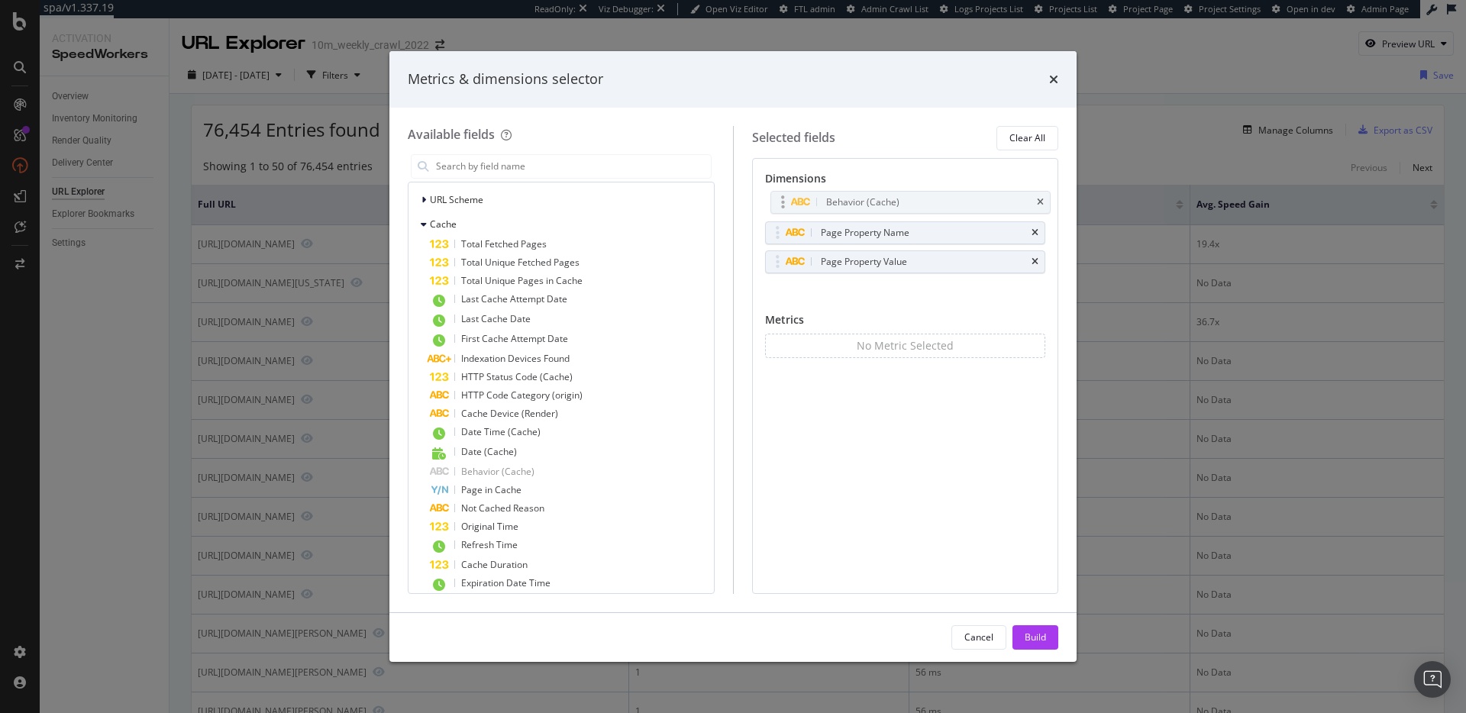
drag, startPoint x: 787, startPoint y: 261, endPoint x: 787, endPoint y: 208, distance: 53.5
click at [789, 208] on body "spa/v1.337.19 ReadOnly: Viz Debugger: Open Viz Editor FTL admin Admin Crawl Lis…" at bounding box center [733, 356] width 1466 height 713
click at [1025, 636] on div "Build" at bounding box center [1035, 637] width 21 height 13
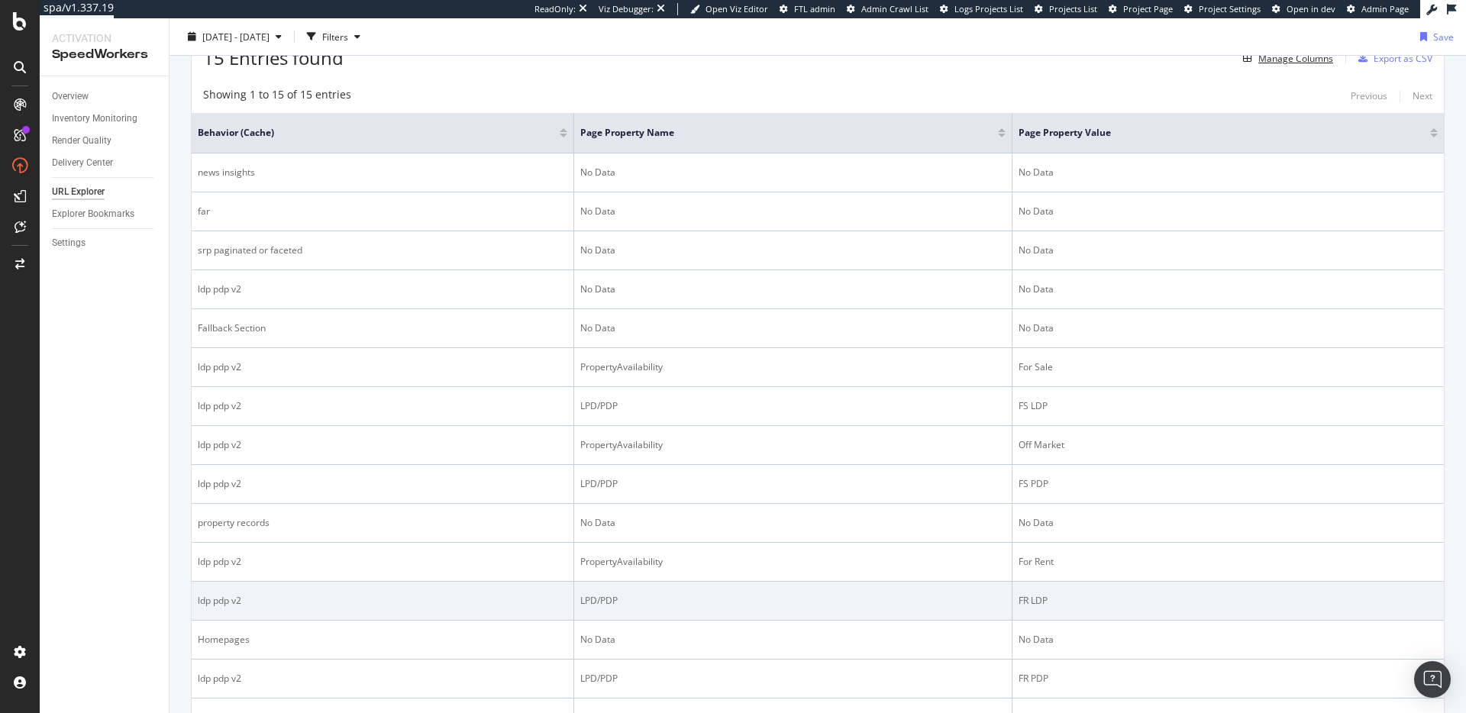
scroll to position [69, 0]
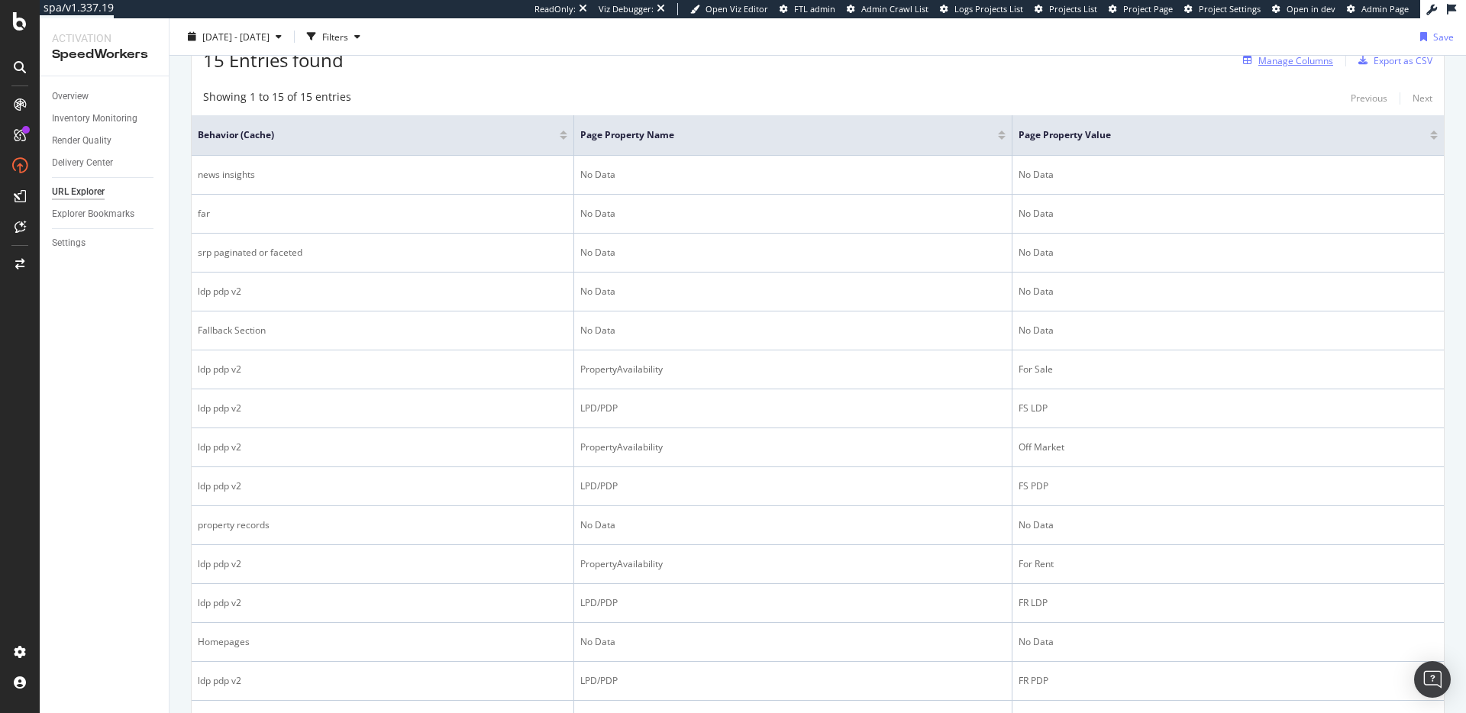
click at [1275, 61] on div "Manage Columns" at bounding box center [1295, 60] width 75 height 13
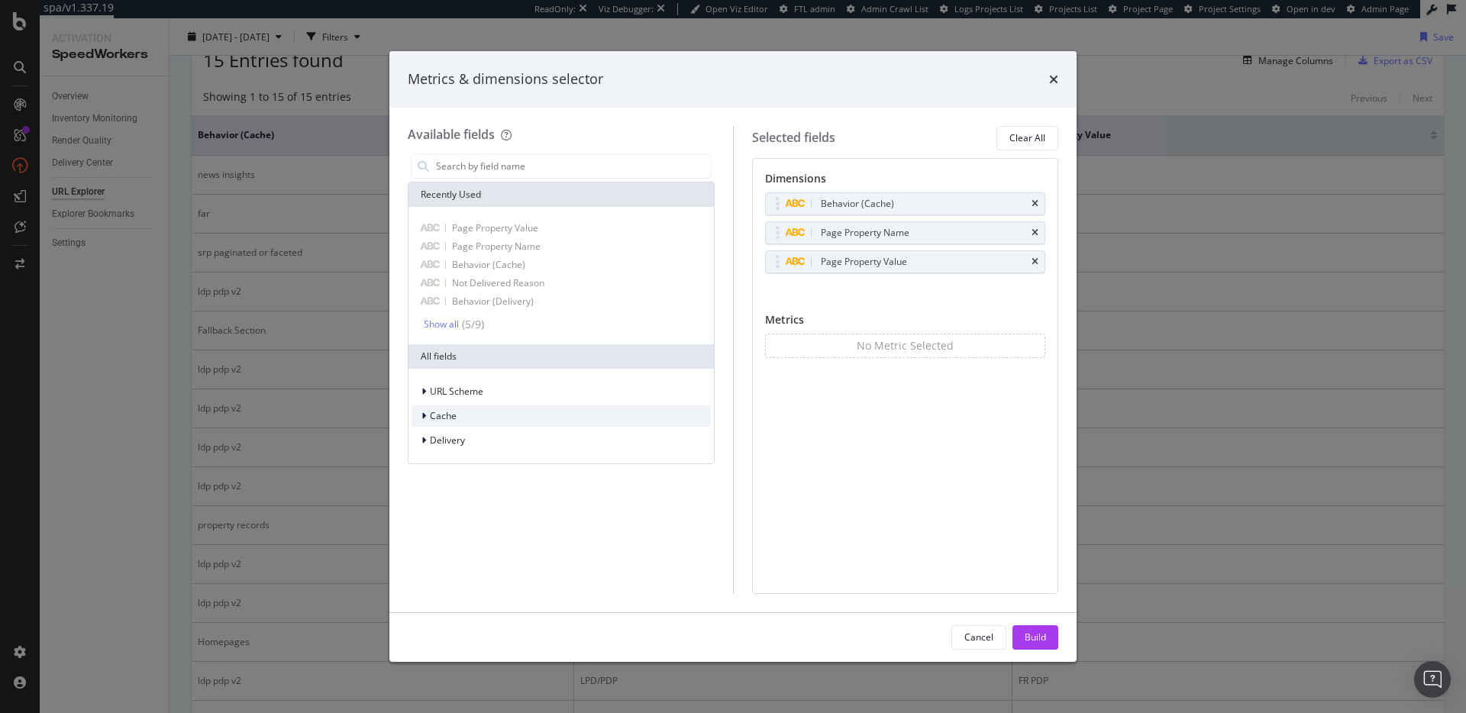
click at [563, 415] on div "Cache" at bounding box center [561, 415] width 299 height 21
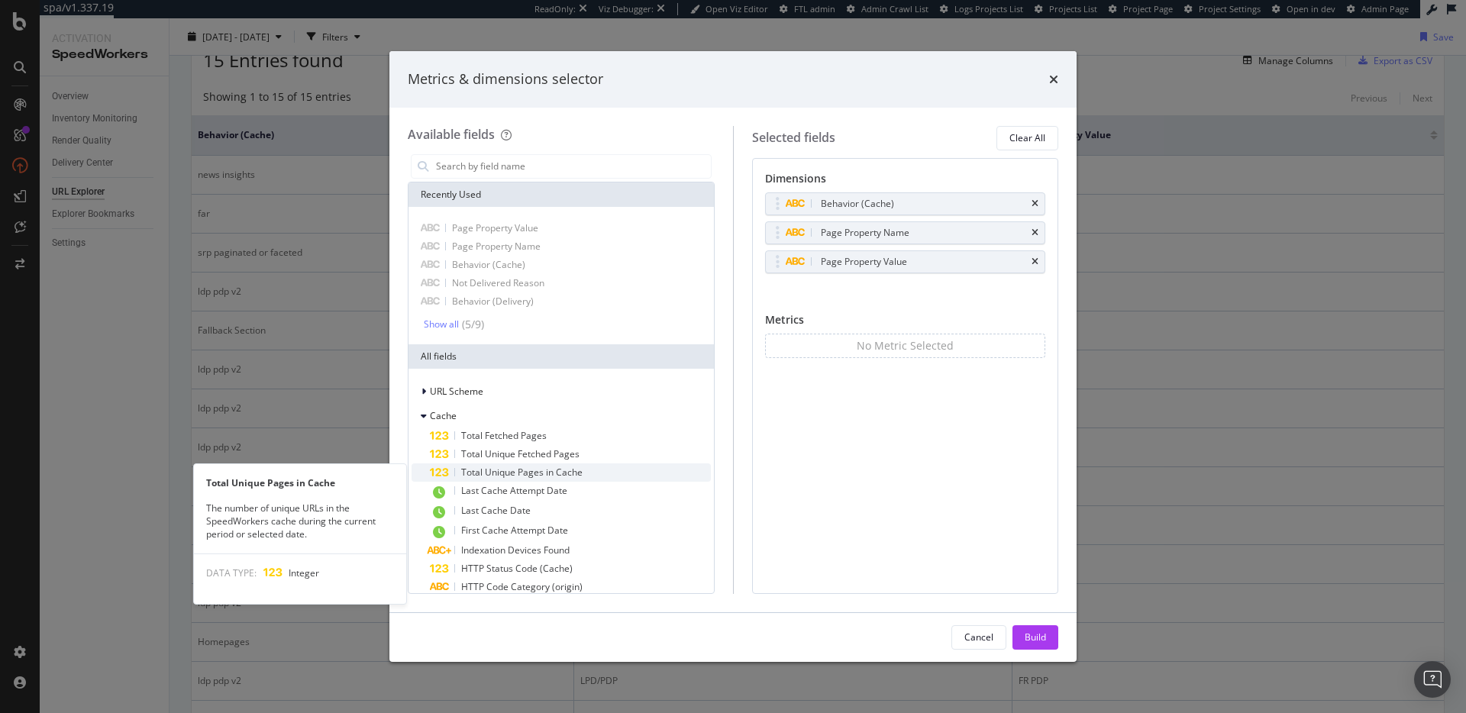
click at [599, 471] on div "Total Unique Pages in Cache" at bounding box center [570, 473] width 281 height 18
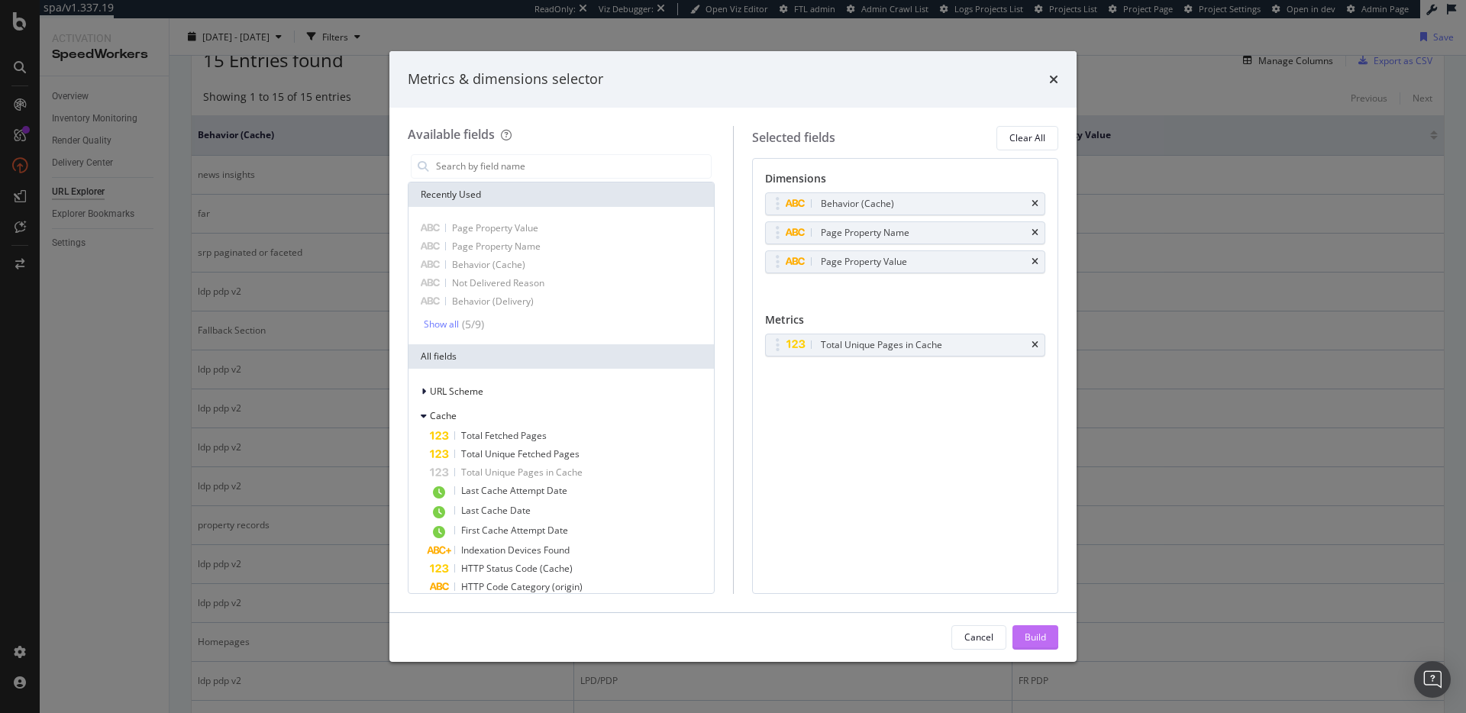
click at [1041, 632] on div "Build" at bounding box center [1035, 637] width 21 height 13
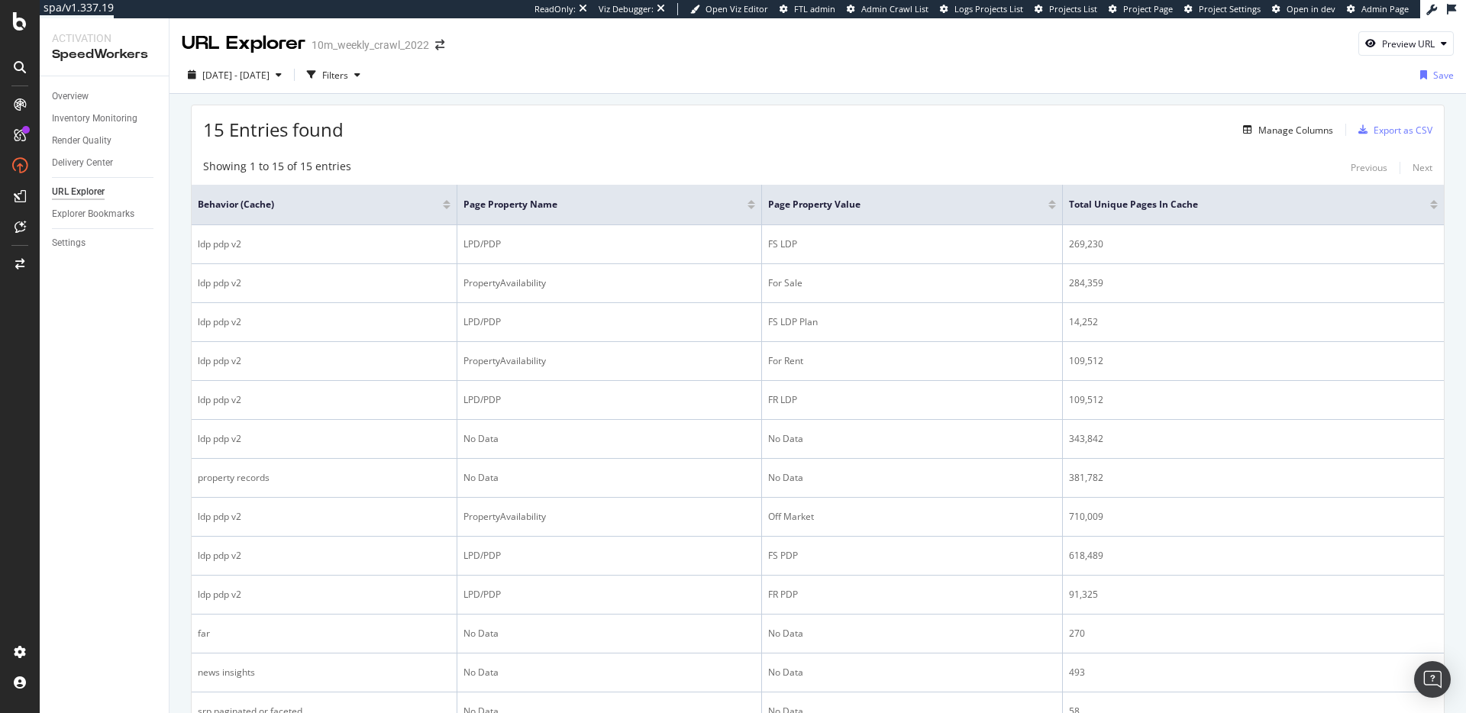
click at [793, 151] on div "Showing 1 to 15 of 15 entries Previous Next Behavior (Cache) Page Property Name…" at bounding box center [818, 497] width 1252 height 692
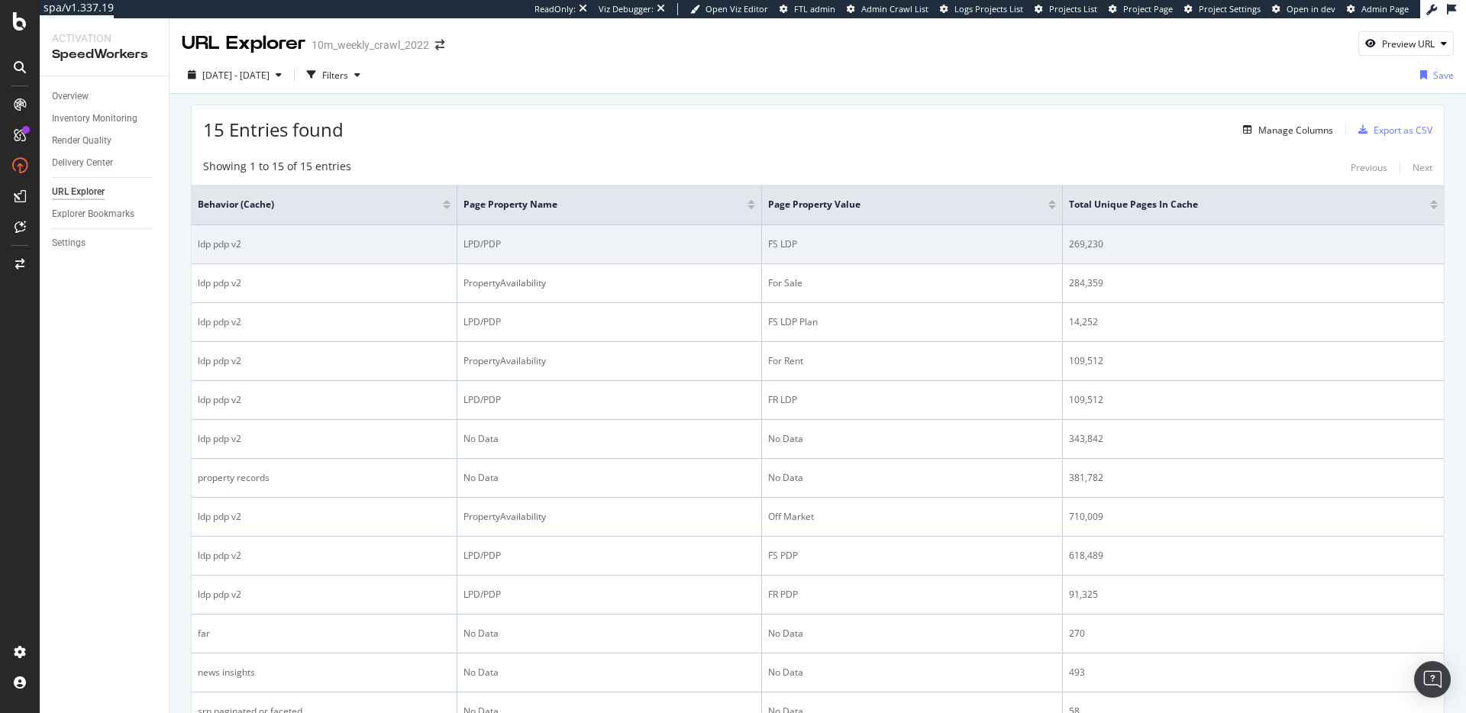
click at [207, 244] on div "ldp pdp v2" at bounding box center [324, 244] width 253 height 14
click at [208, 243] on div "ldp pdp v2" at bounding box center [324, 244] width 253 height 14
click at [786, 247] on div "FS LDP" at bounding box center [912, 244] width 288 height 14
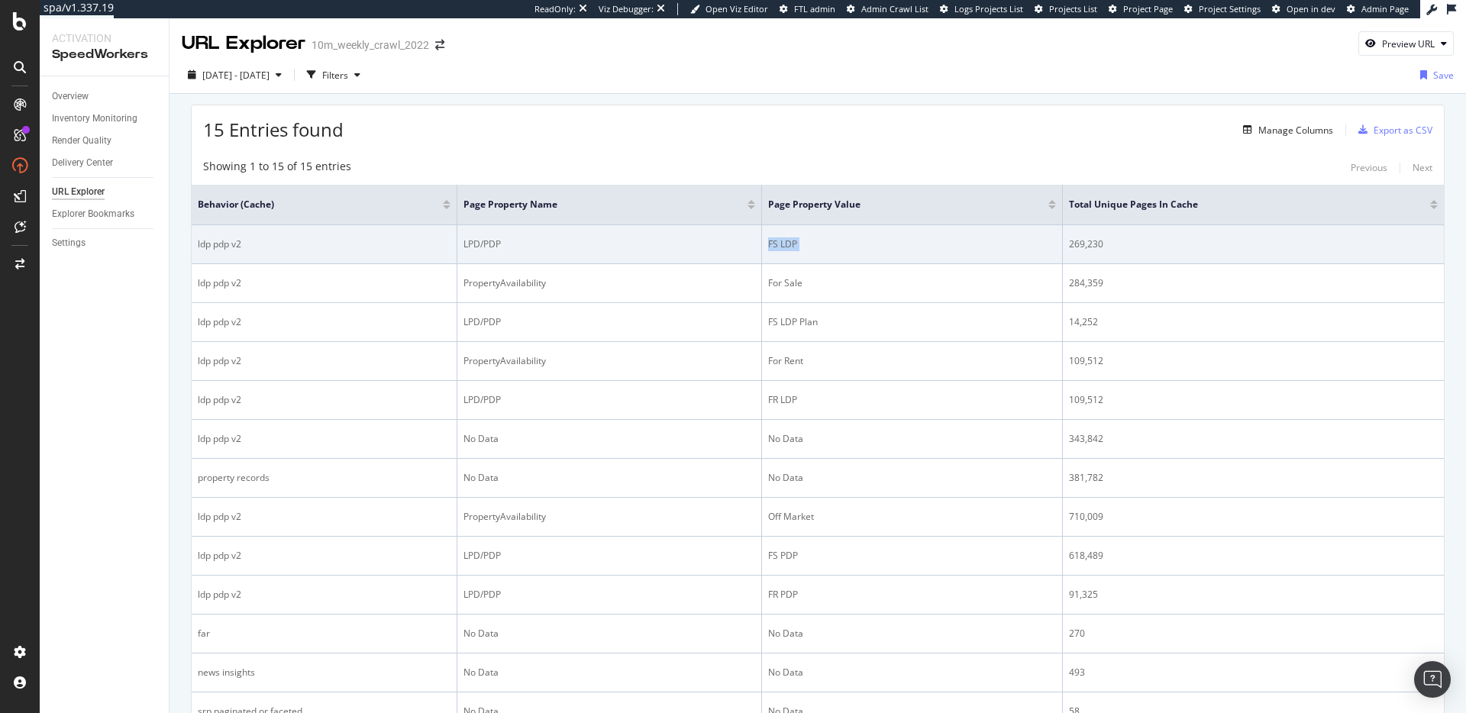
click at [787, 246] on div "FS LDP" at bounding box center [912, 244] width 288 height 14
click at [1082, 246] on div "269,230" at bounding box center [1253, 244] width 369 height 14
click at [775, 244] on div "FS LDP" at bounding box center [912, 244] width 288 height 14
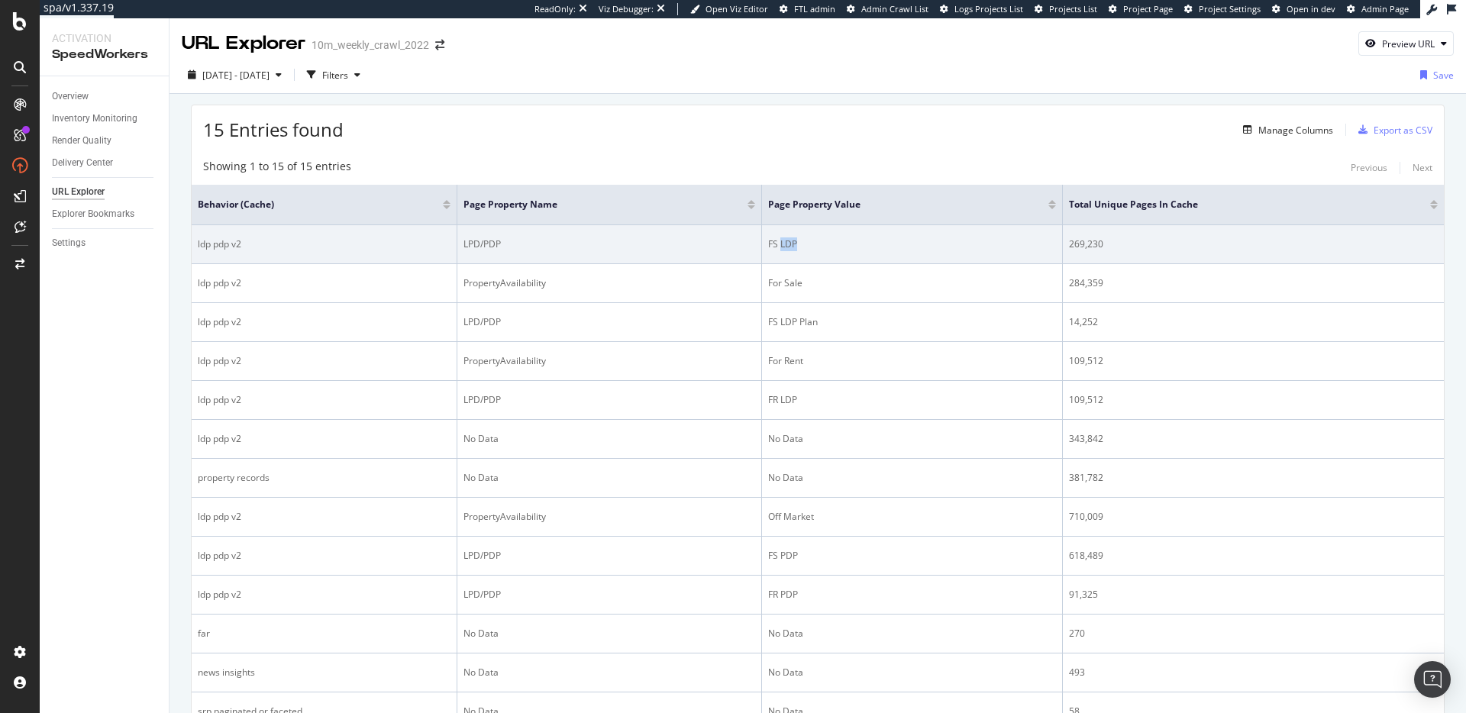
click at [775, 244] on div "FS LDP" at bounding box center [912, 244] width 288 height 14
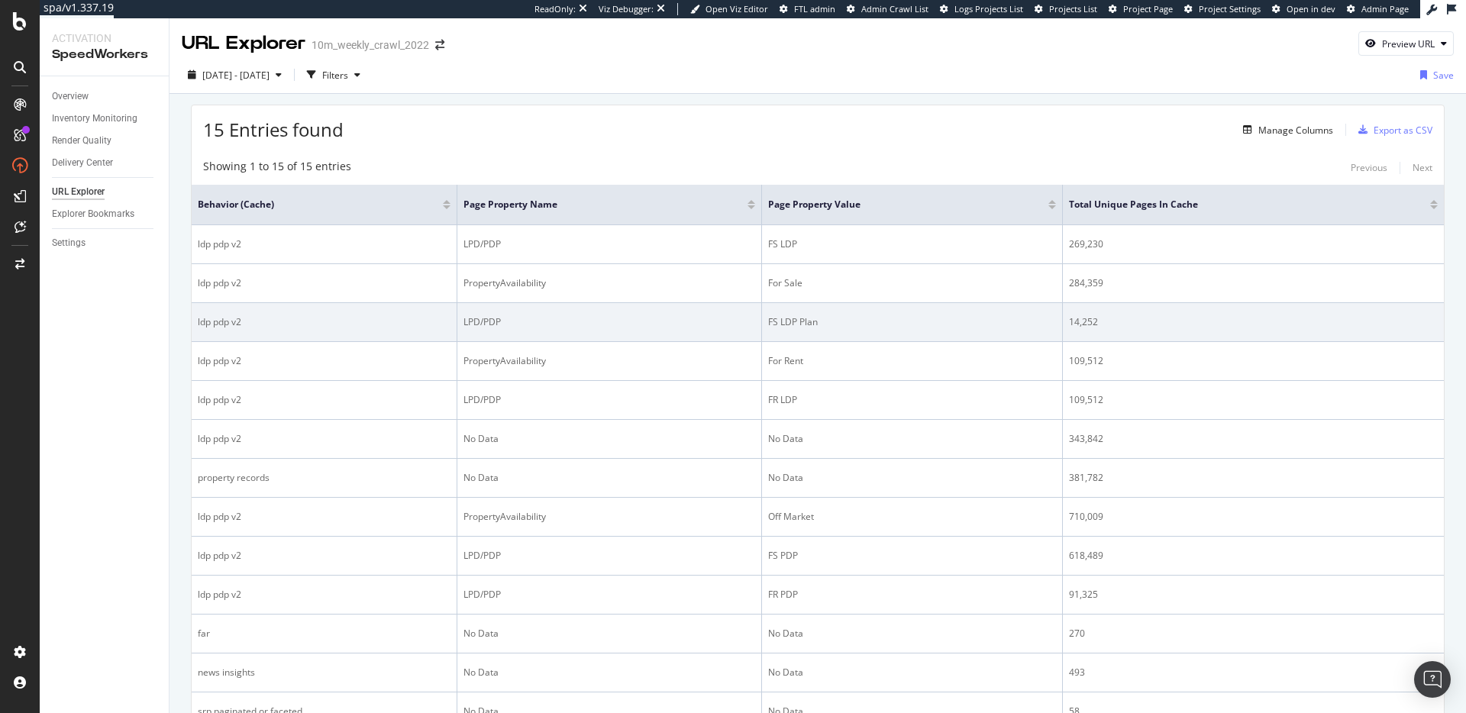
click at [786, 325] on div "FS LDP Plan" at bounding box center [912, 322] width 288 height 14
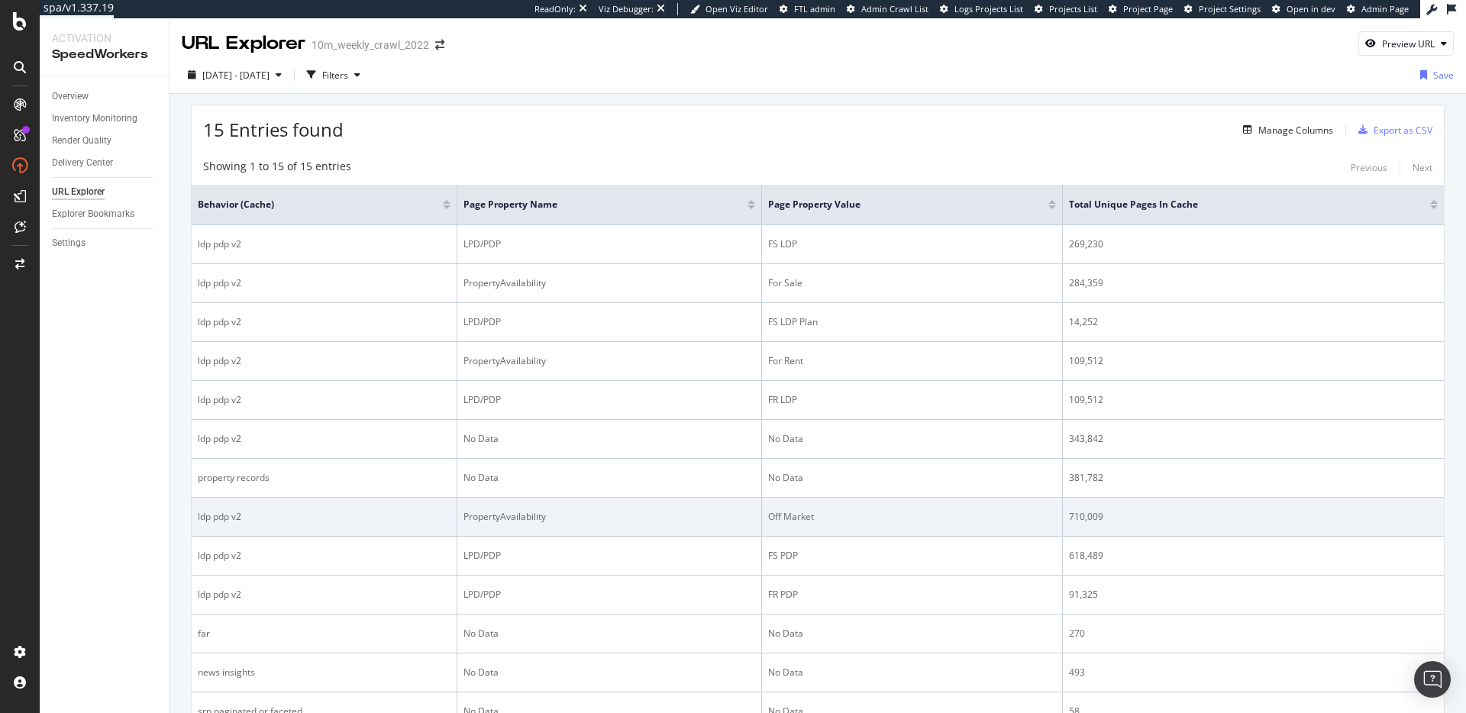
click at [793, 519] on div "Off Market" at bounding box center [912, 517] width 288 height 14
click at [1086, 517] on div "710,009" at bounding box center [1253, 517] width 369 height 14
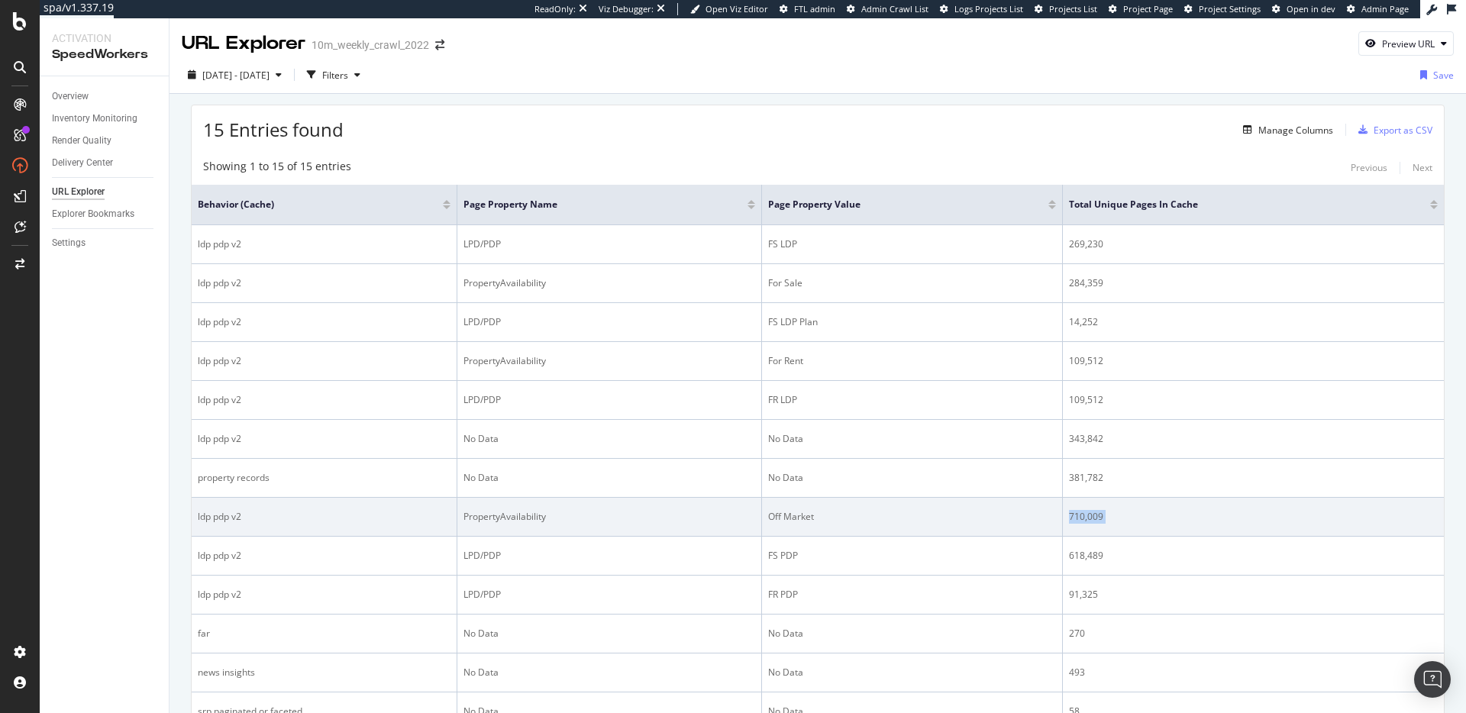
click at [1086, 517] on div "710,009" at bounding box center [1253, 517] width 369 height 14
click at [1082, 518] on div "710,009" at bounding box center [1253, 517] width 369 height 14
click at [1083, 518] on div "710,009" at bounding box center [1253, 517] width 369 height 14
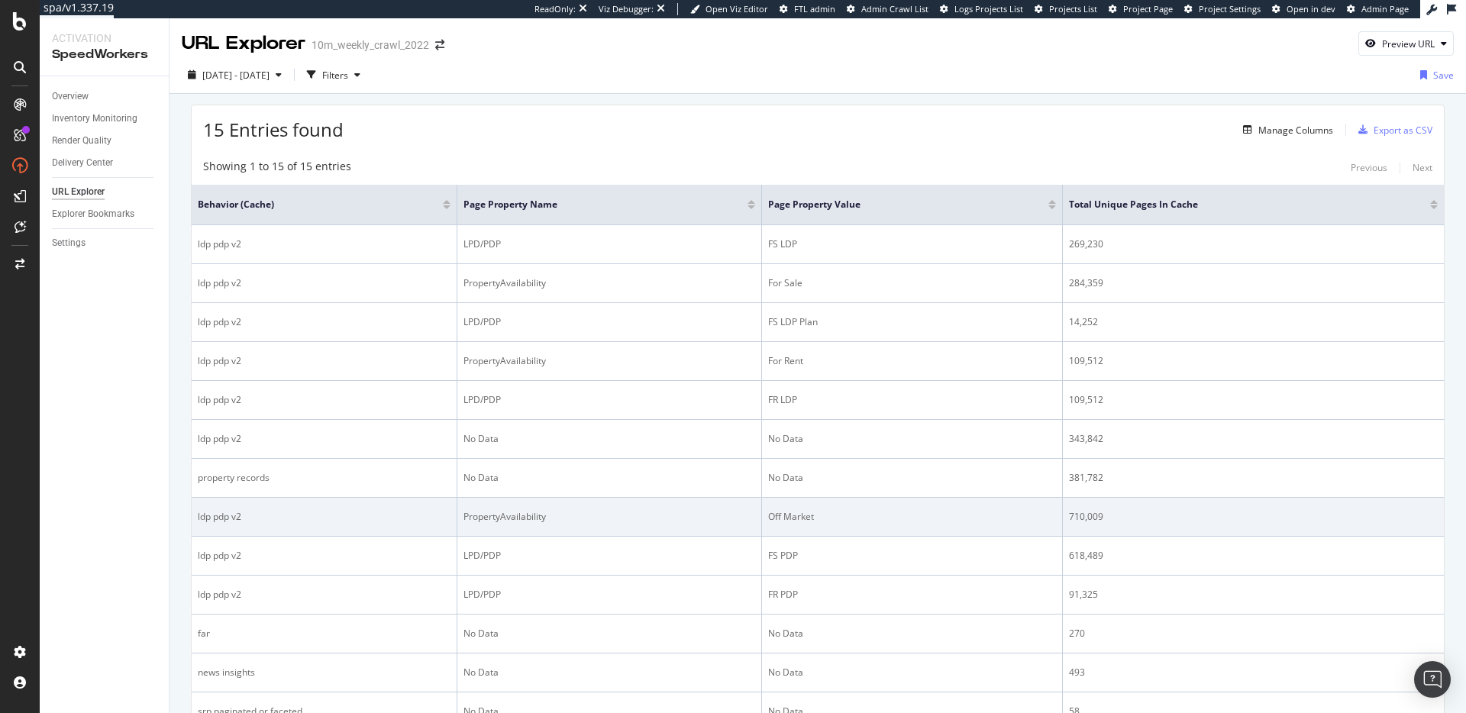
click at [1082, 518] on div "710,009" at bounding box center [1253, 517] width 369 height 14
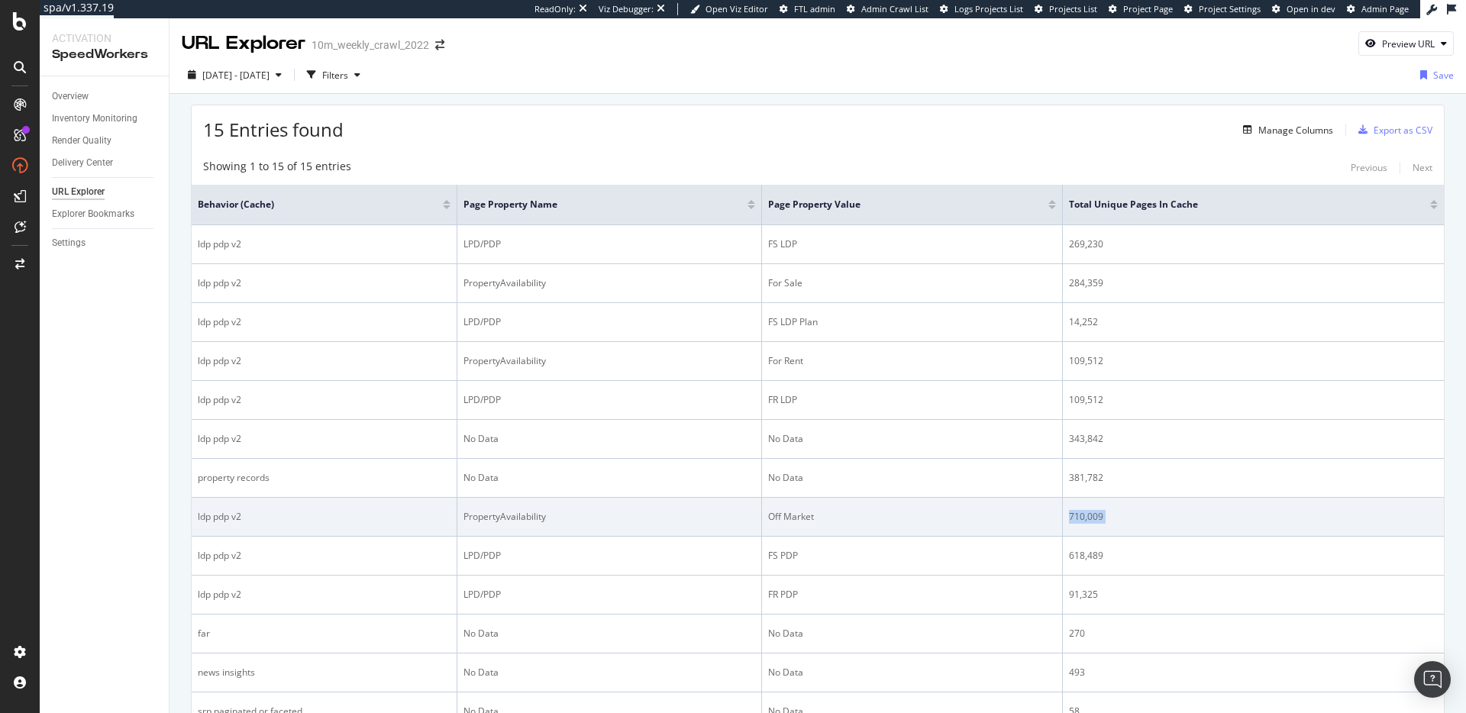
click at [1082, 518] on div "710,009" at bounding box center [1253, 517] width 369 height 14
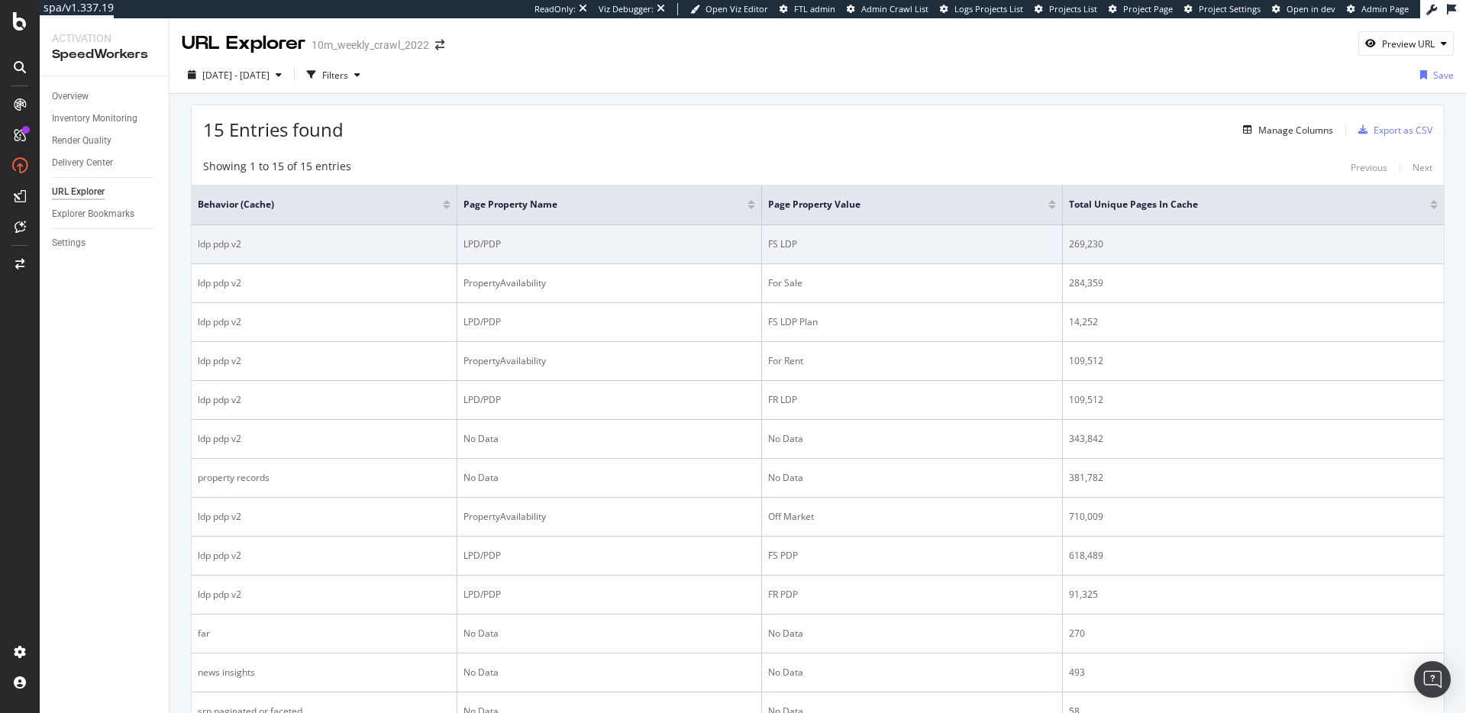
click at [1081, 247] on div "269,230" at bounding box center [1253, 244] width 369 height 14
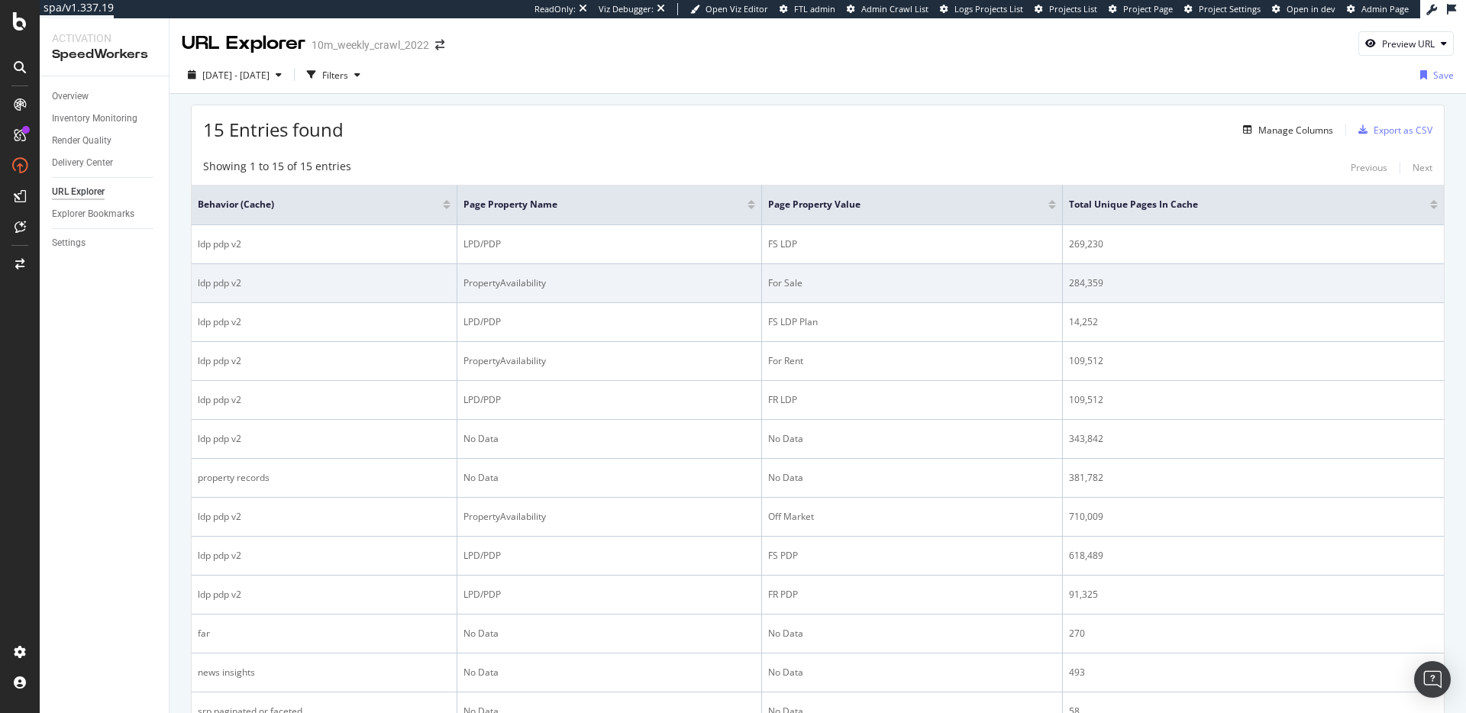
click at [1077, 270] on td "284,359" at bounding box center [1253, 283] width 381 height 39
click at [1081, 282] on div "284,359" at bounding box center [1253, 283] width 369 height 14
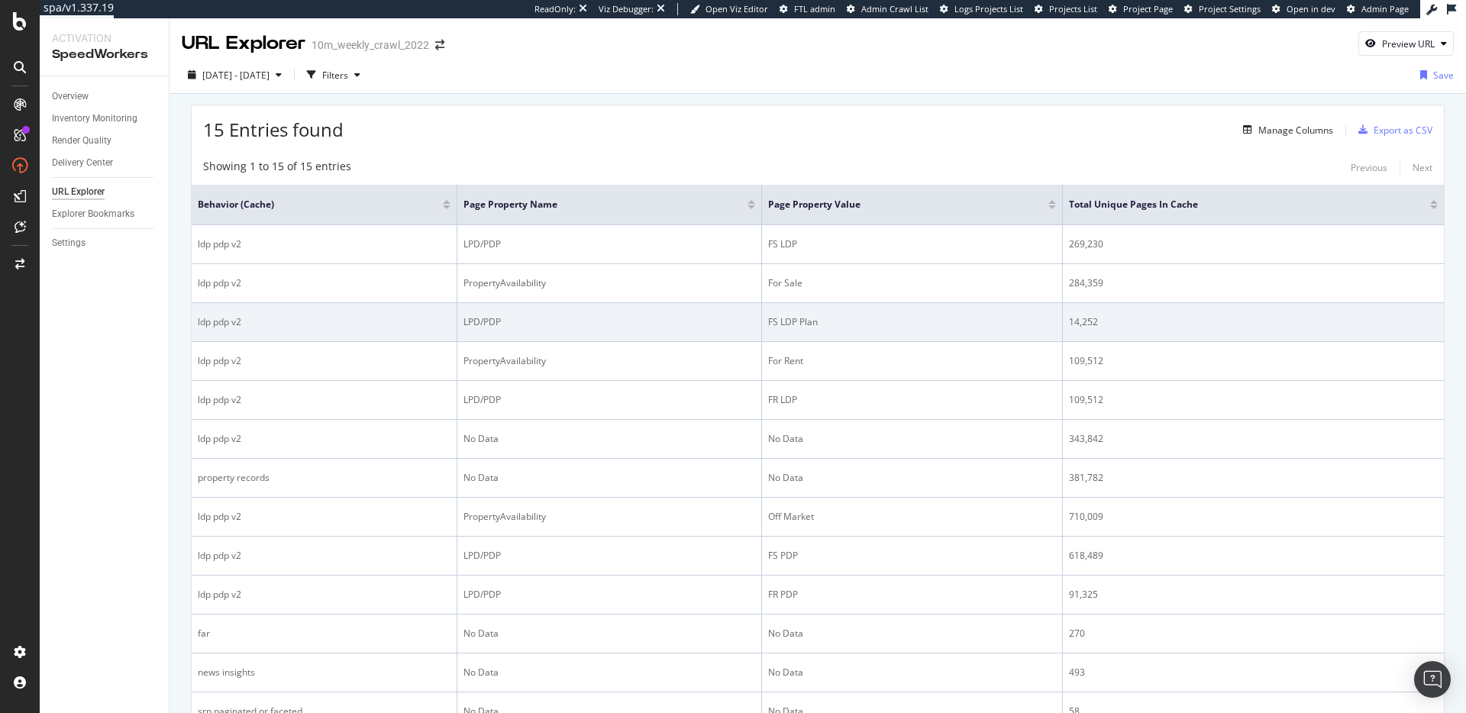
click at [1133, 315] on div "14,252" at bounding box center [1253, 322] width 369 height 14
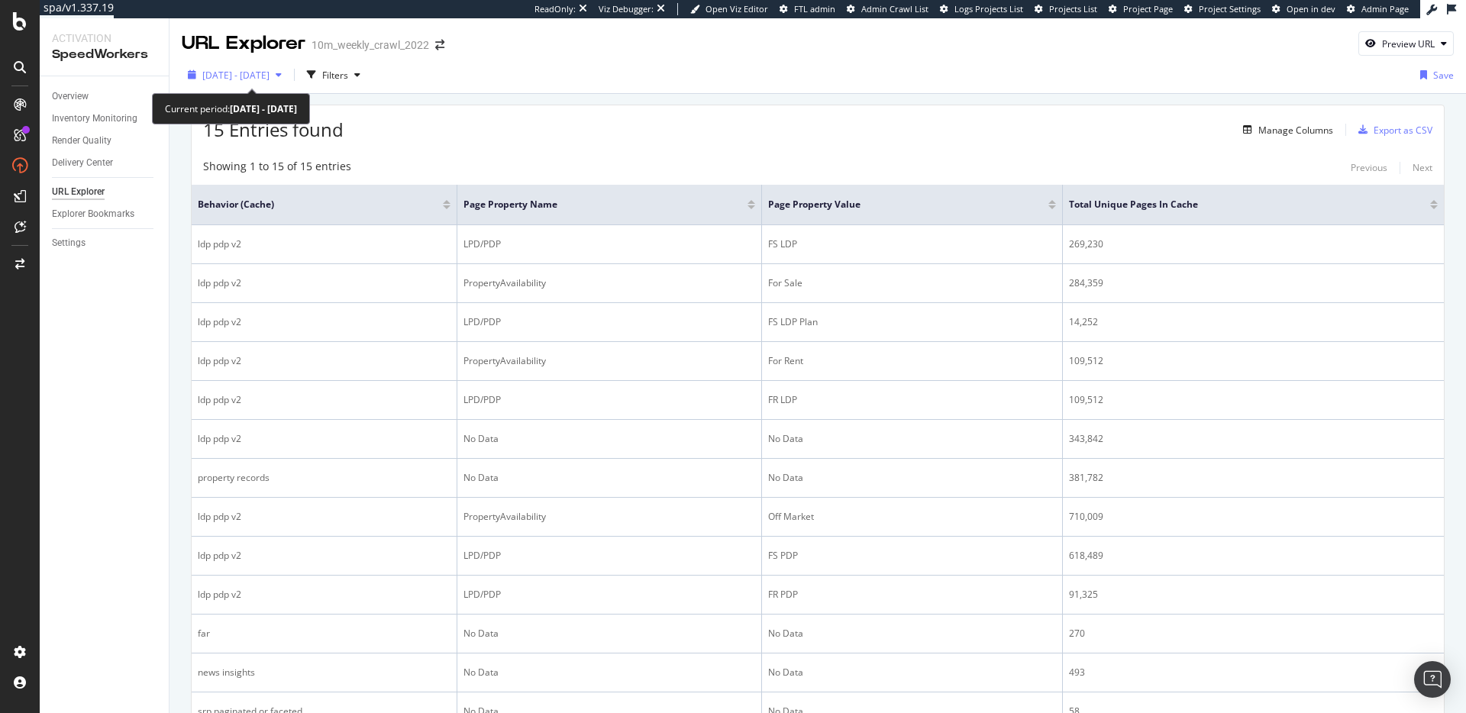
click at [270, 78] on span "2025 Sep. 2nd - Sep. 8th" at bounding box center [235, 75] width 67 height 13
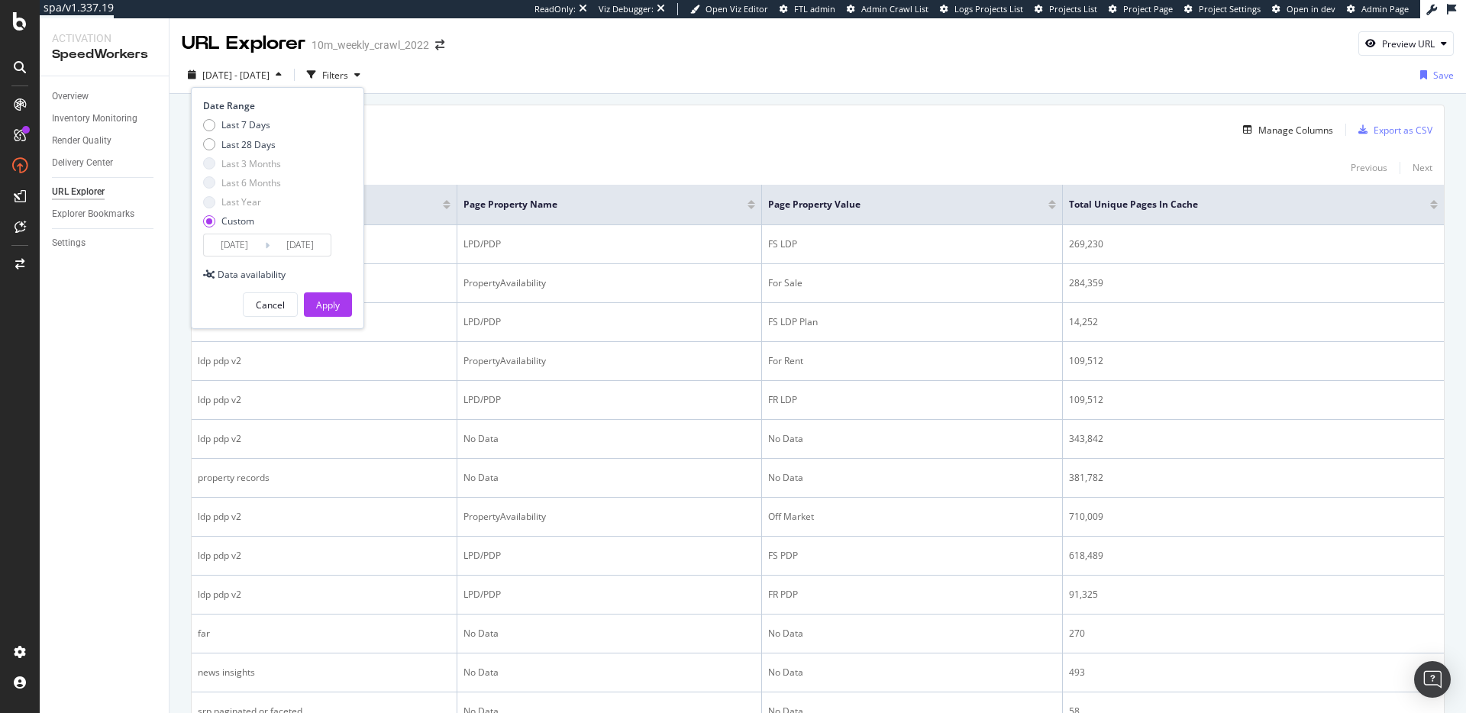
click at [234, 246] on input "2025/09/02" at bounding box center [234, 244] width 61 height 21
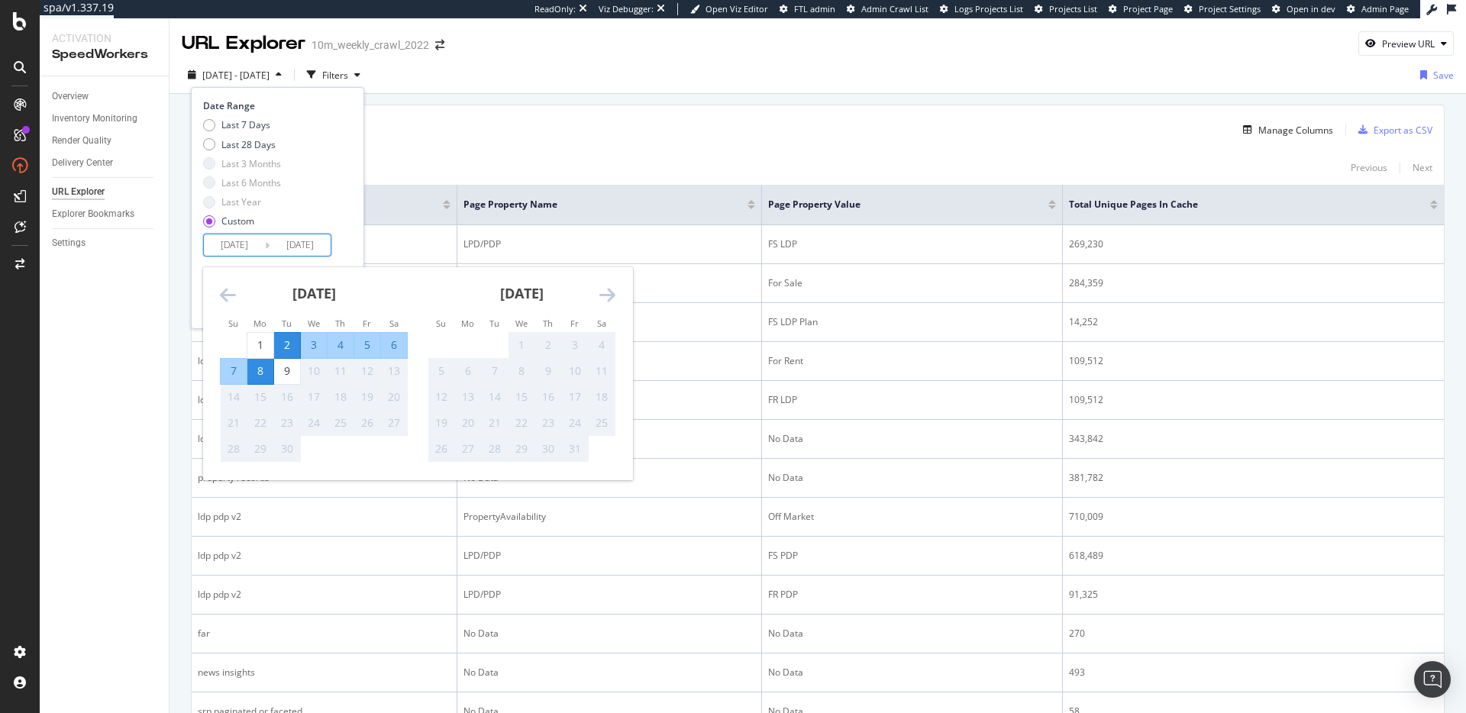
click at [261, 371] on div "8" at bounding box center [260, 370] width 26 height 15
click at [354, 261] on div "Date Range Last 7 Days Last 28 Days Last 3 Months Last 6 Months Last Year Custo…" at bounding box center [277, 208] width 173 height 242
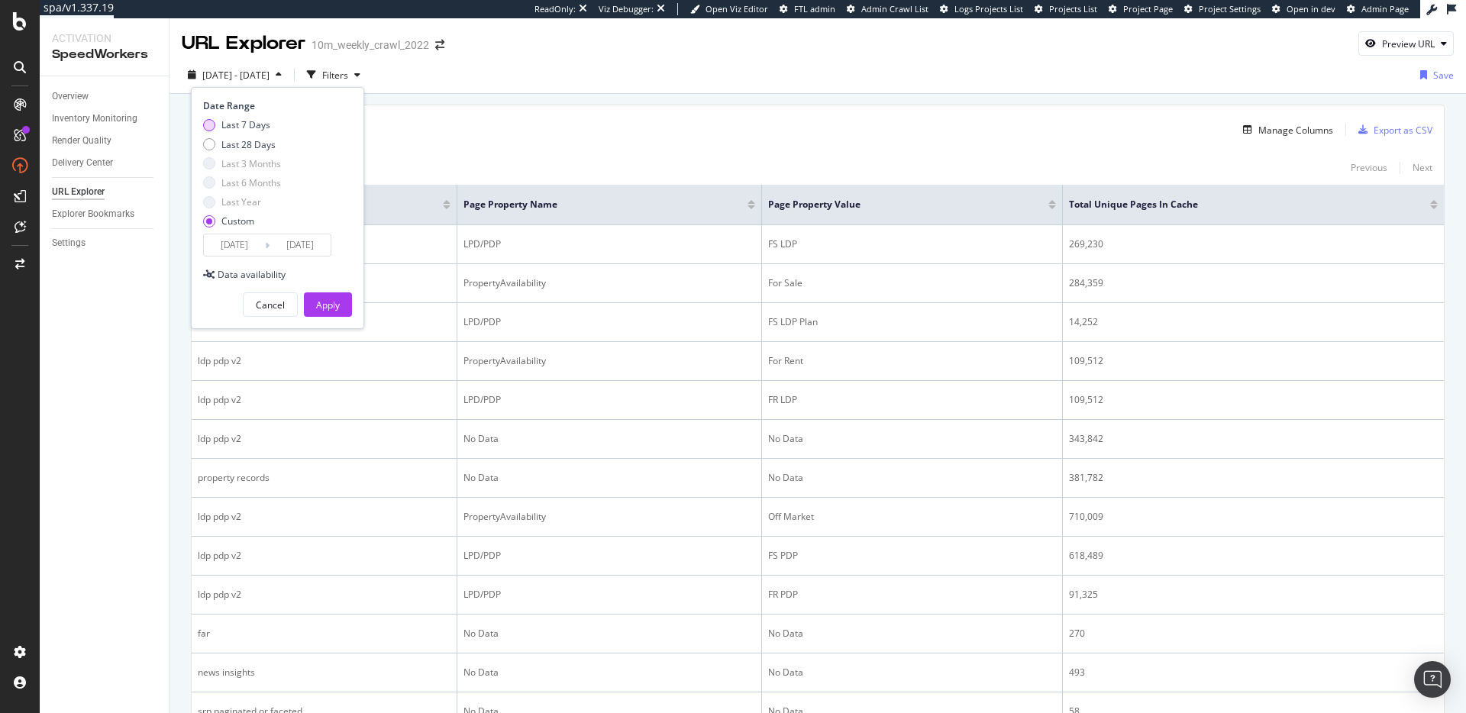
click at [246, 124] on div "Last 7 Days" at bounding box center [245, 124] width 49 height 13
type input "2025/09/03"
click at [300, 241] on input "2025/09/09" at bounding box center [300, 244] width 61 height 21
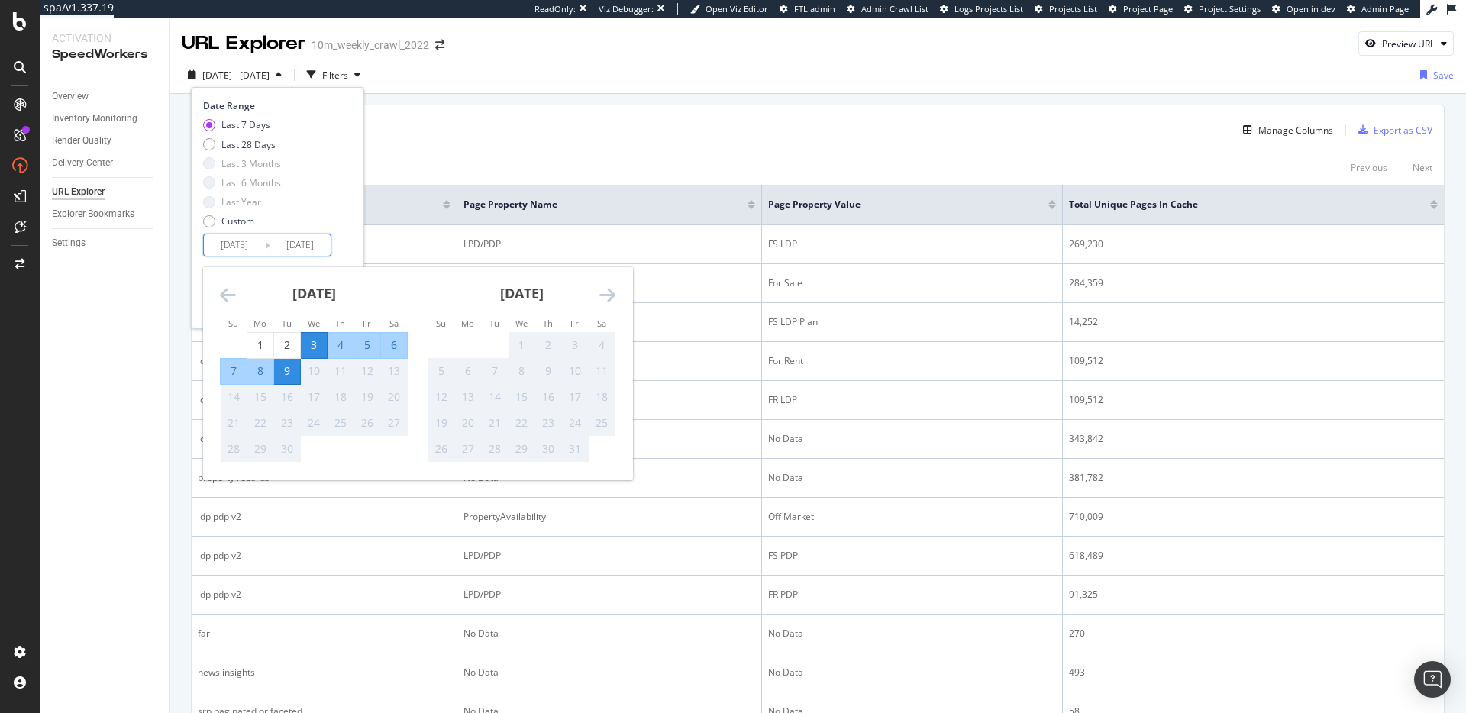
click at [263, 380] on div "8" at bounding box center [260, 371] width 26 height 25
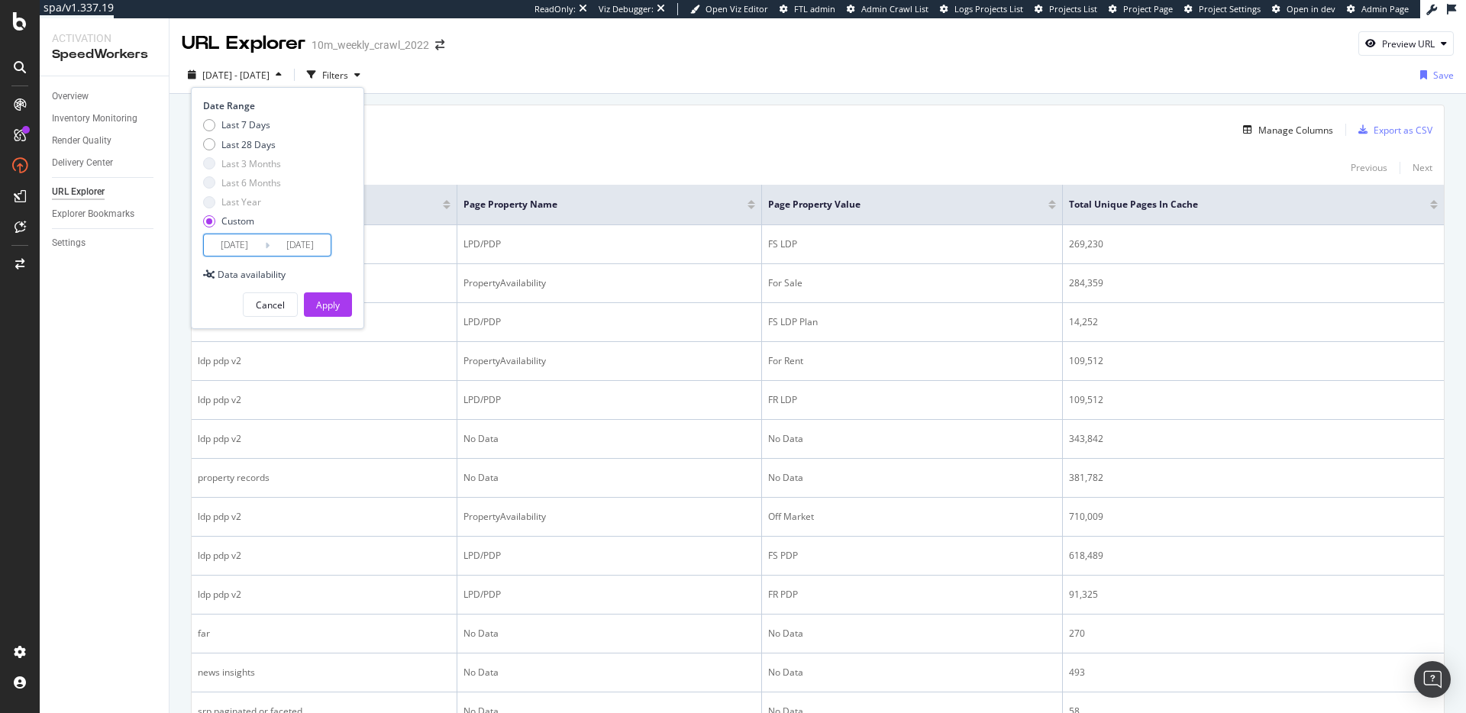
click at [320, 246] on input "2025/09/08" at bounding box center [300, 244] width 61 height 21
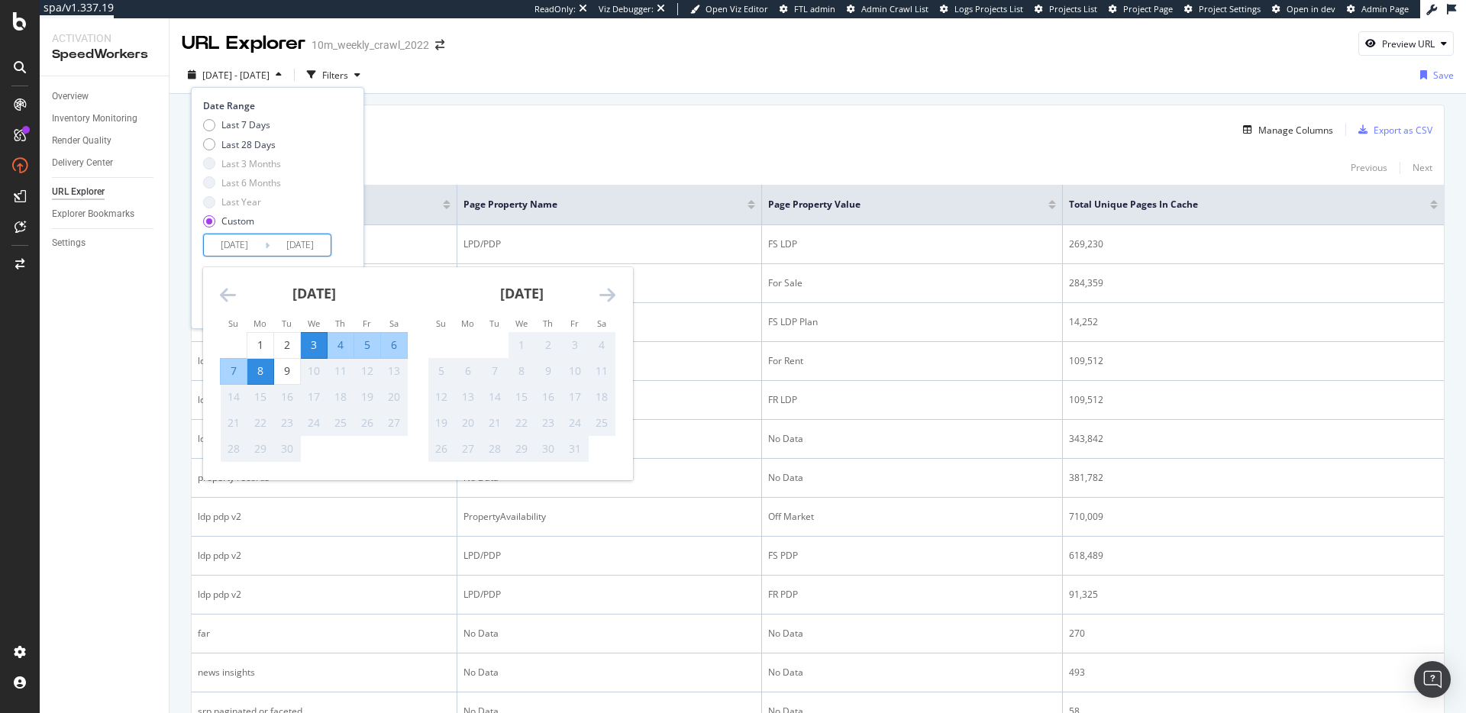
click at [263, 367] on div "8" at bounding box center [260, 370] width 26 height 15
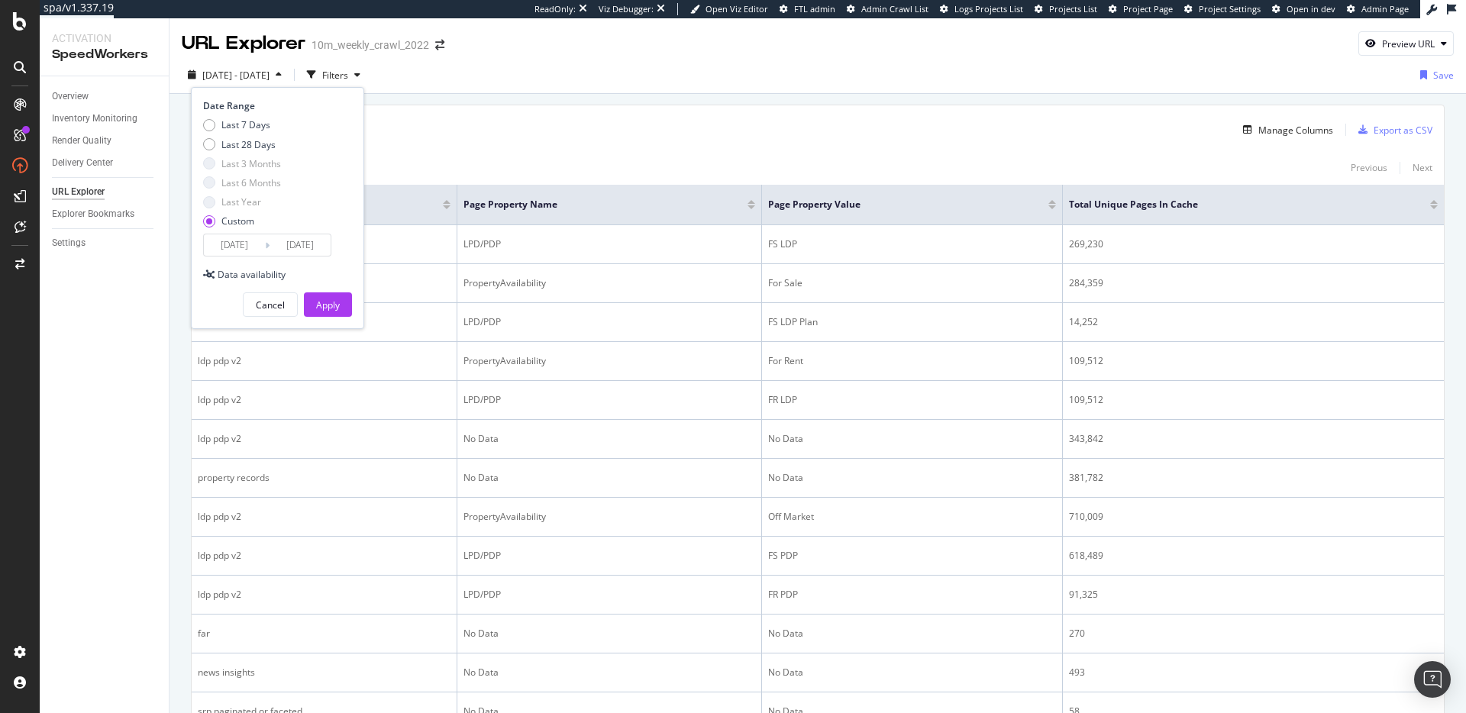
click at [314, 247] on input "2025/09/08" at bounding box center [300, 244] width 61 height 21
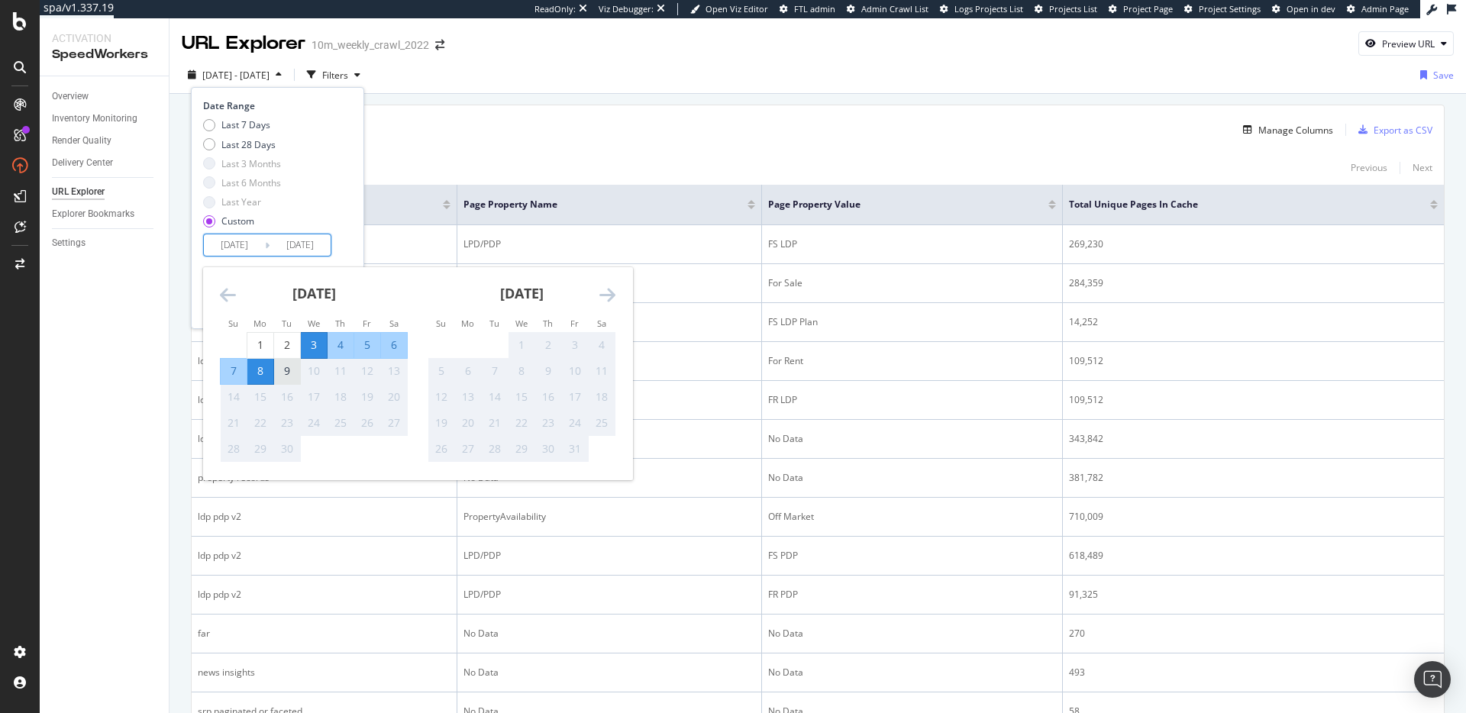
click at [291, 377] on div "9" at bounding box center [287, 370] width 26 height 15
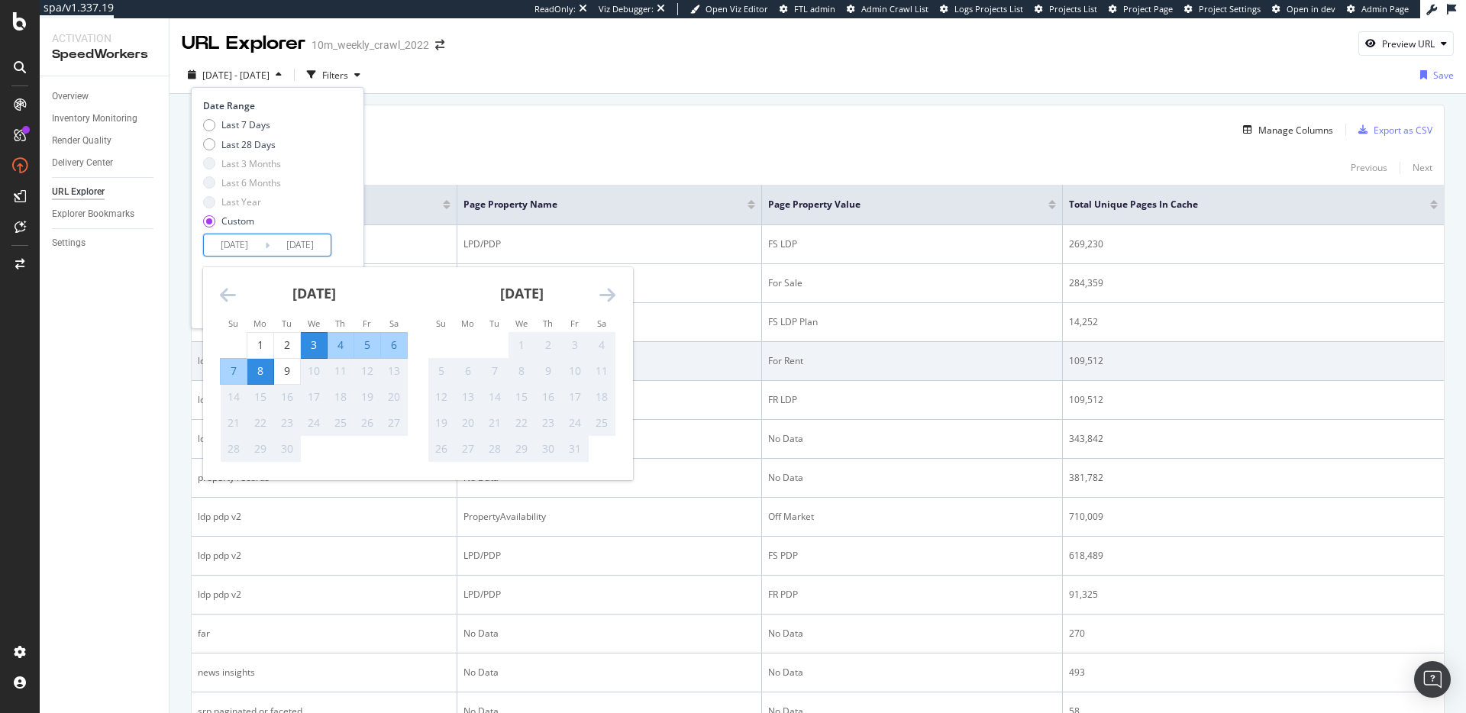
type input "2025/09/09"
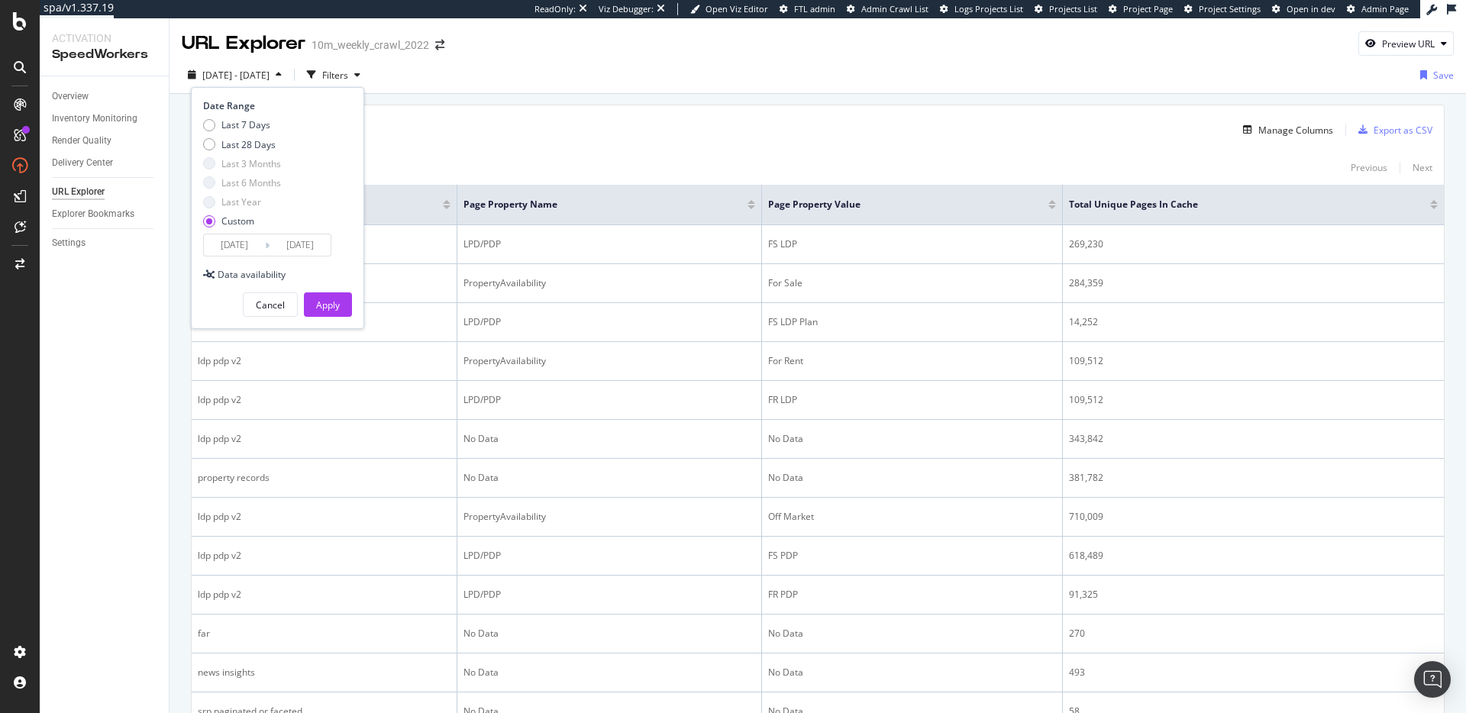
click at [229, 249] on input "2025/09/03" at bounding box center [234, 244] width 61 height 21
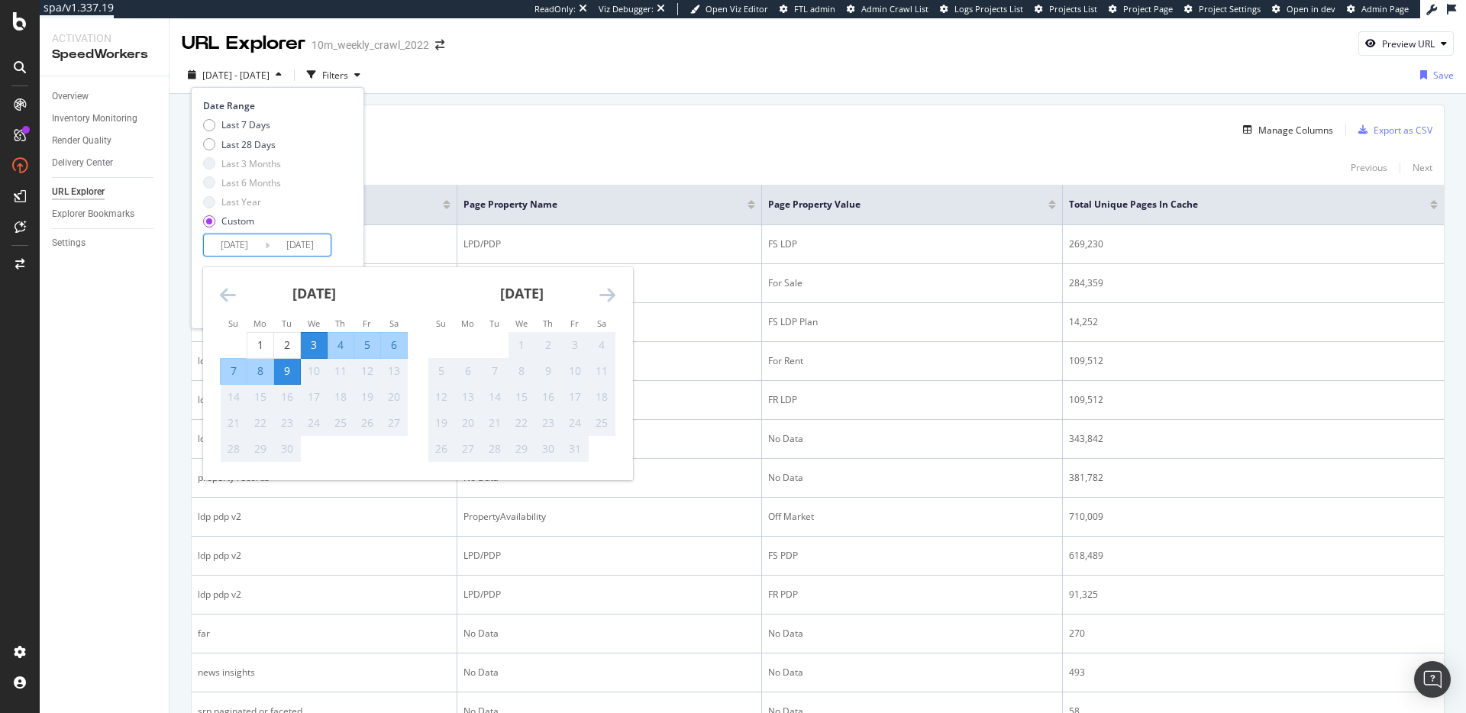
click at [263, 376] on div "8" at bounding box center [260, 370] width 26 height 15
type input "2025/09/08"
click at [351, 220] on div "Date Range Last 7 Days Last 28 Days Last 3 Months Last 6 Months Last Year Custo…" at bounding box center [277, 177] width 149 height 157
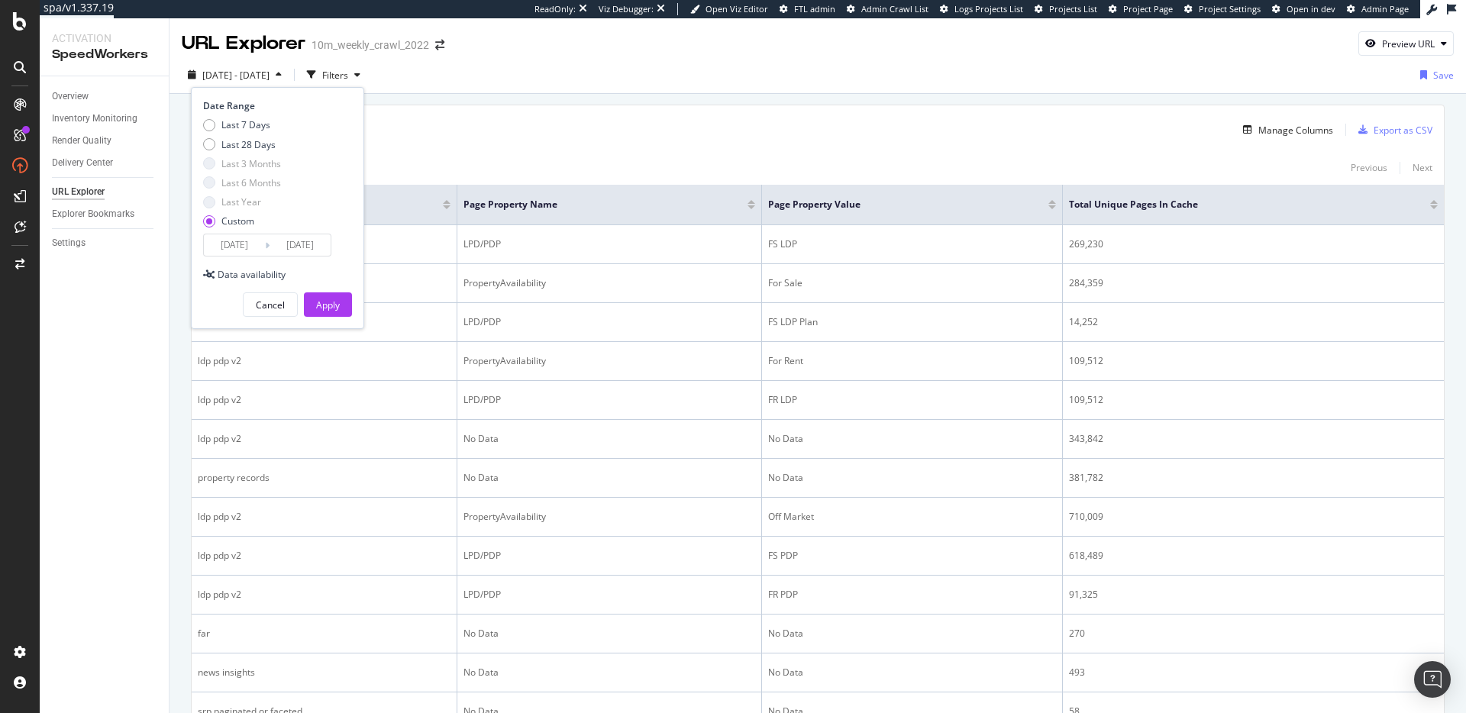
click at [331, 302] on div "Apply" at bounding box center [328, 305] width 24 height 13
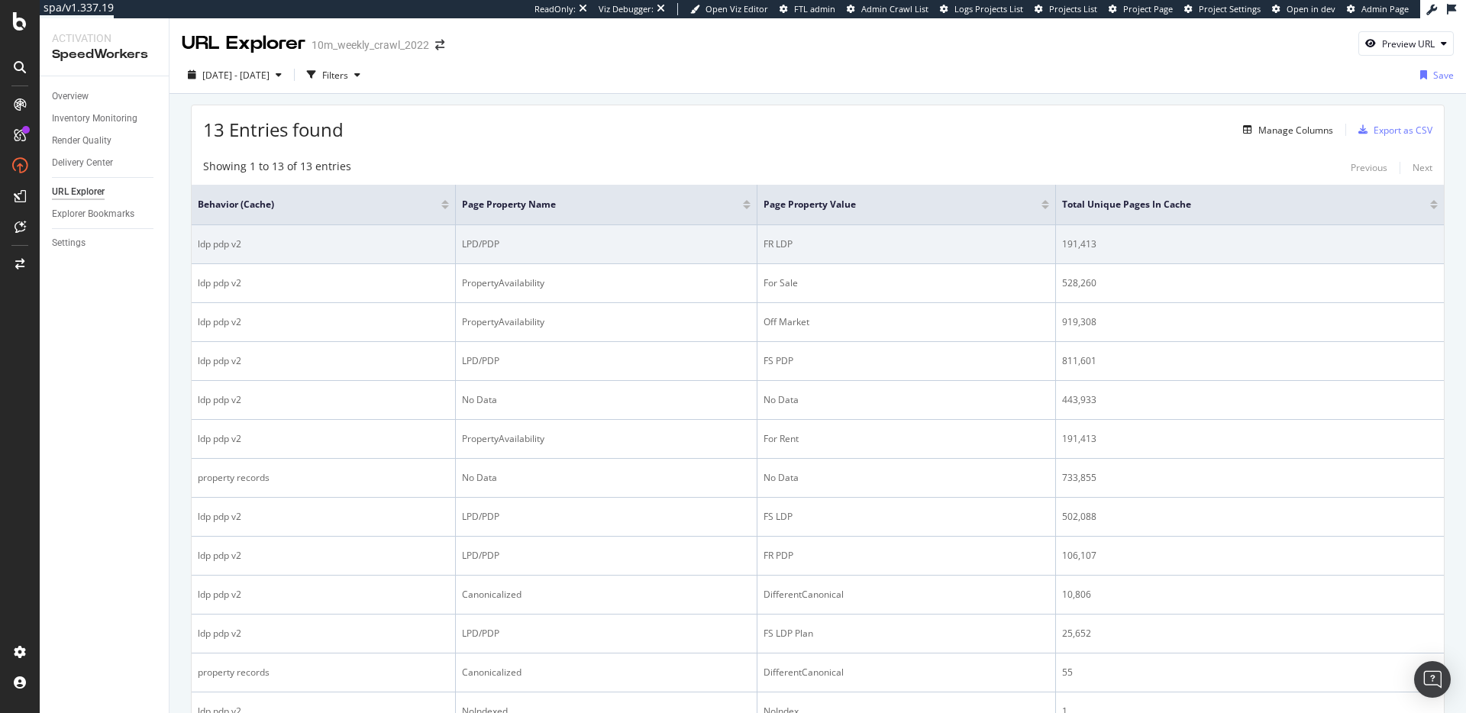
click at [781, 245] on div "FR LDP" at bounding box center [907, 244] width 286 height 14
click at [780, 245] on div "FR LDP" at bounding box center [907, 244] width 286 height 14
drag, startPoint x: 788, startPoint y: 240, endPoint x: 745, endPoint y: 248, distance: 44.3
click at [755, 245] on tr "ldp pdp v2 LPD/PDP FR LDP 191,413" at bounding box center [818, 244] width 1252 height 39
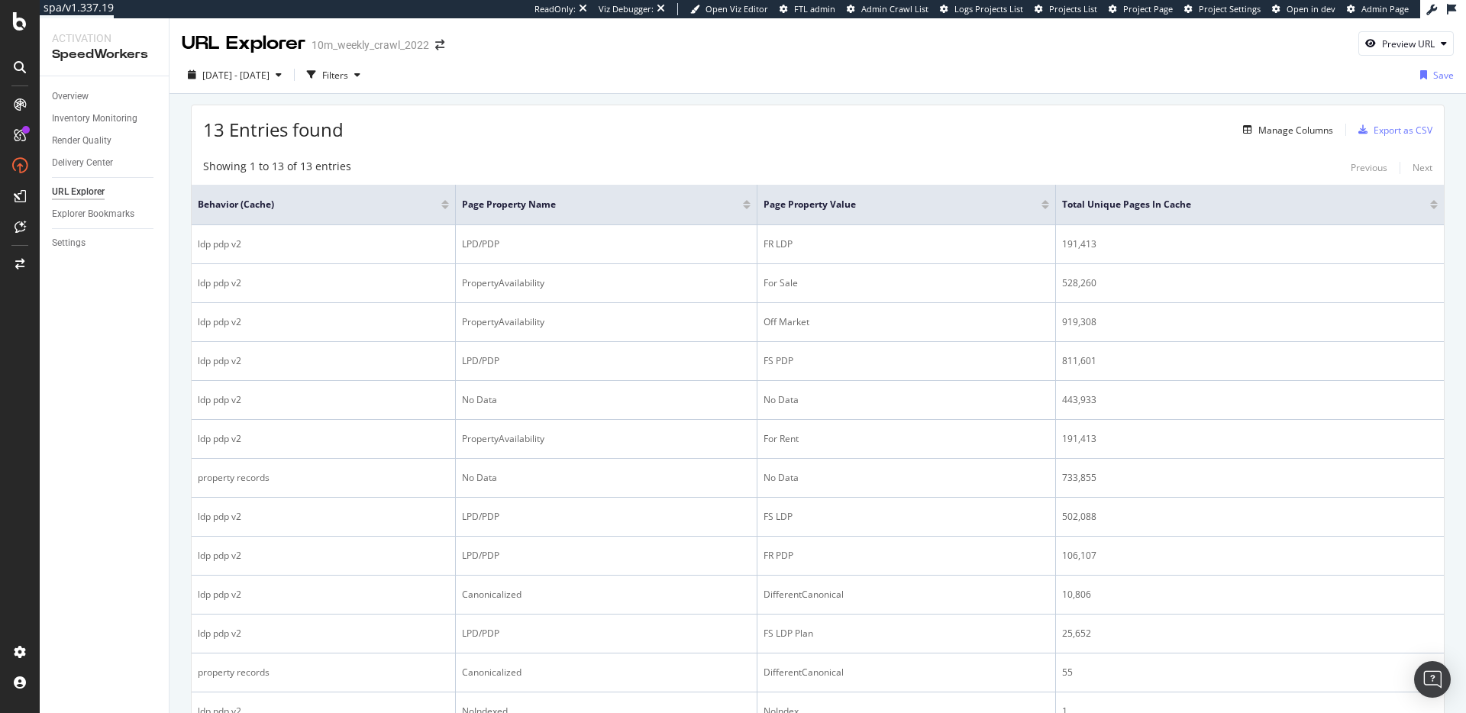
click at [715, 156] on div "Showing 1 to 13 of 13 entries Previous Next Behavior (Cache) Page Property Name…" at bounding box center [818, 458] width 1252 height 614
click at [847, 157] on div "Showing 1 to 13 of 13 entries Previous Next Behavior (Cache) Page Property Name…" at bounding box center [818, 458] width 1252 height 614
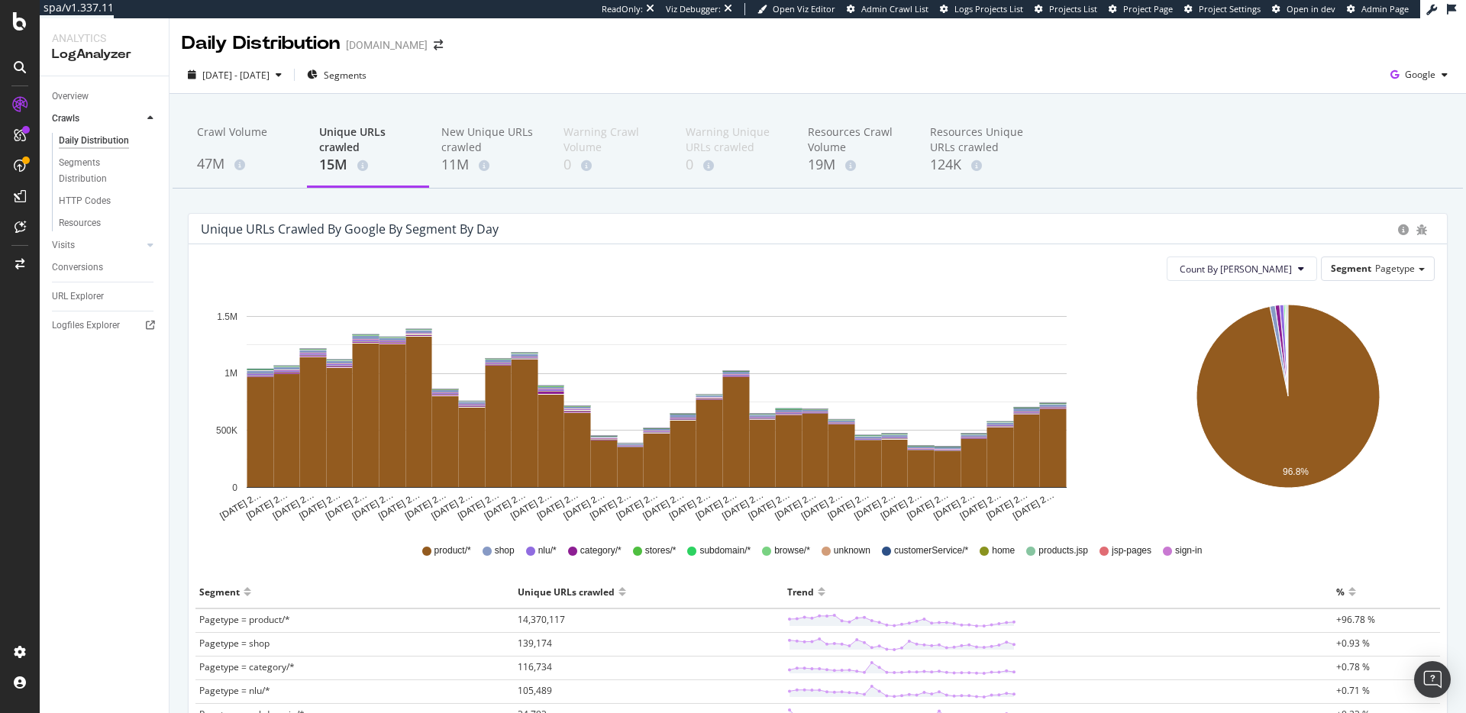
click at [842, 79] on div "2025 Mar. 1st - Mar. 31st Segments Google" at bounding box center [818, 78] width 1297 height 31
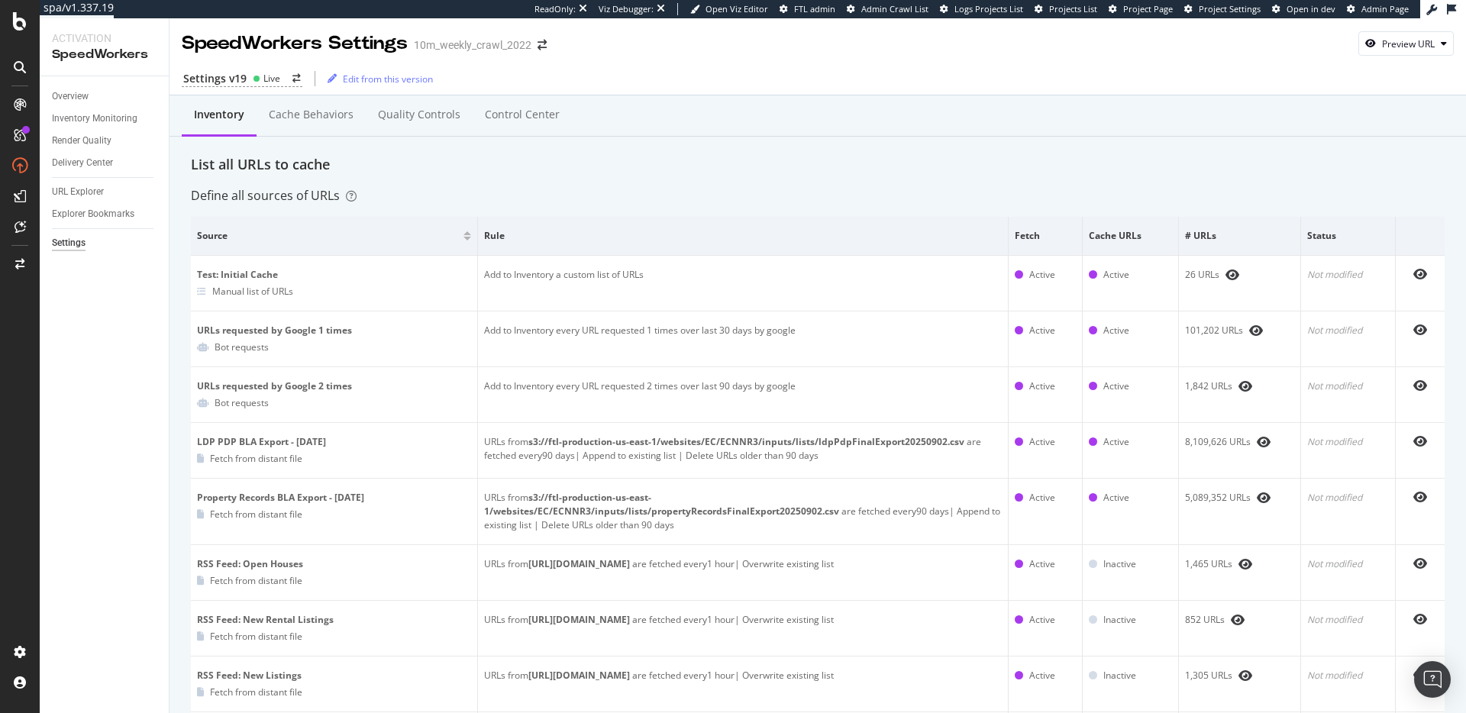
click at [711, 131] on div "Inventory Cache behaviors Quality Controls Control Center" at bounding box center [818, 115] width 1297 height 41
click at [654, 116] on div "Inventory Cache behaviors Quality Controls Control Center" at bounding box center [818, 115] width 1297 height 41
click at [635, 171] on div "List all URLs to cache" at bounding box center [818, 165] width 1254 height 20
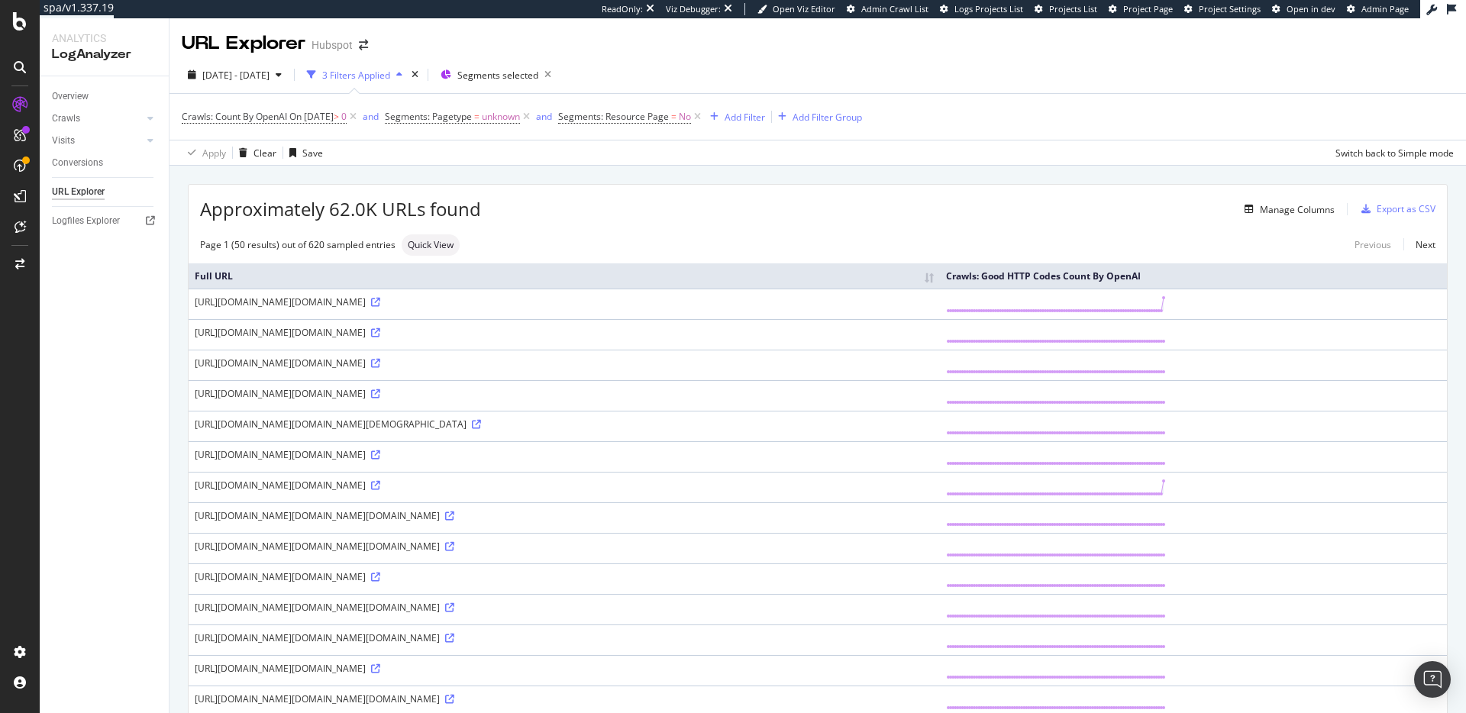
click at [688, 160] on div "Apply Clear Save Switch back to Simple mode" at bounding box center [818, 152] width 1297 height 25
